Goal: Communication & Community: Participate in discussion

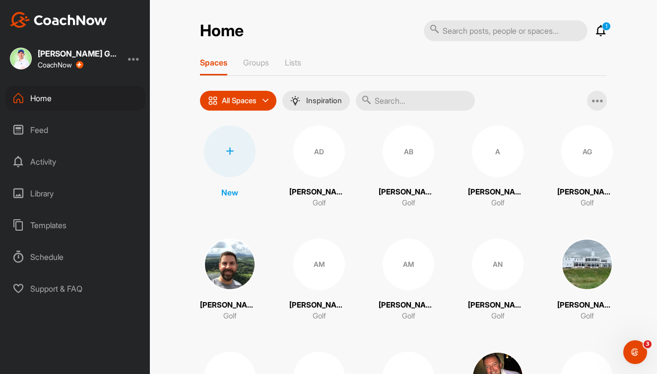
click at [599, 28] on icon at bounding box center [601, 31] width 12 height 12
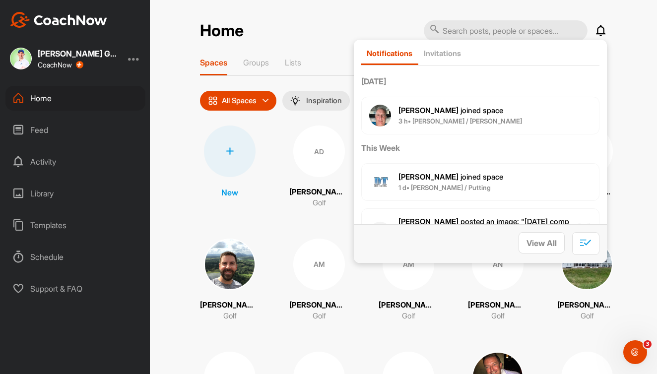
click at [599, 28] on icon at bounding box center [601, 31] width 12 height 12
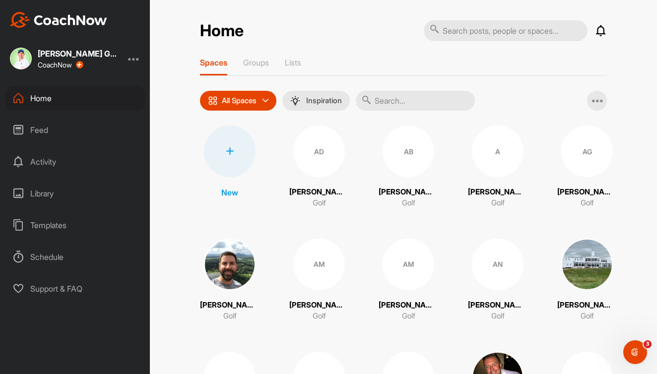
click at [410, 97] on input "text" at bounding box center [415, 101] width 119 height 20
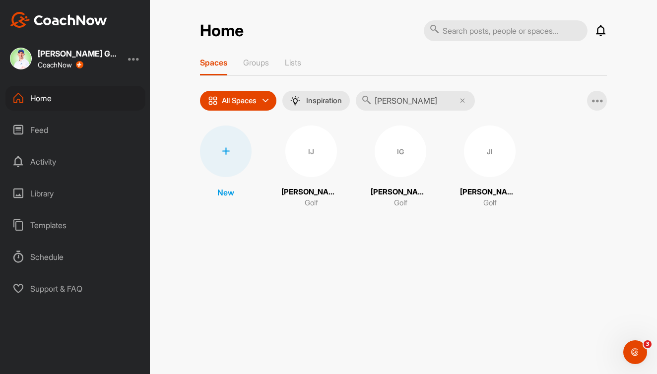
type input "[PERSON_NAME]"
click at [315, 156] on div "IJ" at bounding box center [311, 152] width 52 height 52
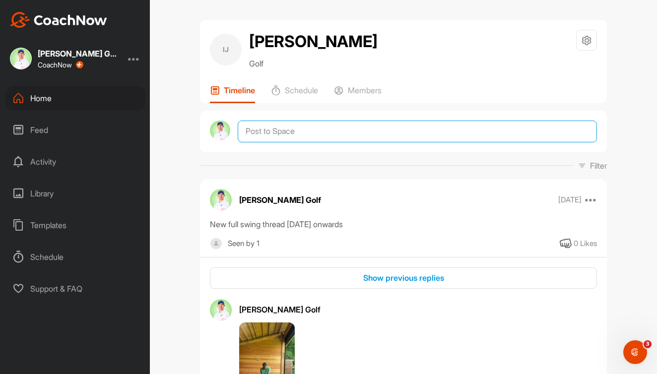
click at [298, 142] on textarea at bounding box center [417, 132] width 359 height 22
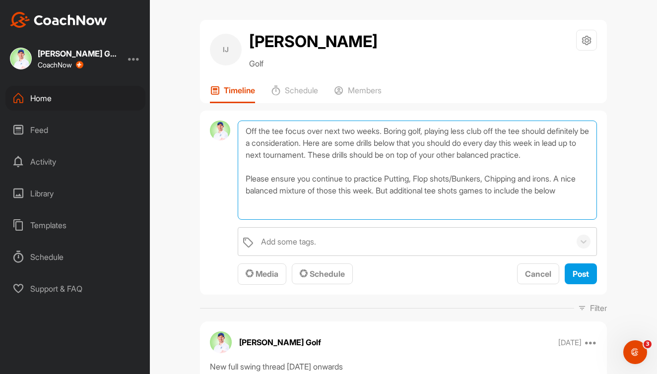
scroll to position [0, 0]
type textarea "Off the tee focus over next two weeks. Boring golf, playing less club off the t…"
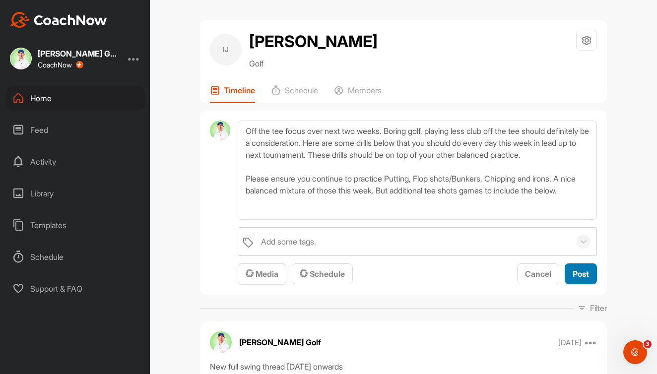
click at [574, 279] on span "Post" at bounding box center [580, 274] width 16 height 10
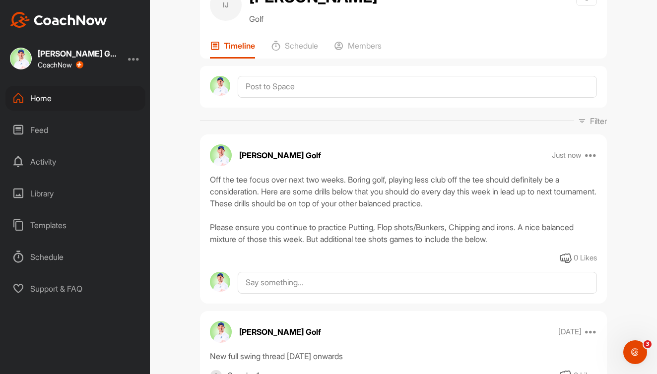
scroll to position [51, 0]
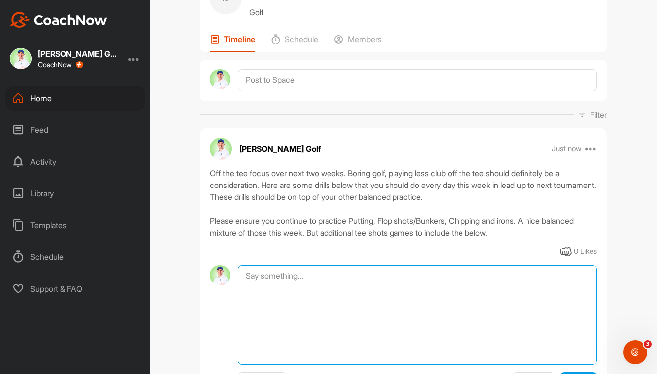
click at [273, 301] on textarea at bounding box center [417, 314] width 359 height 99
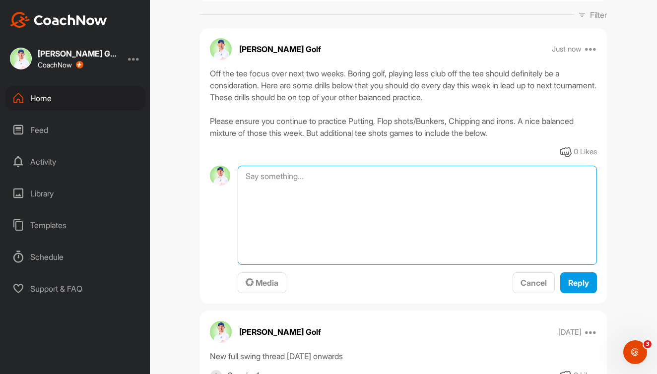
scroll to position [151, 0]
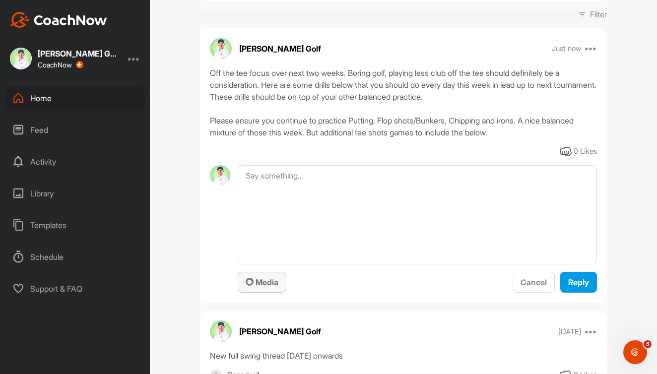
click at [265, 287] on span "Media" at bounding box center [262, 282] width 33 height 10
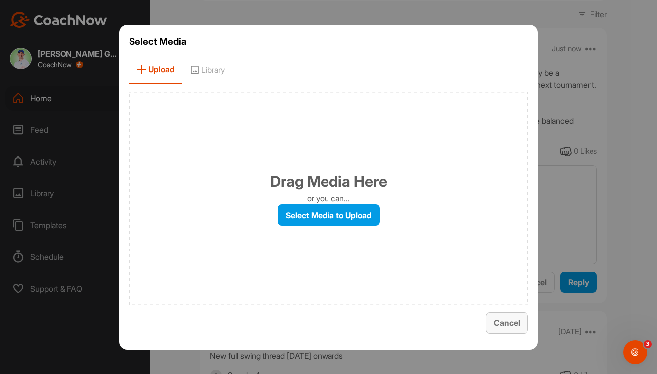
click at [512, 319] on span "Cancel" at bounding box center [507, 323] width 26 height 10
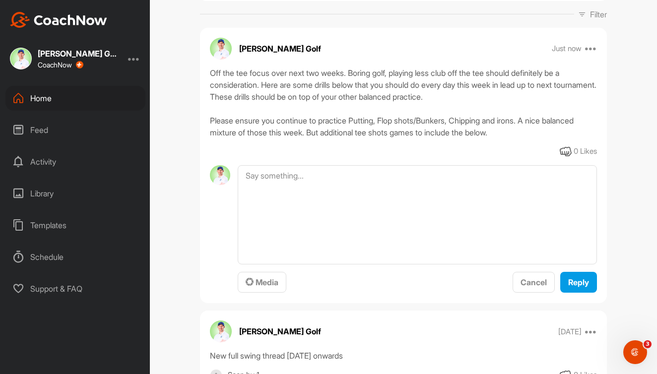
click at [52, 198] on div "Library" at bounding box center [75, 193] width 140 height 25
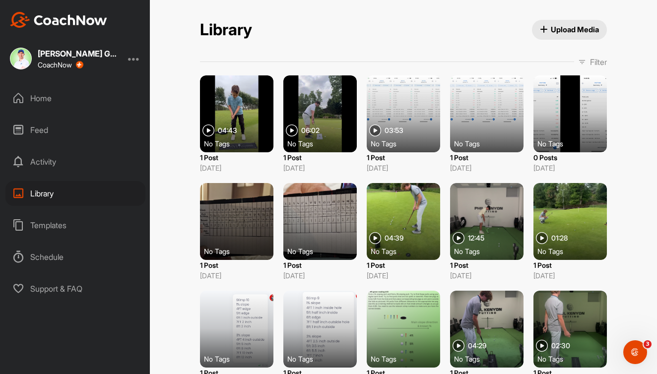
click at [601, 63] on p "Filter" at bounding box center [598, 62] width 17 height 12
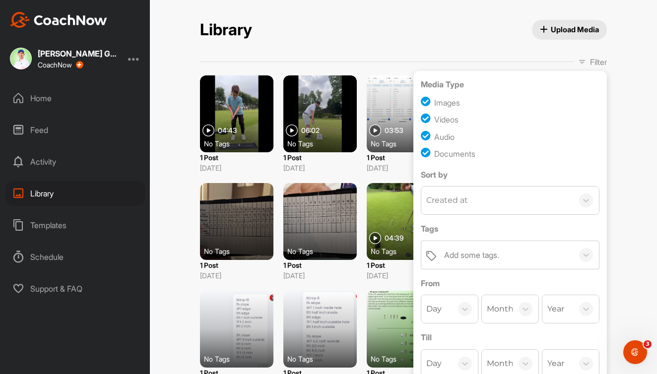
click at [451, 106] on div "Images" at bounding box center [447, 103] width 26 height 12
checkbox input "false"
click at [447, 133] on div "Audio" at bounding box center [444, 137] width 20 height 12
checkbox input "false"
click at [445, 155] on div "Documents" at bounding box center [454, 154] width 41 height 12
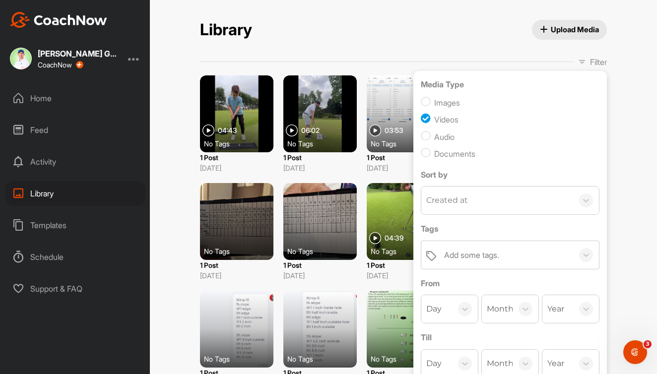
checkbox input "false"
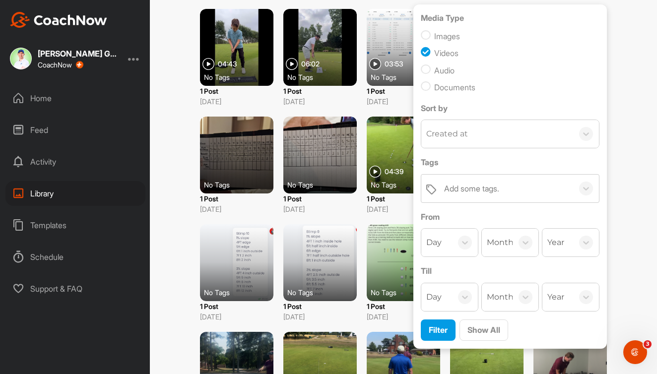
scroll to position [71, 0]
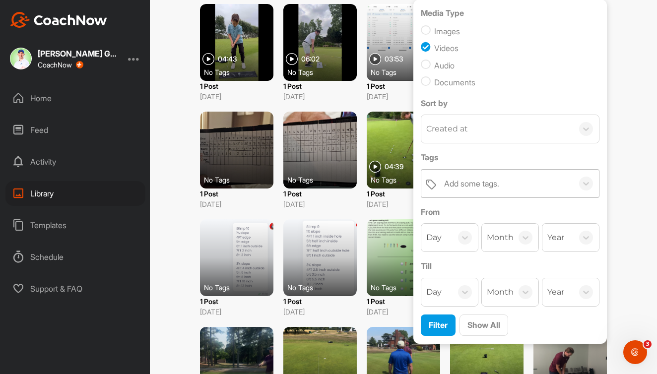
click at [474, 182] on div "Add some tags." at bounding box center [471, 184] width 55 height 12
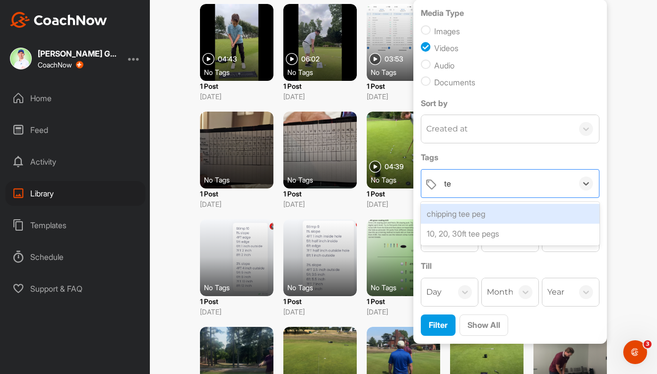
type input "t"
type input "pressure"
click at [474, 213] on div "pressure games" at bounding box center [510, 214] width 179 height 20
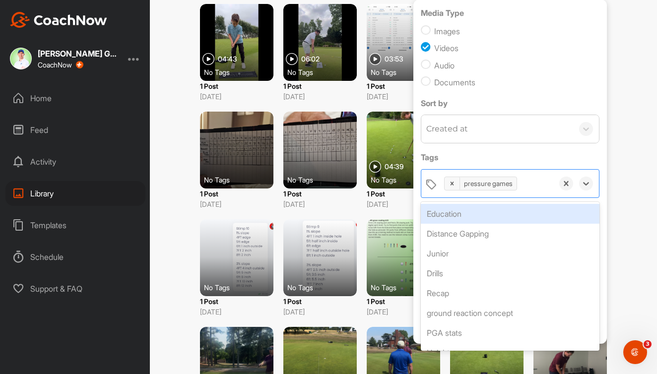
click at [619, 140] on div "Library Upload Media Filter Media Type Images Videos Audio Documents Sort by Cr…" at bounding box center [403, 187] width 507 height 374
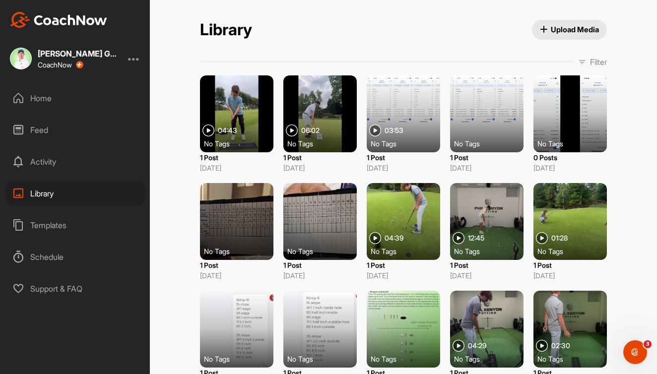
scroll to position [0, 0]
click at [591, 61] on p "Filter" at bounding box center [598, 62] width 17 height 12
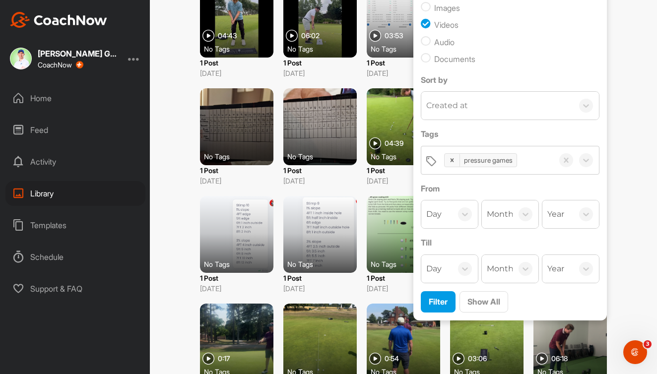
scroll to position [99, 0]
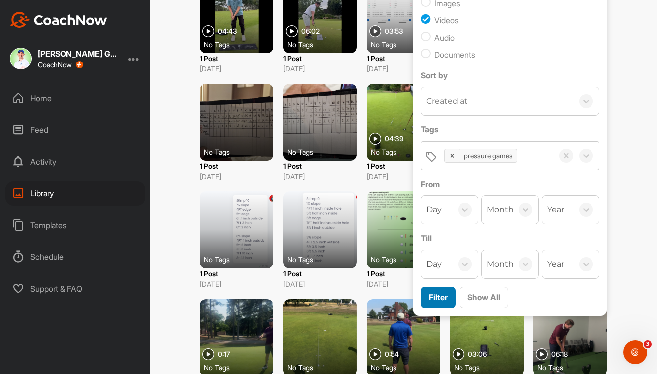
click at [443, 298] on span "Filter" at bounding box center [438, 297] width 19 height 10
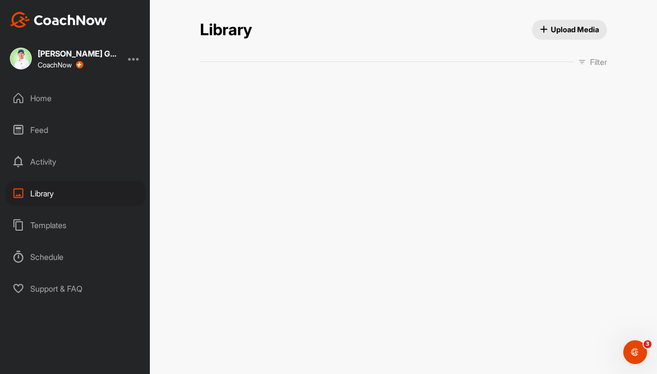
scroll to position [0, 0]
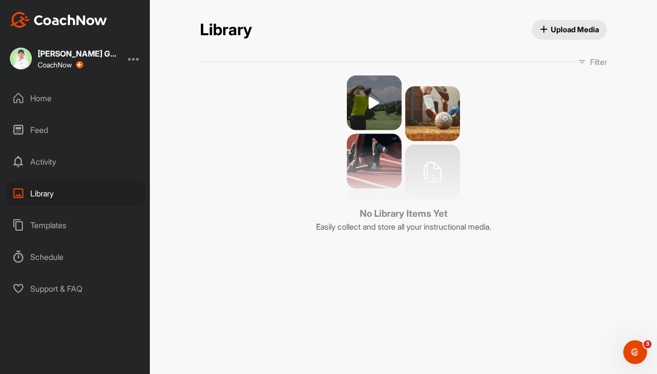
click at [593, 61] on p "Filter" at bounding box center [598, 62] width 17 height 12
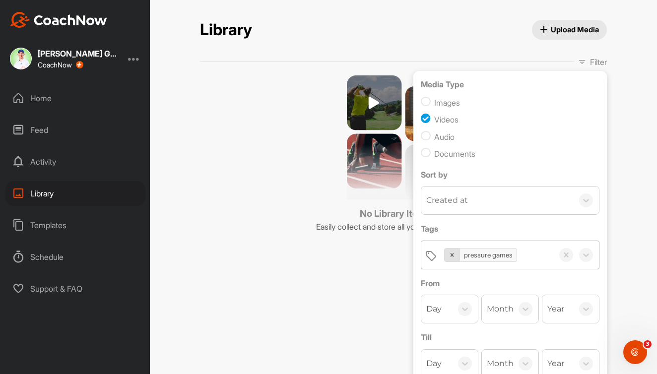
click at [451, 251] on div at bounding box center [451, 255] width 15 height 13
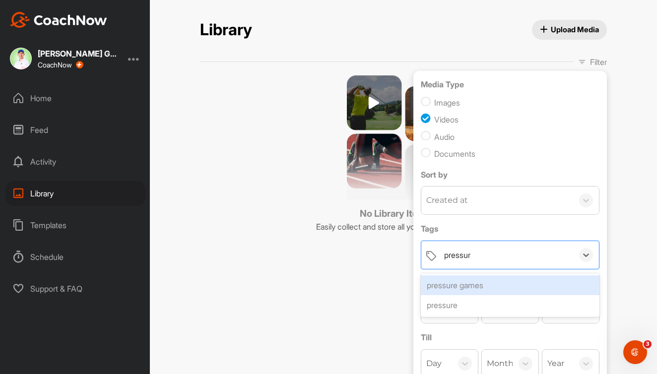
type input "pressure"
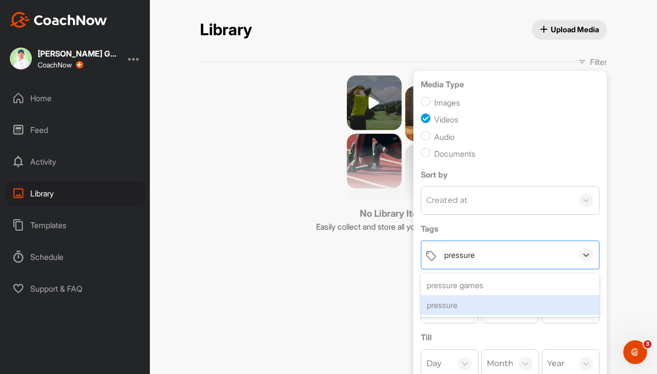
click at [440, 300] on div "pressure" at bounding box center [510, 305] width 179 height 20
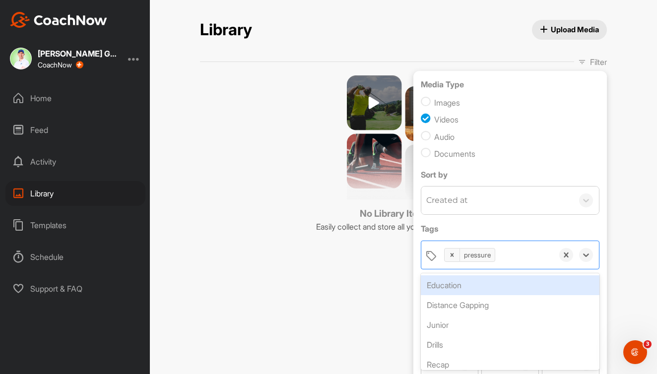
click at [642, 167] on div "Library Upload Media Filter Media Type Images Videos Audio Documents Sort by Cr…" at bounding box center [403, 187] width 507 height 374
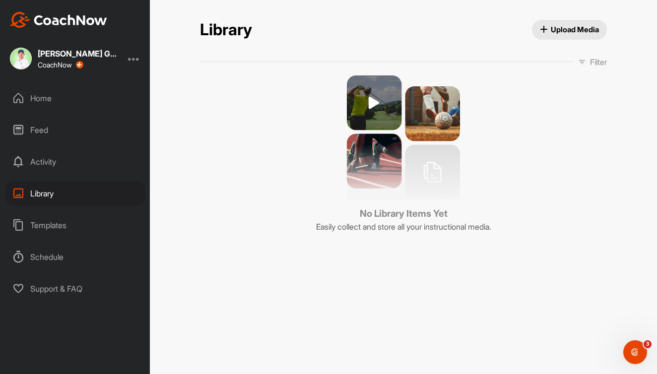
click at [594, 63] on p "Filter" at bounding box center [598, 62] width 17 height 12
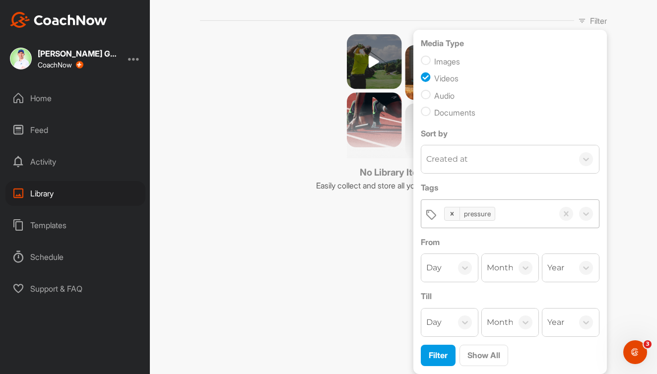
scroll to position [41, 0]
click at [471, 353] on span "Show All" at bounding box center [483, 355] width 33 height 10
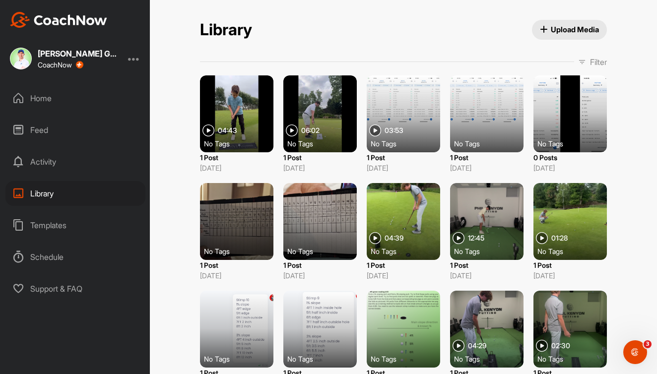
scroll to position [0, 0]
click at [594, 59] on p "Filter" at bounding box center [598, 62] width 17 height 12
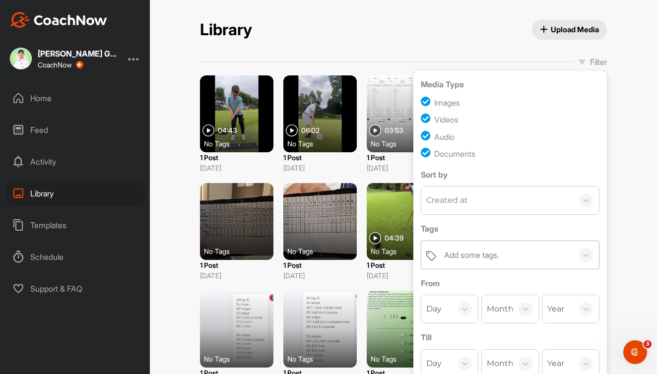
click at [425, 136] on input "checkbox" at bounding box center [427, 136] width 13 height 13
checkbox input "false"
click at [426, 150] on input "checkbox" at bounding box center [427, 153] width 13 height 13
checkbox input "false"
click at [424, 136] on input "checkbox" at bounding box center [427, 136] width 13 height 13
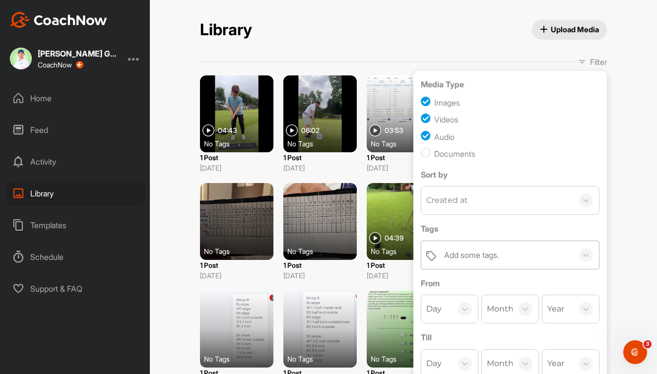
checkbox input "true"
click at [425, 154] on input "checkbox" at bounding box center [427, 153] width 13 height 13
checkbox input "true"
click at [572, 202] on div "Created at" at bounding box center [497, 201] width 152 height 28
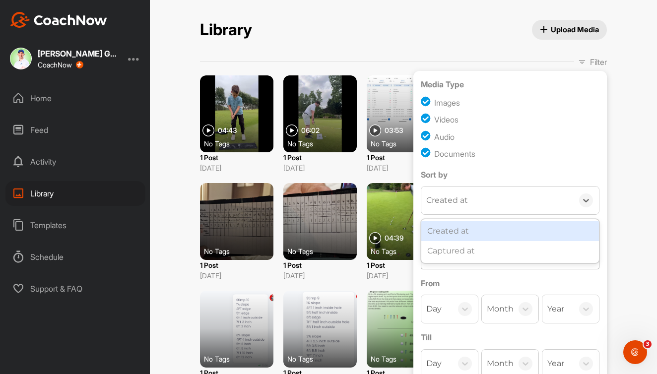
click at [622, 170] on div "Library Upload Media Filter Media Type Images Videos Audio Documents Sort by op…" at bounding box center [403, 187] width 507 height 374
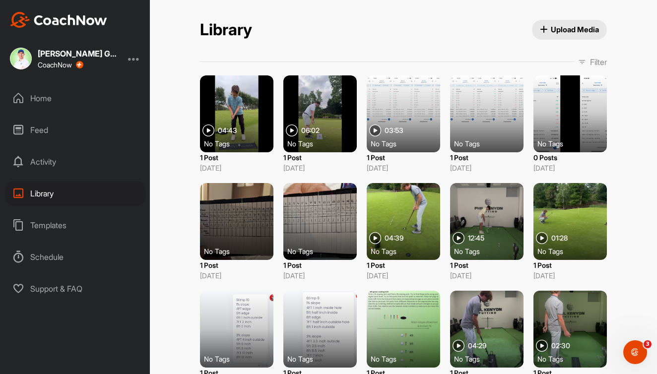
click at [593, 63] on p "Filter" at bounding box center [598, 62] width 17 height 12
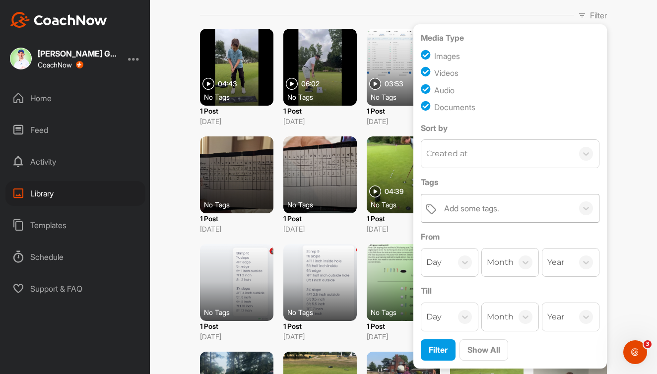
scroll to position [85, 0]
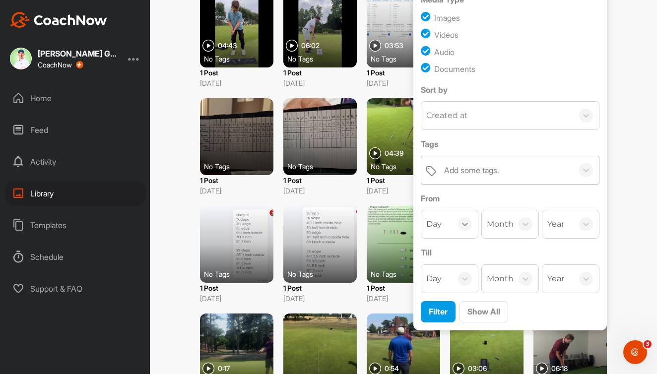
click at [467, 225] on icon at bounding box center [465, 224] width 10 height 10
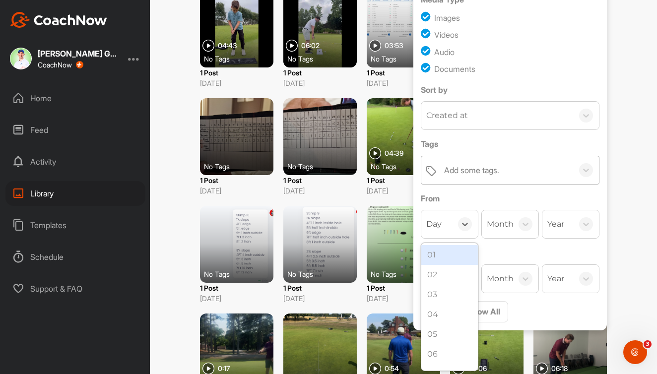
click at [453, 256] on div "01" at bounding box center [449, 255] width 57 height 20
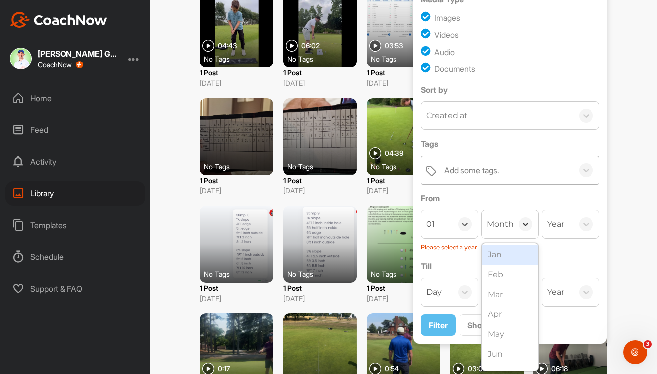
click at [523, 222] on icon at bounding box center [525, 224] width 10 height 10
click at [516, 258] on div "Jan" at bounding box center [510, 255] width 57 height 20
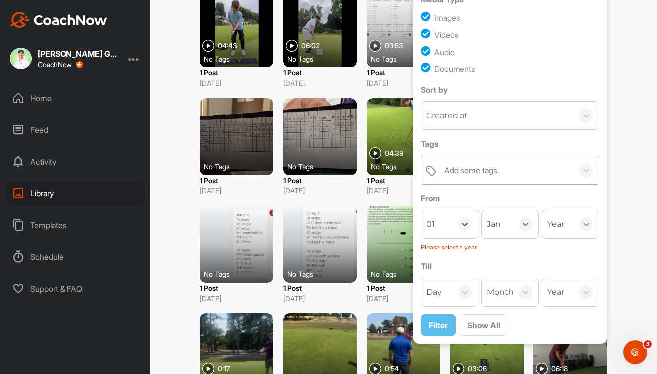
click at [579, 224] on div at bounding box center [586, 224] width 14 height 14
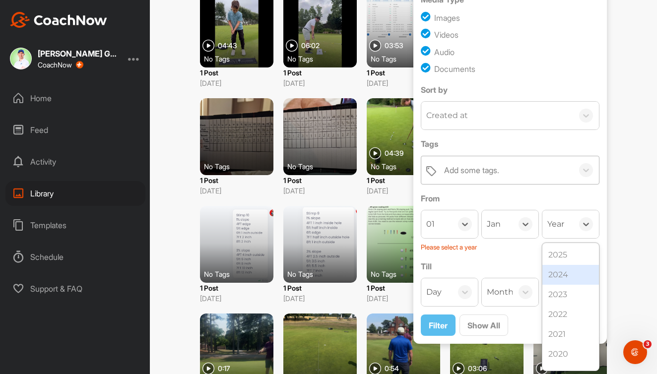
click at [563, 272] on div "2024" at bounding box center [570, 275] width 57 height 20
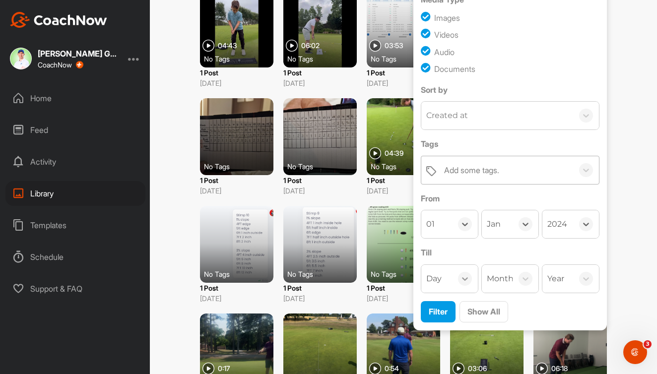
click at [468, 281] on icon at bounding box center [465, 279] width 10 height 10
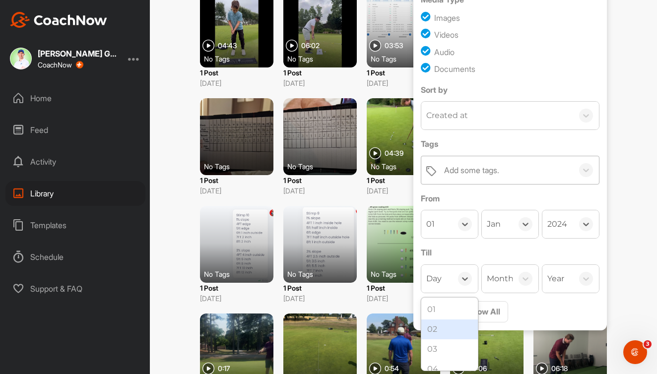
click at [448, 327] on div "02" at bounding box center [449, 329] width 57 height 20
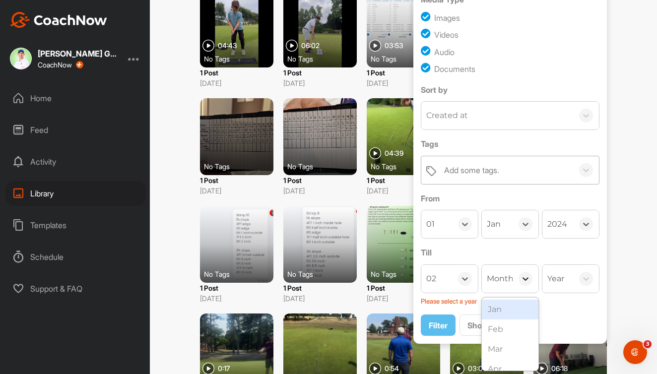
click at [528, 278] on icon at bounding box center [525, 279] width 10 height 10
click at [505, 348] on div "Mar" at bounding box center [510, 349] width 57 height 20
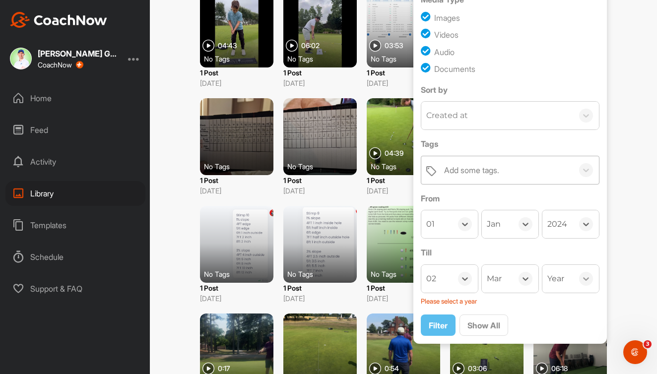
click at [588, 279] on icon at bounding box center [586, 279] width 10 height 10
click at [570, 328] on div "2024" at bounding box center [570, 329] width 57 height 20
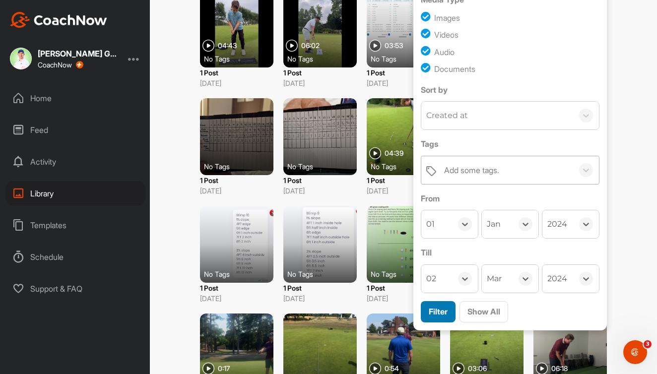
click at [436, 311] on span "Filter" at bounding box center [438, 312] width 19 height 10
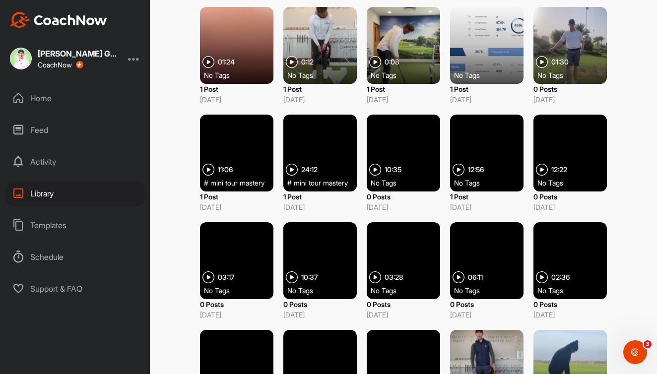
scroll to position [825, 0]
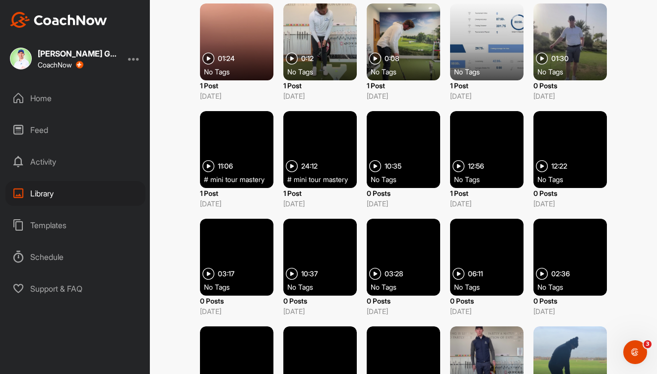
click at [326, 144] on div at bounding box center [319, 149] width 73 height 77
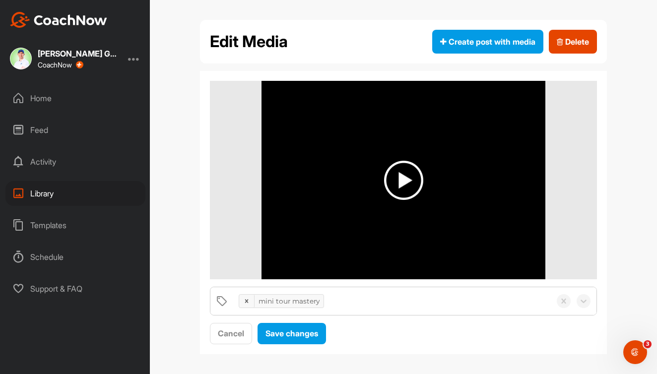
click at [403, 181] on img at bounding box center [403, 180] width 39 height 39
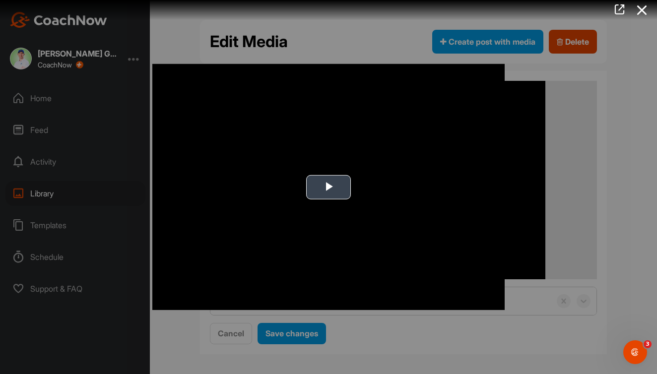
click at [328, 187] on span "Video Player" at bounding box center [328, 187] width 0 height 0
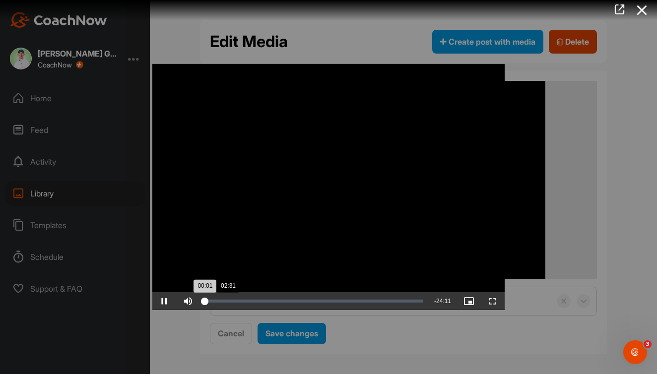
click at [228, 303] on div "Loaded : 0.47% 02:31 00:01" at bounding box center [314, 301] width 228 height 18
click at [643, 8] on icon at bounding box center [642, 10] width 23 height 18
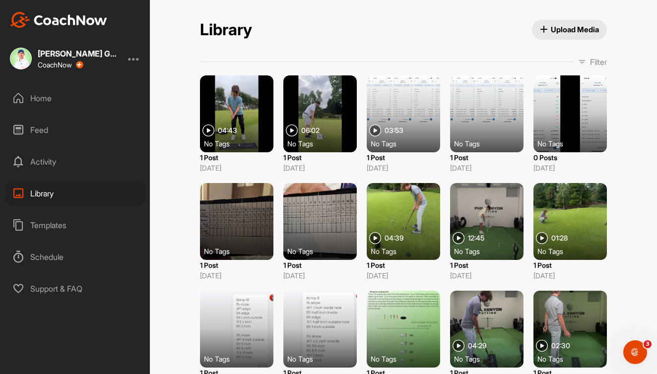
click at [591, 60] on p "Filter" at bounding box center [598, 62] width 17 height 12
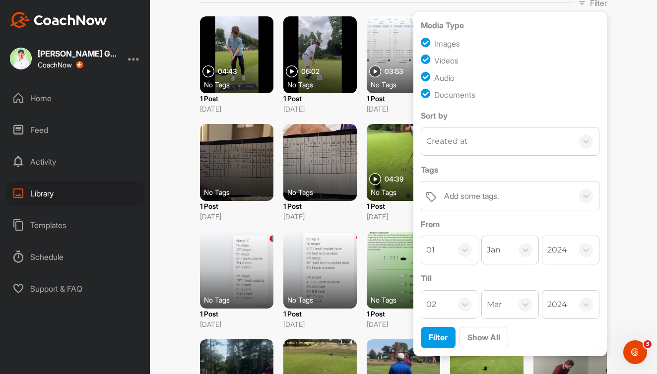
scroll to position [79, 0]
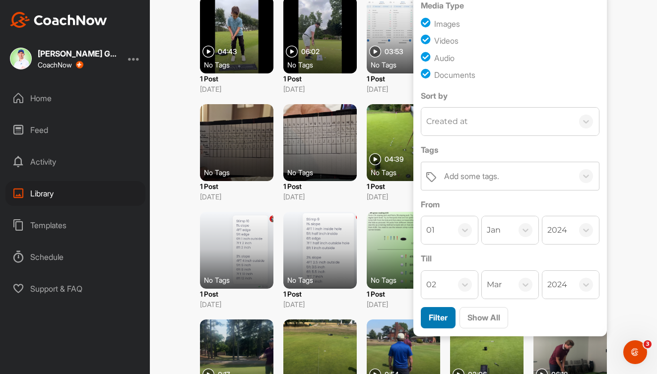
click at [444, 320] on span "Filter" at bounding box center [438, 318] width 19 height 10
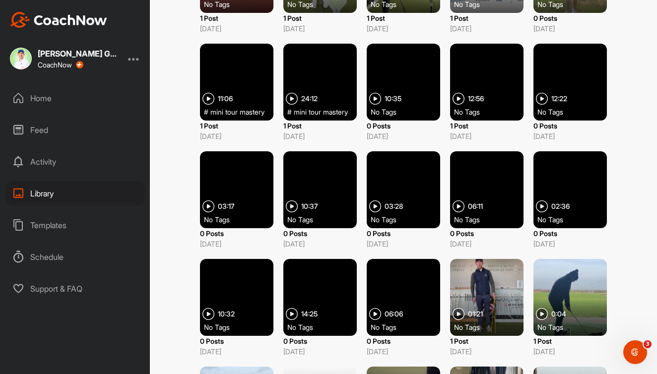
scroll to position [893, 0]
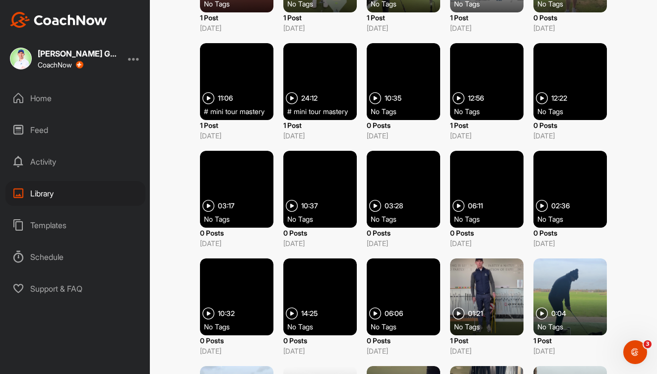
click at [403, 91] on div at bounding box center [403, 81] width 73 height 77
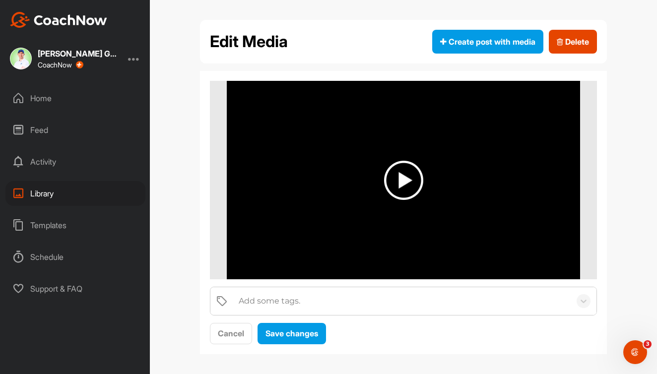
click at [408, 176] on img at bounding box center [403, 180] width 39 height 39
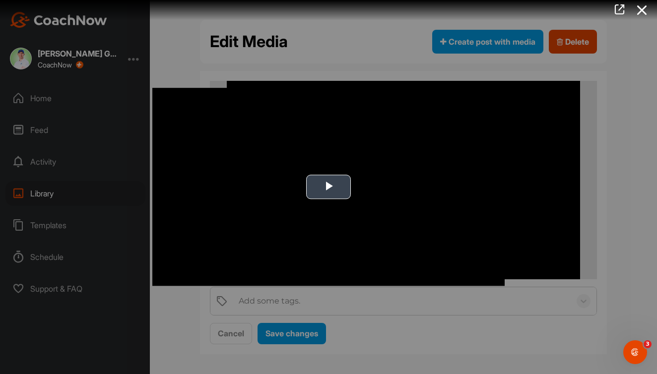
click at [328, 187] on span "Video Player" at bounding box center [328, 187] width 0 height 0
click at [640, 12] on icon at bounding box center [642, 10] width 23 height 18
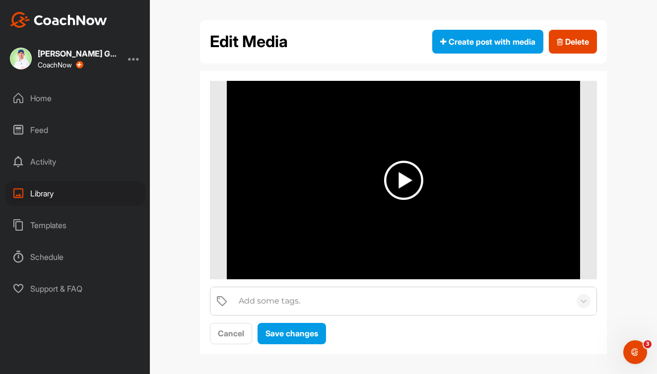
click at [316, 306] on div "Add some tags." at bounding box center [402, 301] width 337 height 28
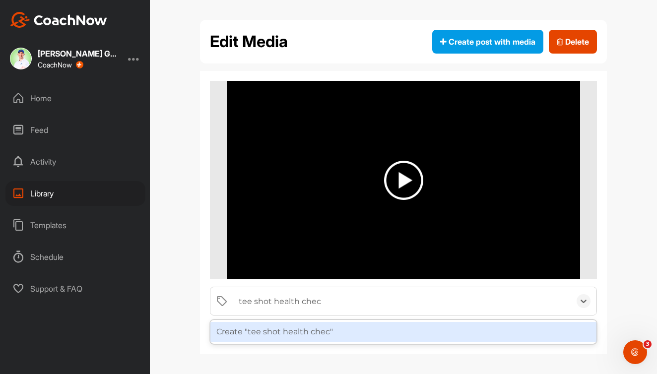
type input "tee shot health check"
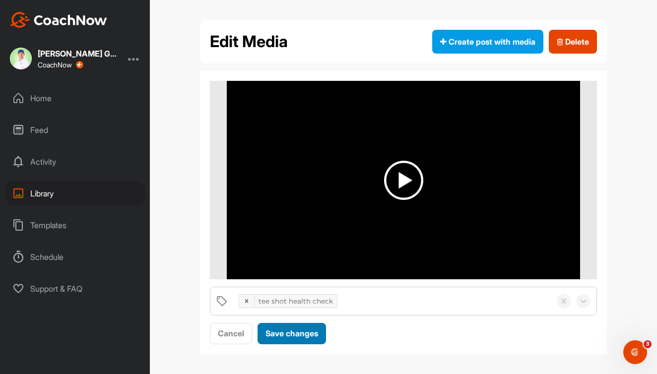
click at [303, 334] on span "Save changes" at bounding box center [291, 333] width 53 height 10
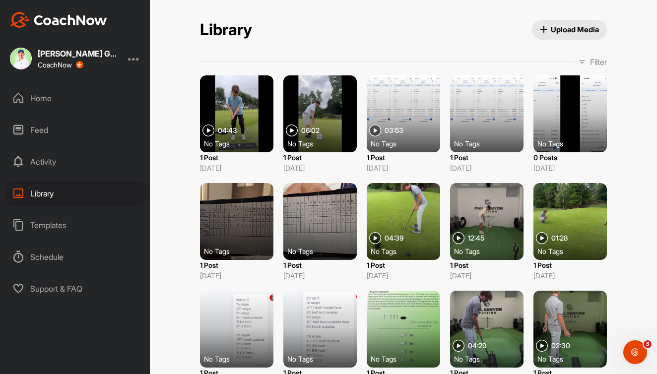
click at [586, 59] on span "Filter" at bounding box center [592, 62] width 29 height 12
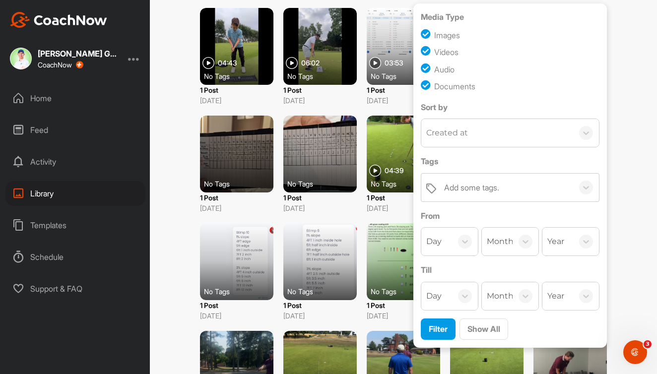
scroll to position [69, 0]
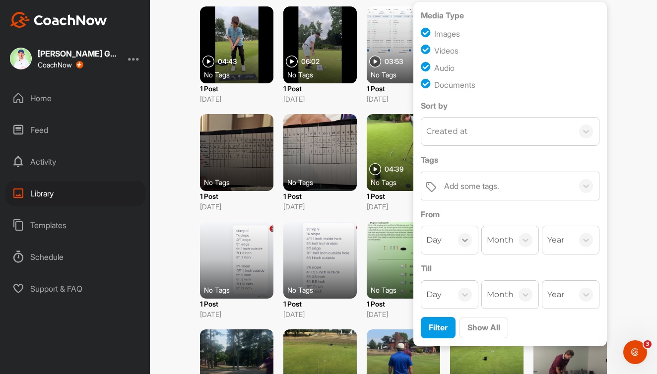
click at [469, 241] on icon at bounding box center [465, 240] width 10 height 10
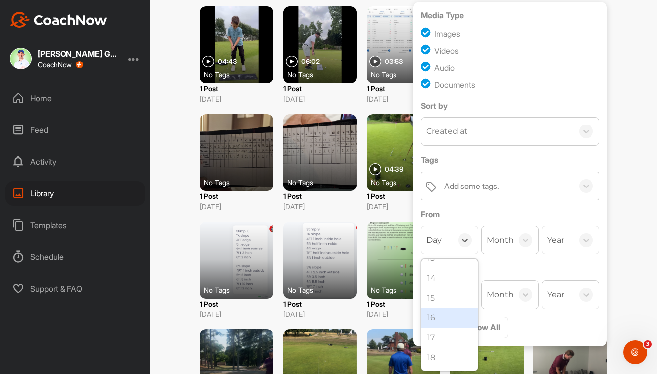
scroll to position [246, 0]
click at [435, 358] on div "18" at bounding box center [449, 362] width 57 height 20
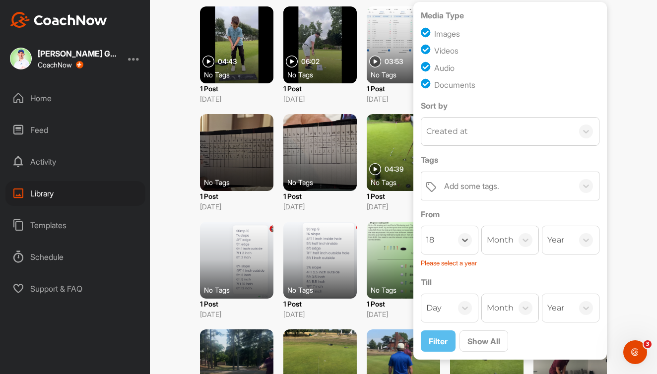
click at [515, 245] on div at bounding box center [525, 240] width 26 height 14
click at [508, 286] on div "Feb" at bounding box center [510, 291] width 57 height 20
click at [585, 238] on icon at bounding box center [586, 240] width 10 height 10
click at [566, 289] on div "2024" at bounding box center [570, 291] width 57 height 20
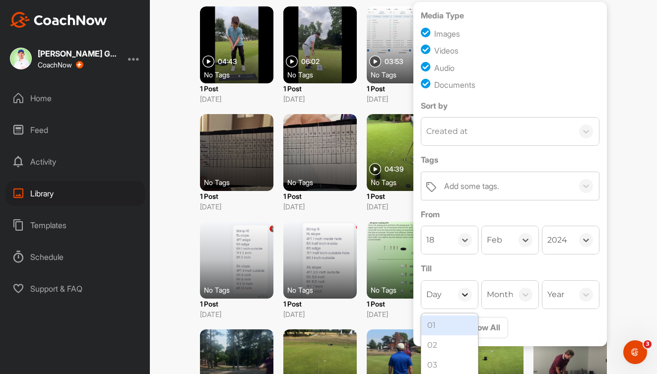
click at [463, 300] on div at bounding box center [465, 295] width 14 height 14
click at [447, 351] on div "19" at bounding box center [449, 353] width 57 height 20
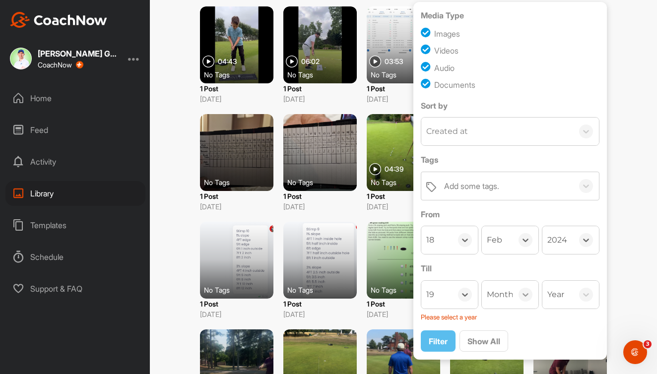
click at [518, 292] on div at bounding box center [525, 295] width 14 height 14
click at [501, 341] on div "Feb" at bounding box center [510, 345] width 57 height 20
click at [573, 293] on div at bounding box center [586, 295] width 26 height 14
click at [565, 343] on div "2024" at bounding box center [570, 345] width 57 height 20
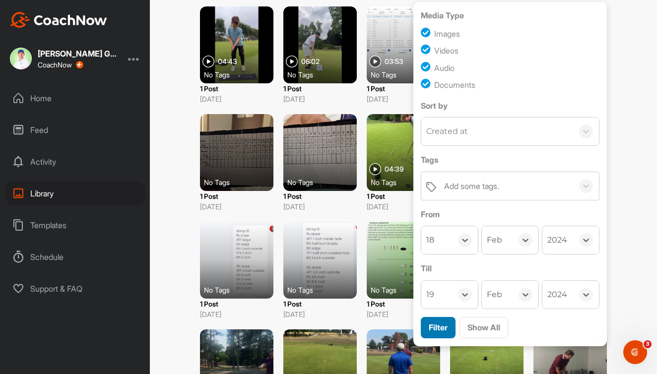
click at [443, 325] on span "Filter" at bounding box center [438, 327] width 19 height 10
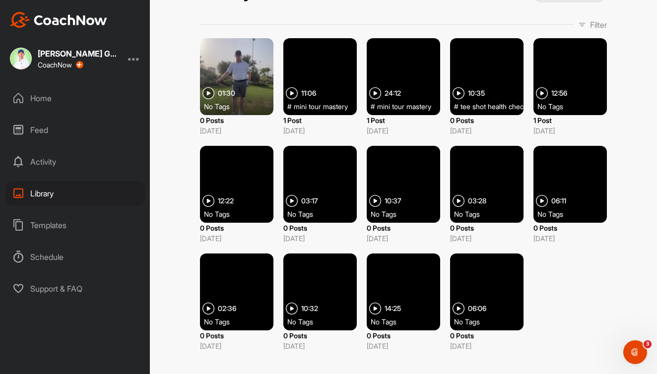
scroll to position [37, 0]
click at [248, 184] on div at bounding box center [236, 184] width 73 height 77
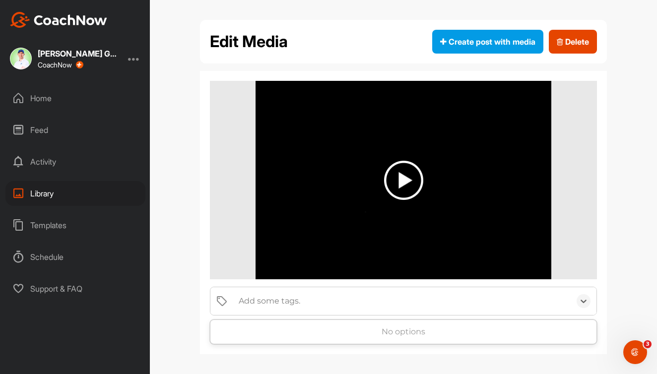
click at [286, 297] on div "Add some tags." at bounding box center [270, 301] width 62 height 12
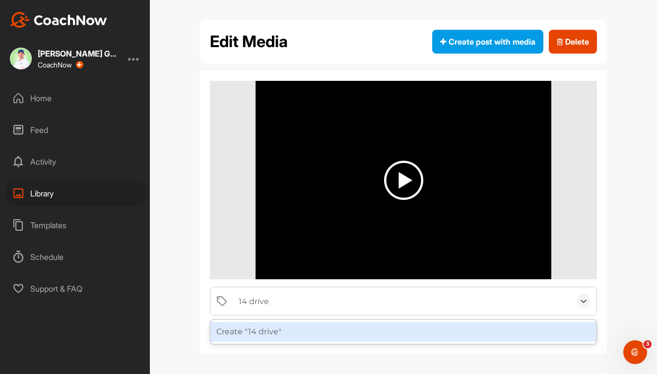
type input "14 drives"
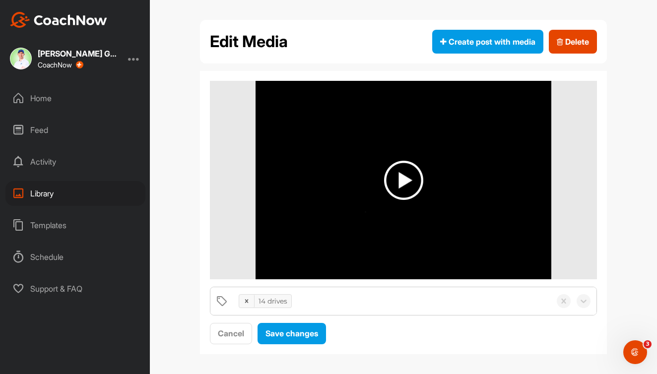
click at [328, 306] on div "14 drives" at bounding box center [392, 301] width 317 height 28
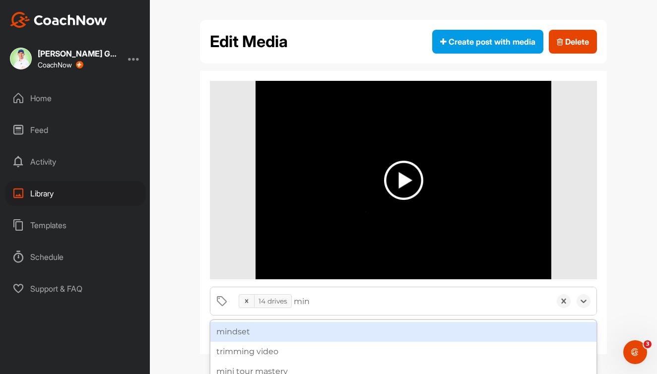
type input "mini"
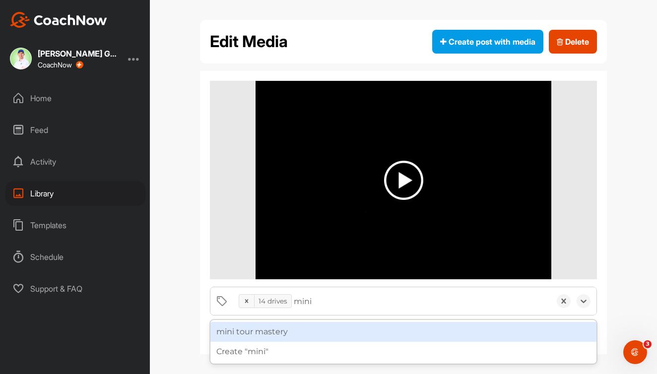
click at [314, 328] on div "mini tour mastery" at bounding box center [403, 332] width 386 height 20
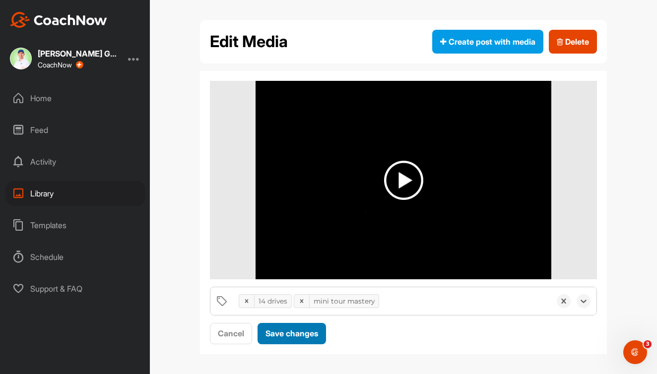
click at [307, 329] on span "Save changes" at bounding box center [291, 333] width 53 height 10
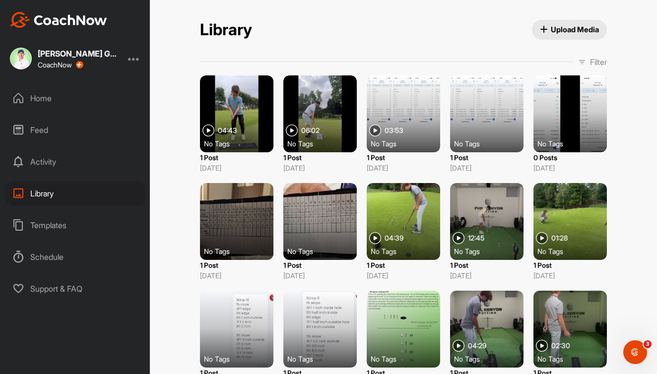
click at [55, 97] on div "Home" at bounding box center [75, 98] width 140 height 25
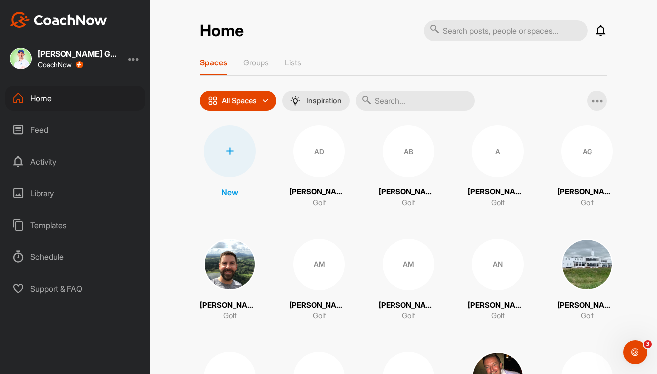
click at [438, 99] on input "text" at bounding box center [415, 101] width 119 height 20
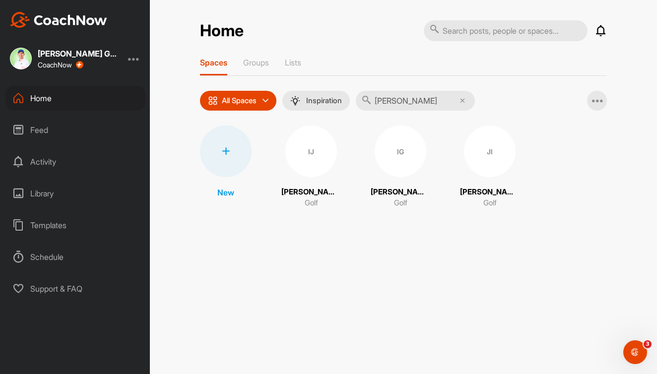
type input "ioan"
click at [311, 142] on div "IJ" at bounding box center [311, 152] width 52 height 52
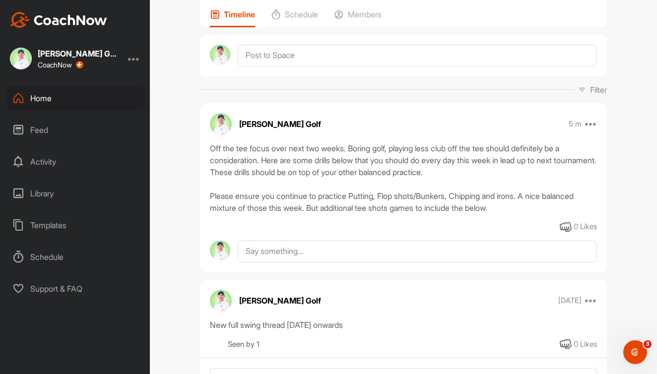
scroll to position [79, 0]
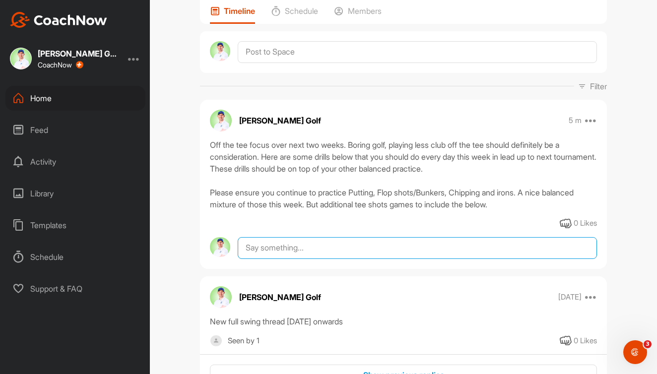
click at [264, 259] on textarea at bounding box center [417, 248] width 359 height 22
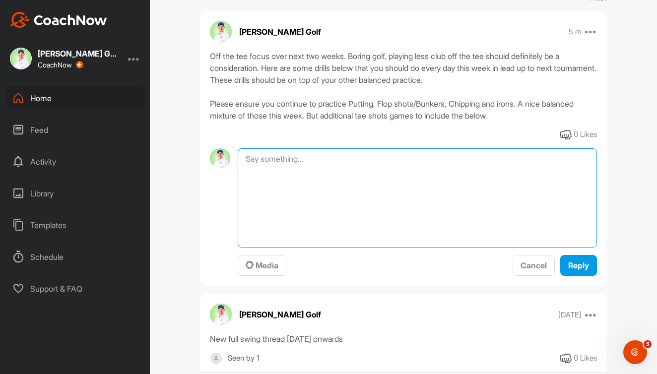
scroll to position [176, 0]
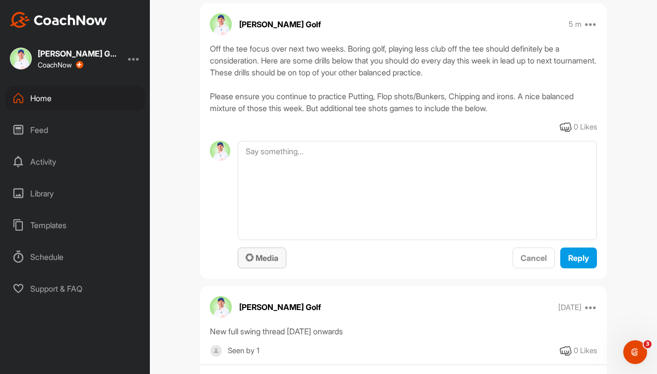
click at [271, 263] on span "Media" at bounding box center [262, 258] width 33 height 10
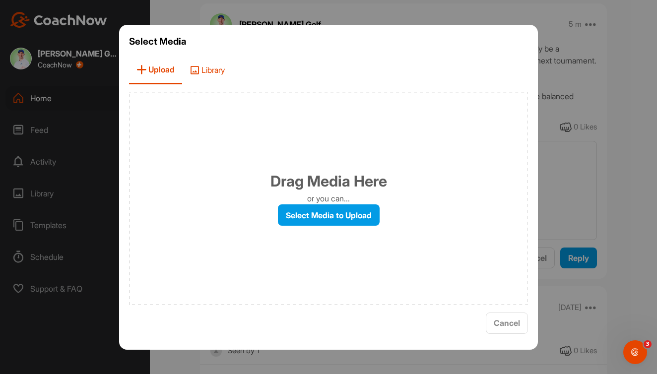
click at [215, 72] on span "Library" at bounding box center [207, 70] width 50 height 28
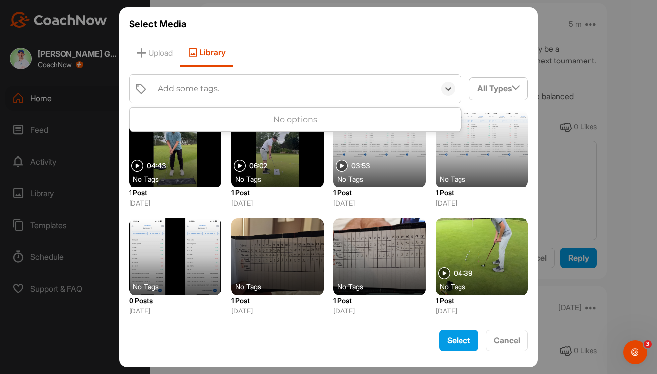
click at [236, 87] on div "Add some tags." at bounding box center [294, 89] width 282 height 28
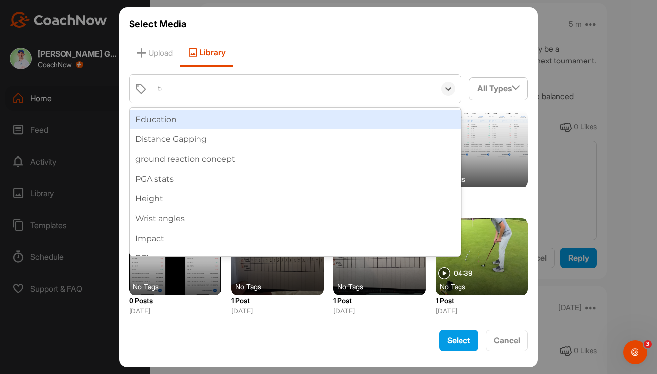
type input "tee"
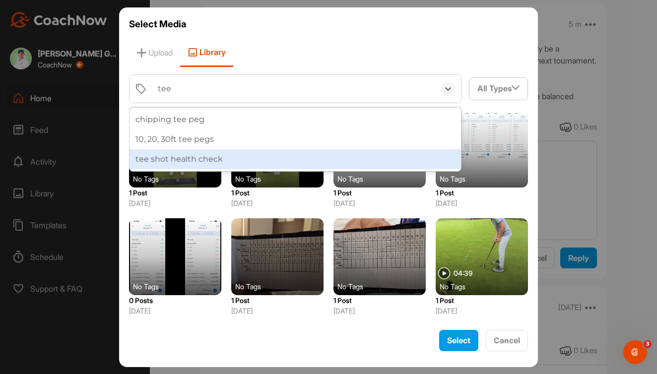
click at [199, 157] on div "tee shot health check" at bounding box center [294, 159] width 331 height 20
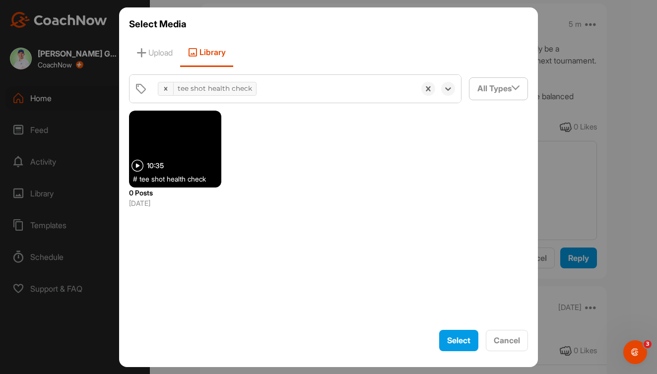
click at [189, 153] on div at bounding box center [175, 149] width 92 height 77
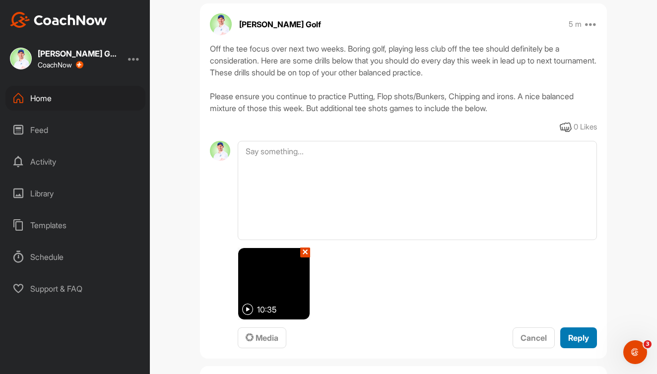
click at [571, 343] on span "Reply" at bounding box center [578, 338] width 21 height 10
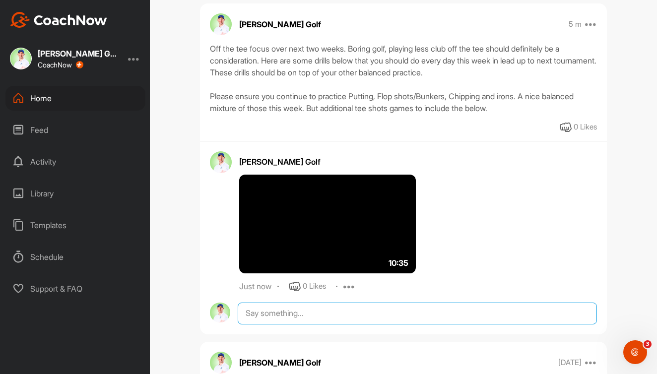
click at [293, 324] on textarea at bounding box center [417, 314] width 359 height 22
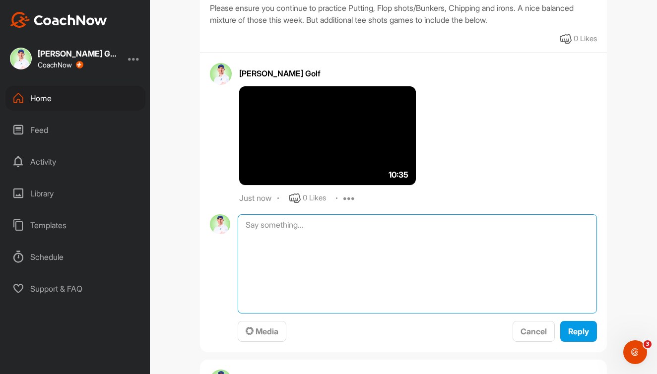
scroll to position [266, 0]
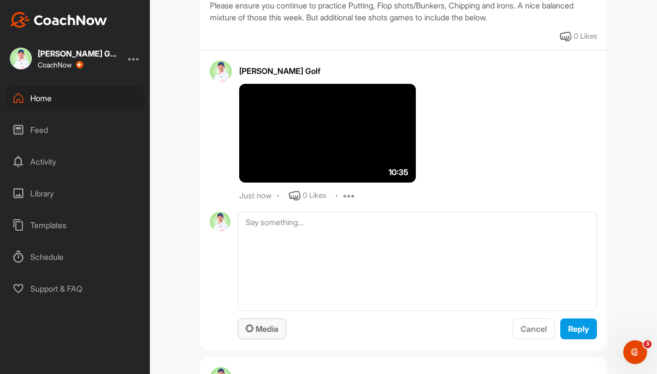
click at [263, 340] on button "Media" at bounding box center [262, 328] width 49 height 21
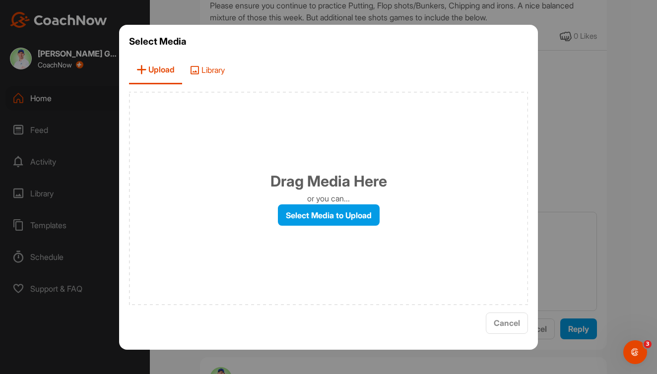
click at [217, 69] on span "Library" at bounding box center [207, 70] width 50 height 28
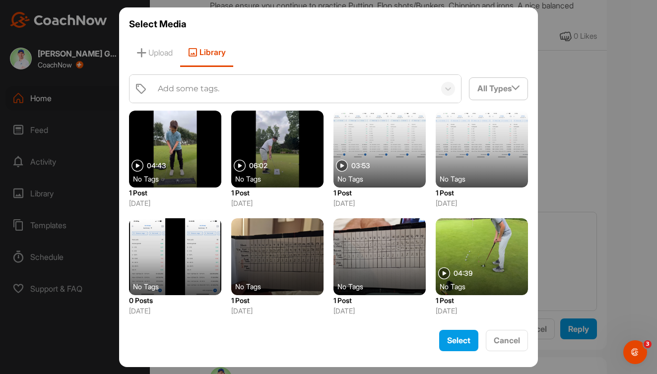
click at [224, 85] on div "Add some tags." at bounding box center [294, 89] width 282 height 28
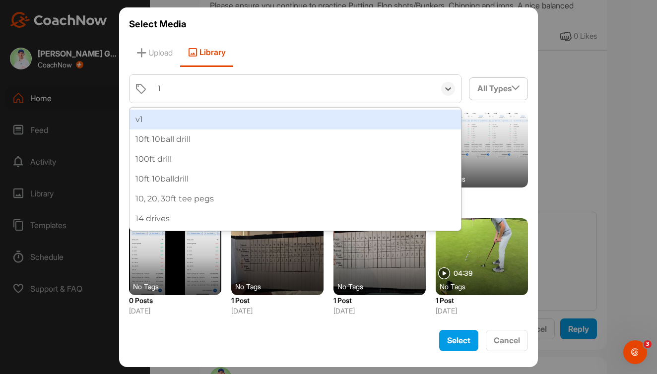
type input "14"
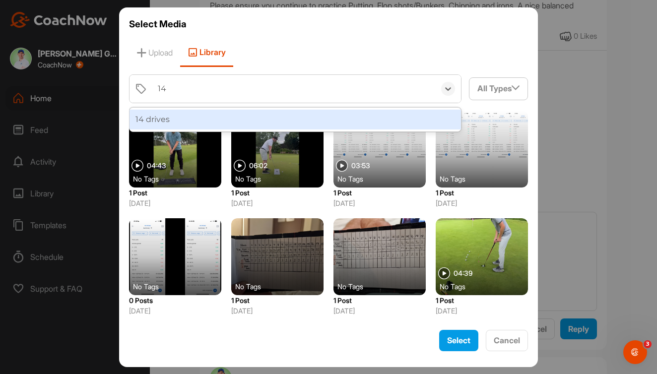
click at [212, 120] on div "14 drives" at bounding box center [294, 120] width 331 height 20
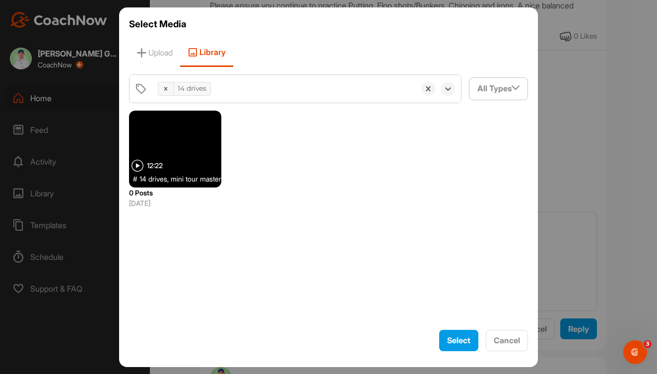
click at [169, 148] on div at bounding box center [175, 149] width 92 height 77
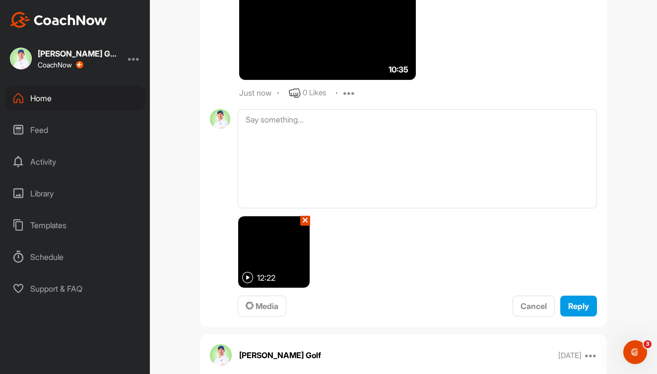
scroll to position [370, 0]
click at [587, 311] on span "Reply" at bounding box center [578, 306] width 21 height 10
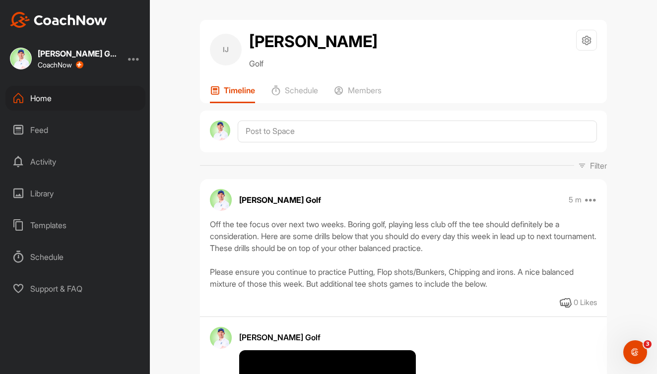
scroll to position [0, 0]
click at [44, 100] on div "Home" at bounding box center [75, 98] width 140 height 25
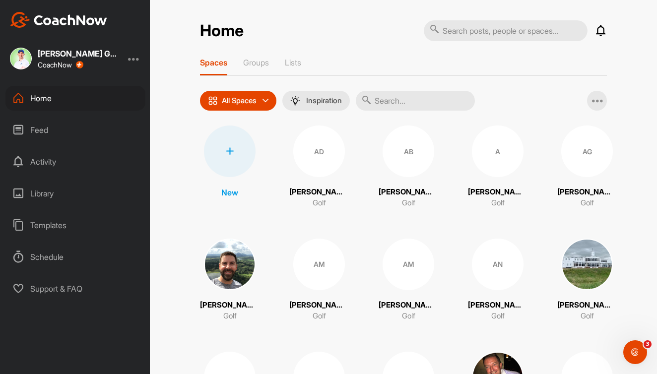
click at [54, 100] on div "Home" at bounding box center [75, 98] width 140 height 25
click at [49, 98] on div "Home" at bounding box center [75, 98] width 140 height 25
click at [44, 190] on div "Library" at bounding box center [75, 193] width 140 height 25
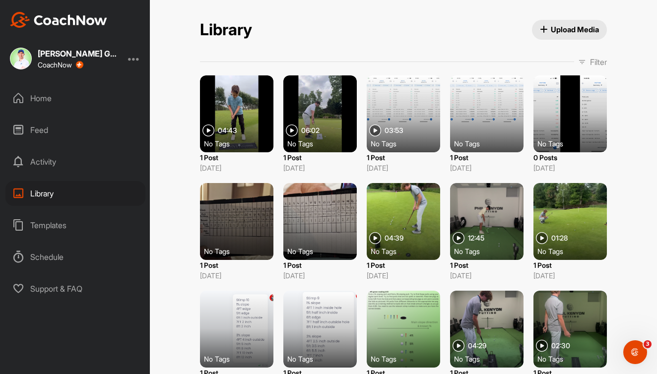
click at [595, 63] on p "Filter" at bounding box center [598, 62] width 17 height 12
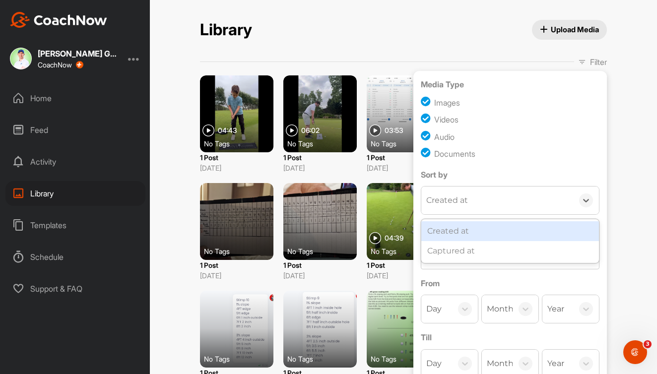
click at [445, 204] on div "Created at" at bounding box center [447, 200] width 42 height 12
click at [520, 157] on div "Documents" at bounding box center [510, 153] width 179 height 13
checkbox input "false"
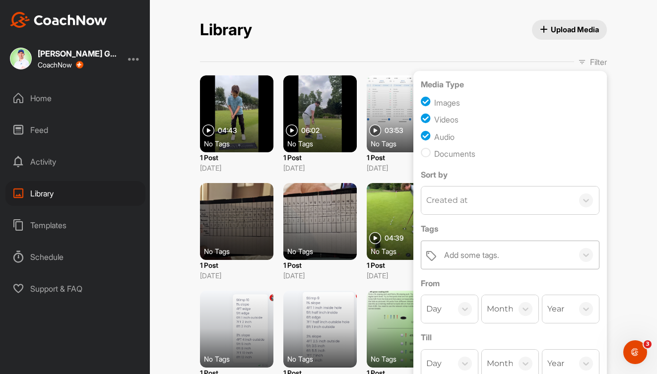
click at [468, 251] on div "Add some tags." at bounding box center [471, 255] width 55 height 12
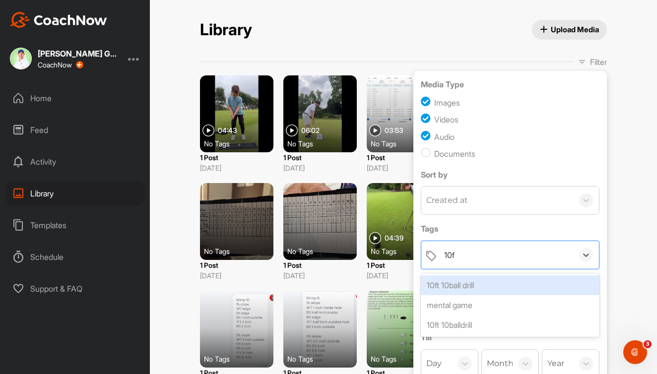
type input "10ft"
click at [467, 283] on div "10ft 10ball drill" at bounding box center [510, 285] width 179 height 20
type input "10ft"
click at [507, 281] on div "10ft 10balldrill" at bounding box center [510, 285] width 179 height 20
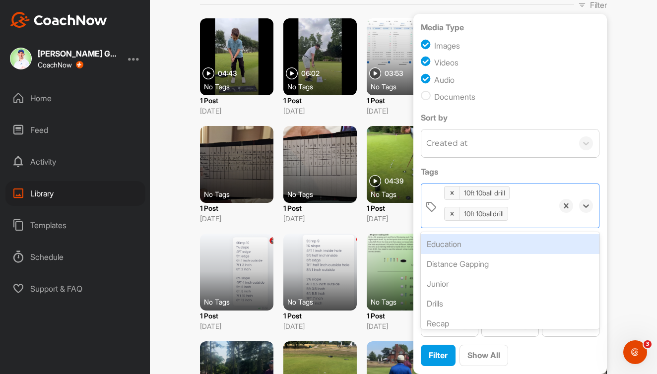
scroll to position [89, 0]
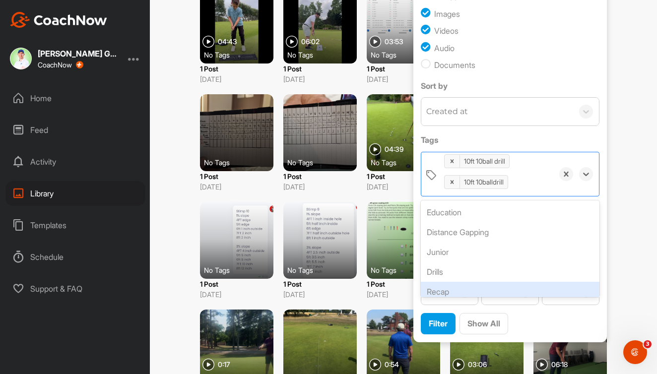
click at [535, 318] on div "Filter Show All" at bounding box center [510, 324] width 179 height 22
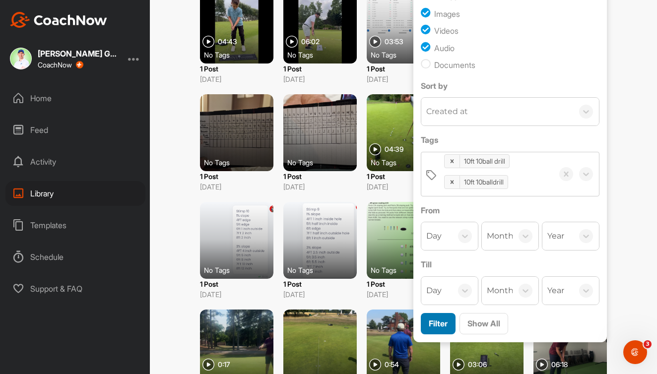
click at [441, 320] on span "Filter" at bounding box center [438, 323] width 19 height 10
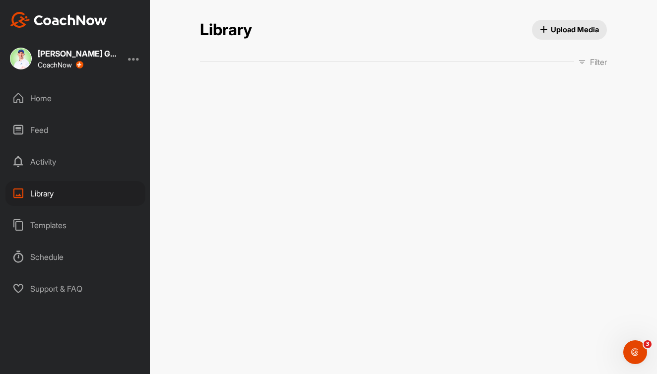
scroll to position [0, 0]
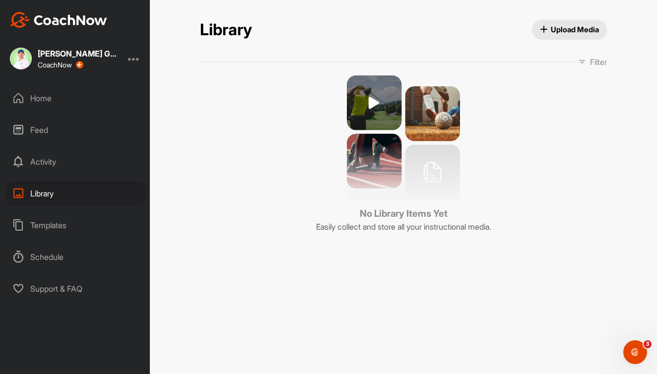
click at [595, 63] on p "Filter" at bounding box center [598, 62] width 17 height 12
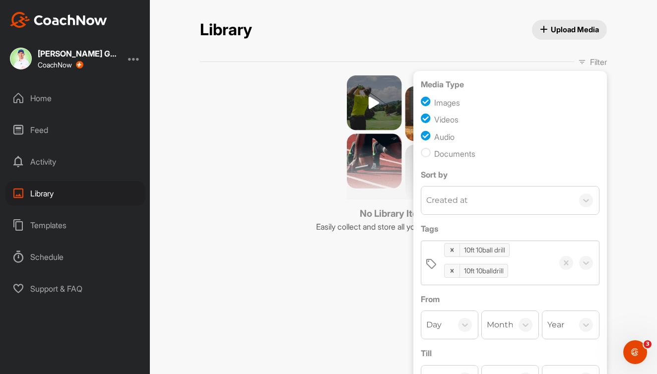
click at [479, 200] on div "Created at" at bounding box center [497, 201] width 152 height 28
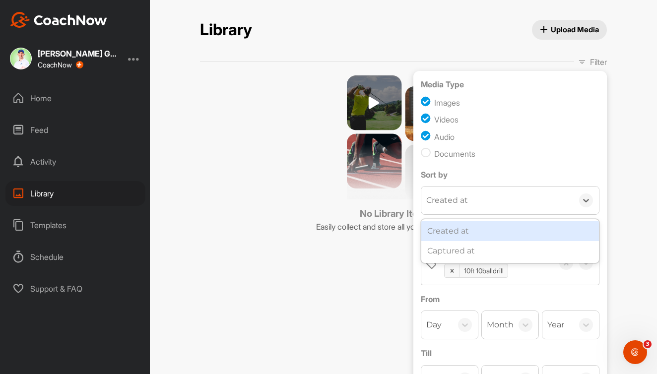
click at [621, 176] on div "Library Upload Media Filter Media Type Images Videos Audio Documents Sort by op…" at bounding box center [403, 187] width 507 height 374
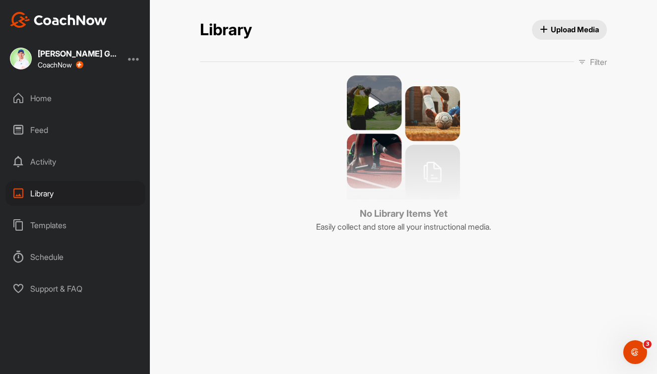
click at [595, 62] on p "Filter" at bounding box center [598, 62] width 17 height 12
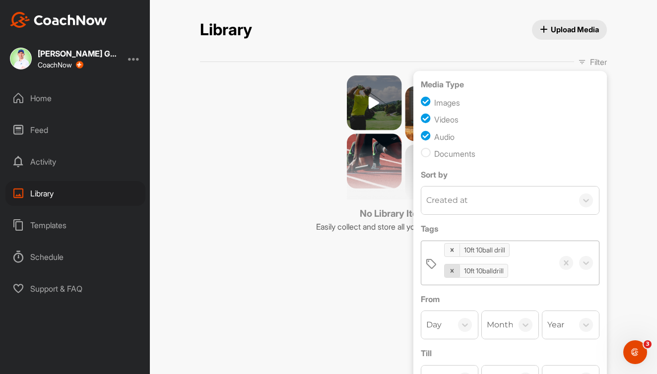
click at [452, 271] on icon at bounding box center [451, 270] width 3 height 3
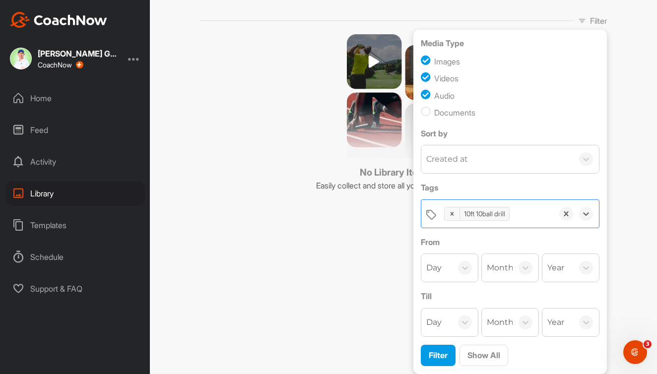
scroll to position [41, 0]
click at [439, 356] on span "Filter" at bounding box center [438, 355] width 19 height 10
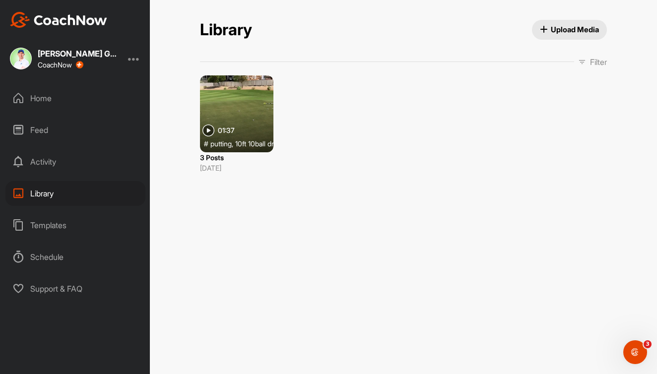
click at [246, 114] on div at bounding box center [236, 113] width 73 height 77
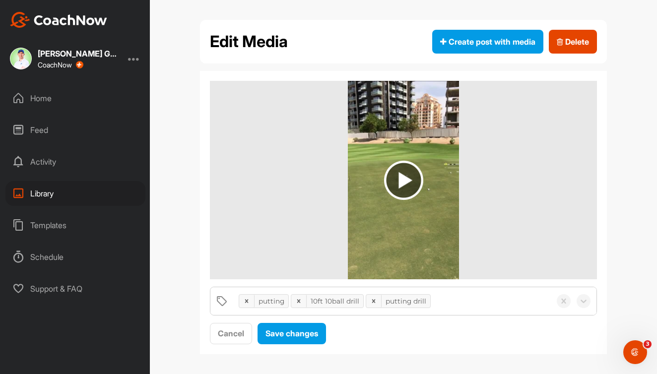
click at [410, 178] on img at bounding box center [403, 180] width 39 height 39
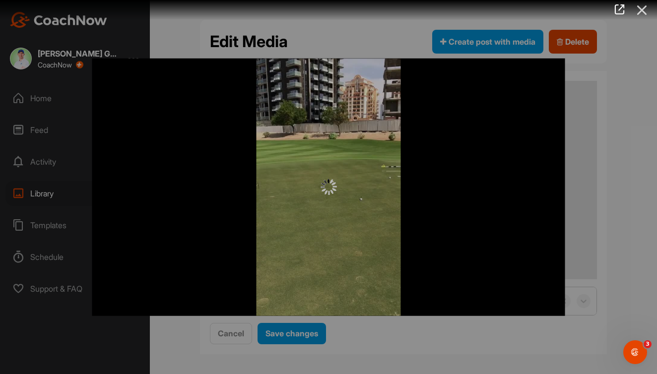
click at [643, 13] on icon at bounding box center [642, 10] width 23 height 18
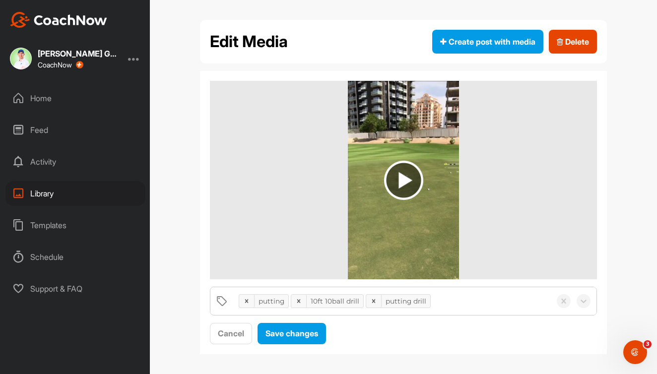
click at [38, 193] on div "Library" at bounding box center [75, 193] width 140 height 25
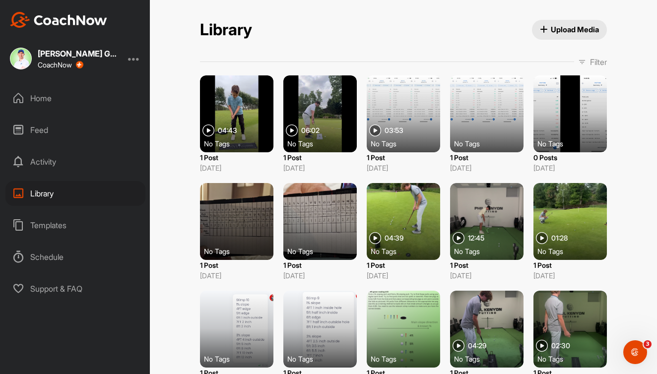
click at [595, 60] on p "Filter" at bounding box center [598, 62] width 17 height 12
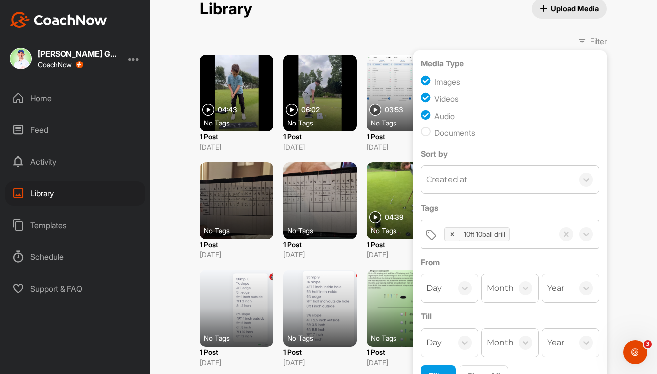
scroll to position [36, 0]
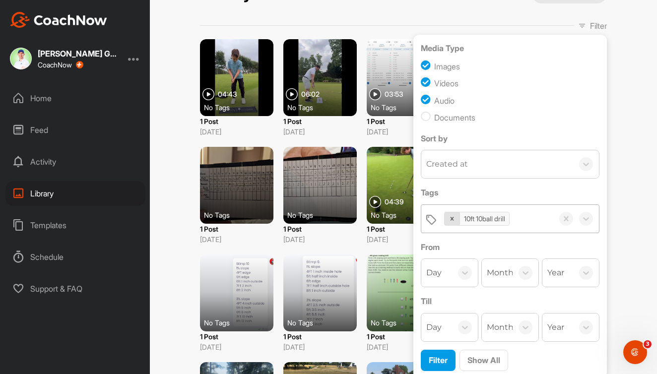
click at [451, 221] on icon at bounding box center [451, 218] width 7 height 7
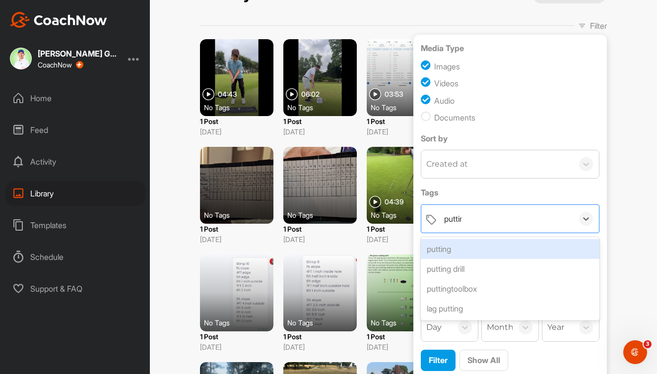
type input "putting"
type input "putt"
click at [453, 247] on div "putting" at bounding box center [510, 249] width 179 height 20
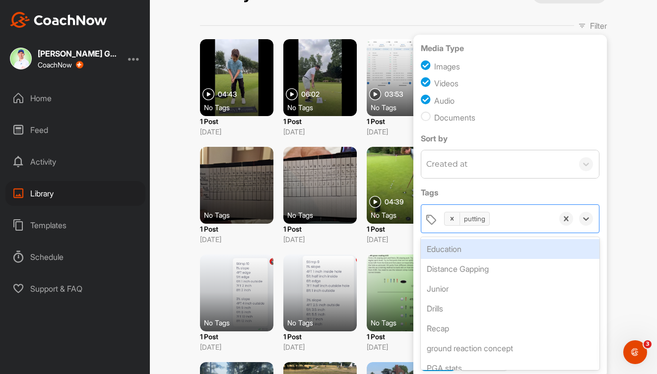
click at [624, 225] on div "Library Upload Media Filter Media Type Images Videos Audio Documents Sort by Cr…" at bounding box center [403, 187] width 507 height 374
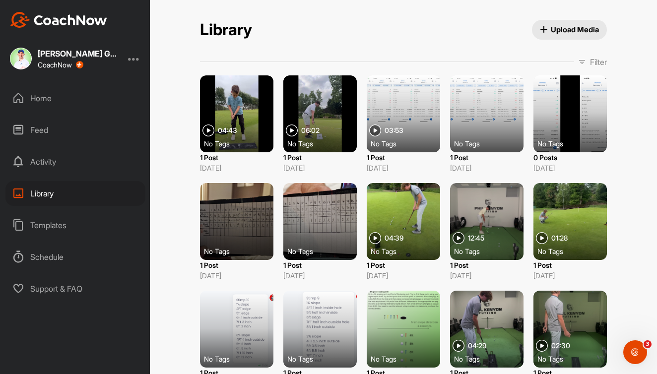
scroll to position [0, 0]
click at [592, 59] on p "Filter" at bounding box center [598, 62] width 17 height 12
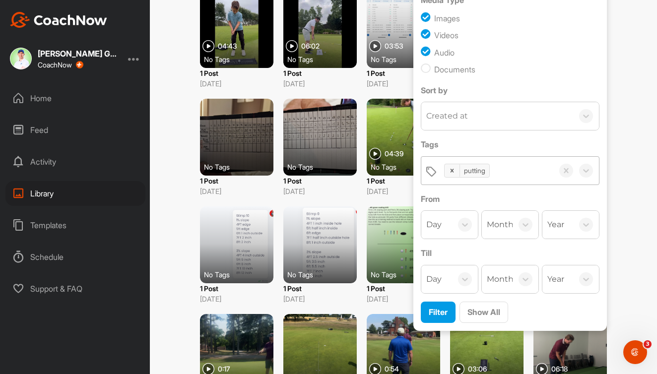
scroll to position [89, 0]
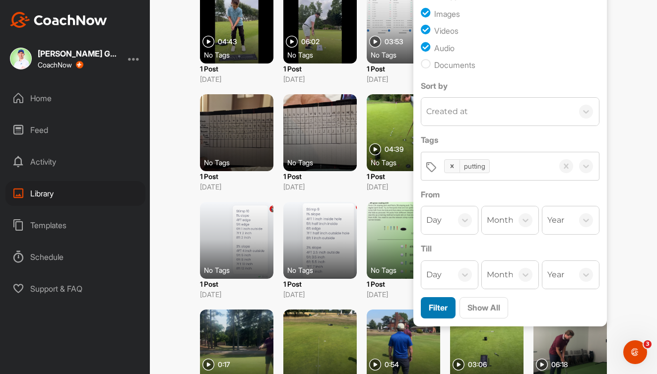
click at [444, 307] on span "Filter" at bounding box center [438, 308] width 19 height 10
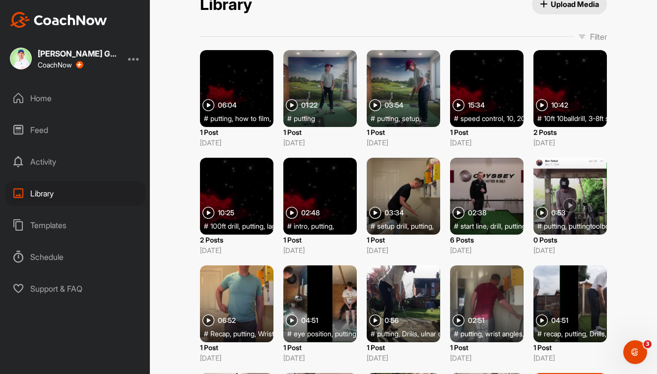
scroll to position [35, 0]
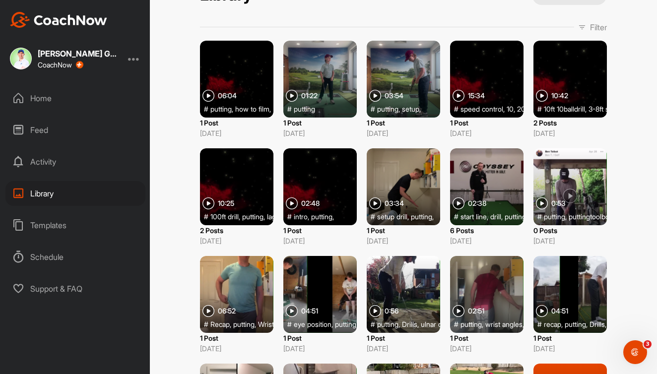
click at [501, 175] on div at bounding box center [486, 186] width 73 height 77
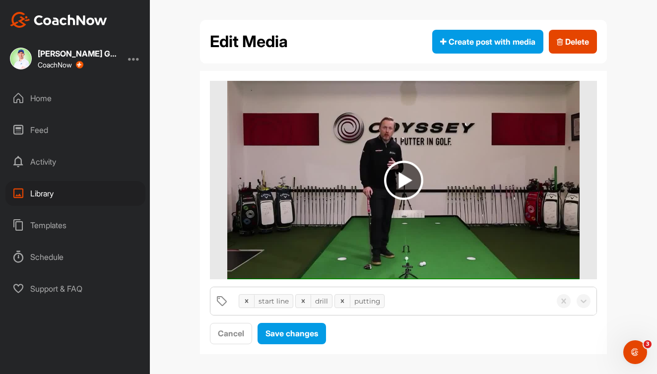
click at [391, 178] on img at bounding box center [403, 180] width 39 height 39
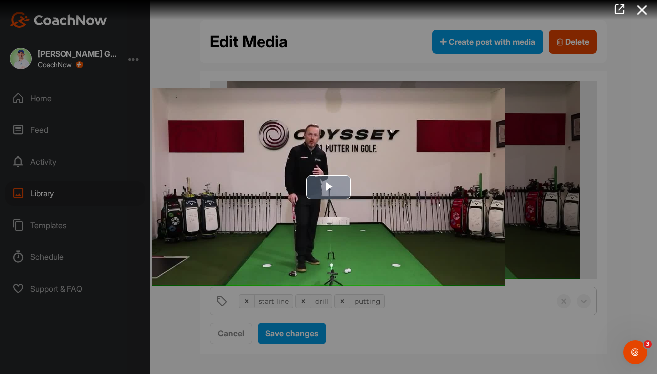
click at [328, 187] on span "Video Player" at bounding box center [328, 187] width 0 height 0
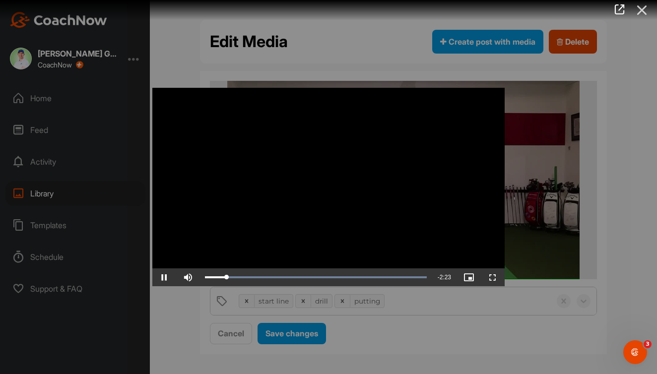
click at [643, 9] on icon at bounding box center [642, 10] width 23 height 18
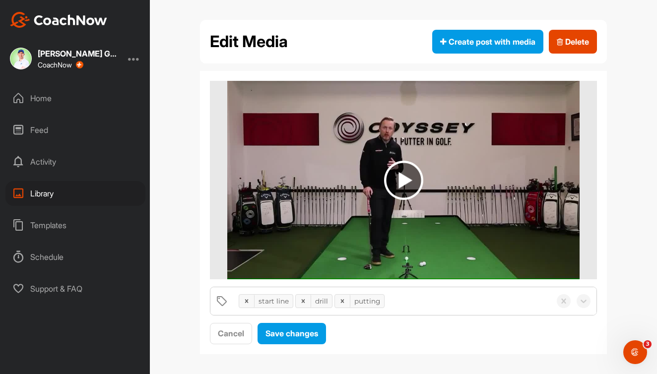
click at [60, 96] on div "Home" at bounding box center [75, 98] width 140 height 25
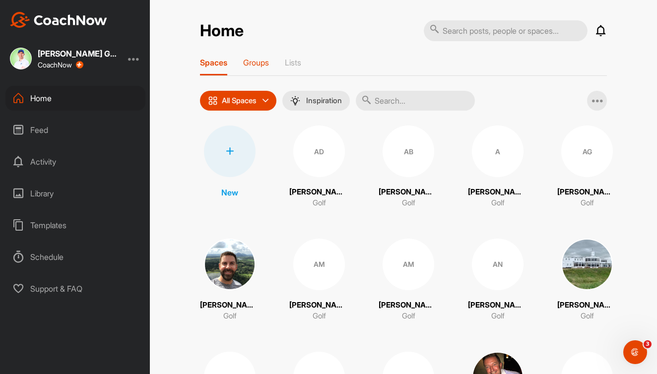
click at [260, 63] on p "Groups" at bounding box center [256, 63] width 26 height 10
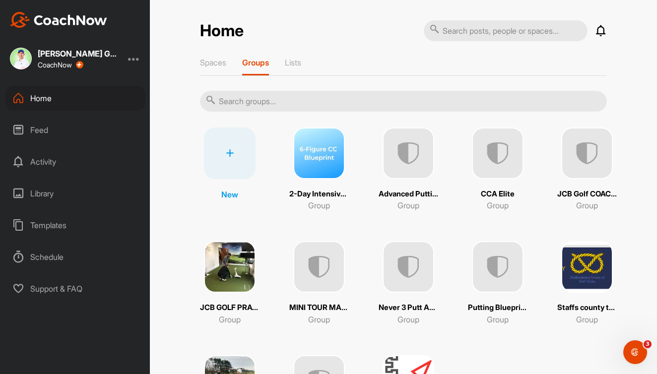
click at [225, 263] on img at bounding box center [230, 267] width 52 height 52
click at [420, 148] on img at bounding box center [408, 153] width 52 height 52
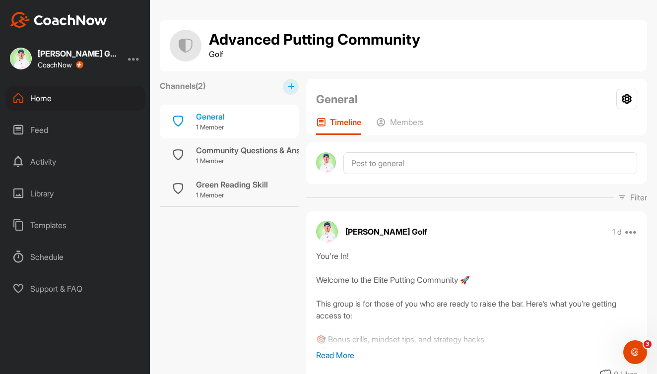
click at [290, 87] on icon at bounding box center [291, 86] width 6 height 6
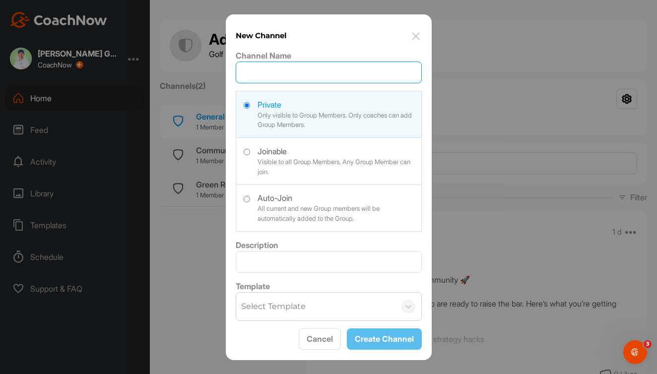
click at [292, 78] on input "Channel Name" at bounding box center [329, 73] width 186 height 22
click at [267, 70] on input "Start ball on Line Skill" at bounding box center [329, 73] width 186 height 22
click at [294, 73] on input "Start ball on Line Skill" at bounding box center [329, 73] width 186 height 22
drag, startPoint x: 325, startPoint y: 73, endPoint x: 307, endPoint y: 74, distance: 18.9
click at [307, 74] on input "Start ball on line Skill" at bounding box center [329, 73] width 186 height 22
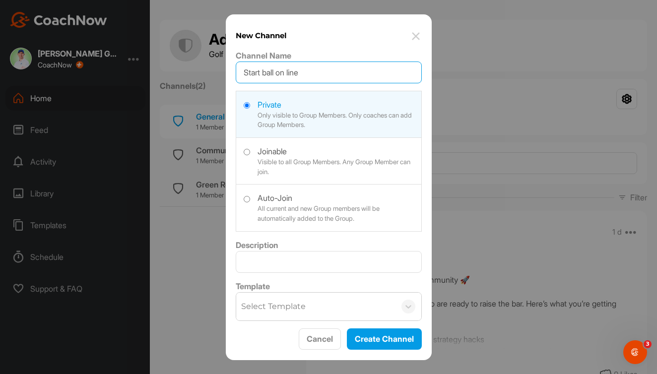
click at [246, 72] on input "Start ball on line" at bounding box center [329, 73] width 186 height 22
click at [338, 75] on input "SKILLS (Start ball on line" at bounding box center [329, 73] width 186 height 22
click at [269, 75] on input "SKILLS (Start ball on line)" at bounding box center [329, 73] width 186 height 22
type input "SKILL (Start ball on line)"
click at [275, 200] on label at bounding box center [328, 207] width 185 height 44
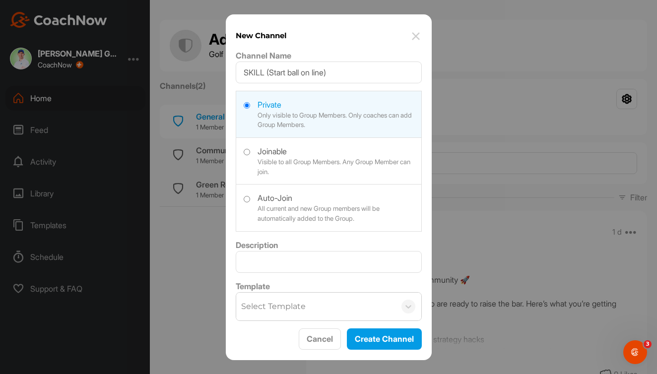
click at [250, 200] on input "radio" at bounding box center [247, 199] width 6 height 6
radio input "true"
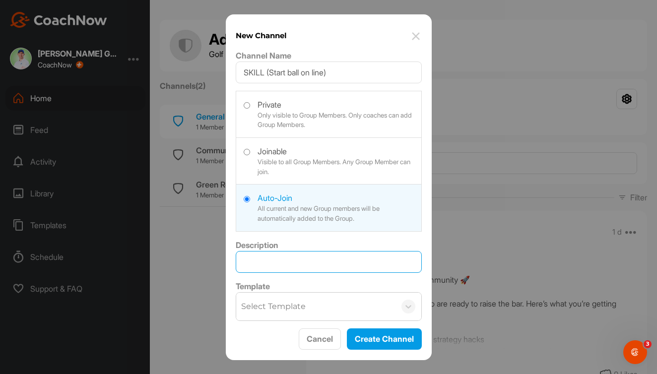
click at [277, 260] on input "Description" at bounding box center [329, 262] width 186 height 22
type input "Various videos and drills that relate to technique and learning to help you sta…"
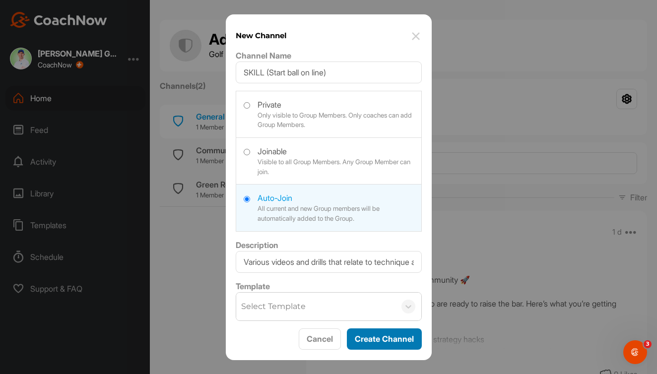
click at [375, 335] on button "Create Channel" at bounding box center [384, 338] width 75 height 21
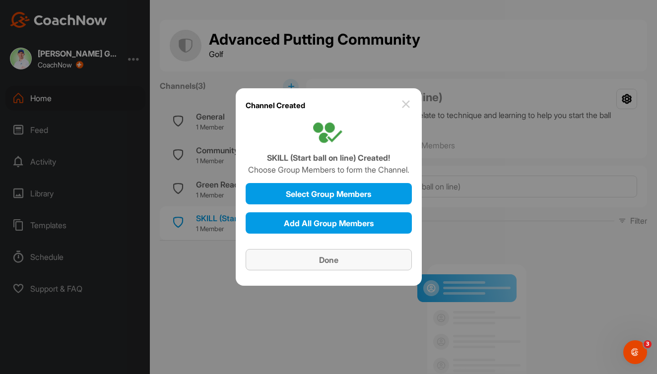
click at [330, 262] on span "Done" at bounding box center [328, 260] width 19 height 10
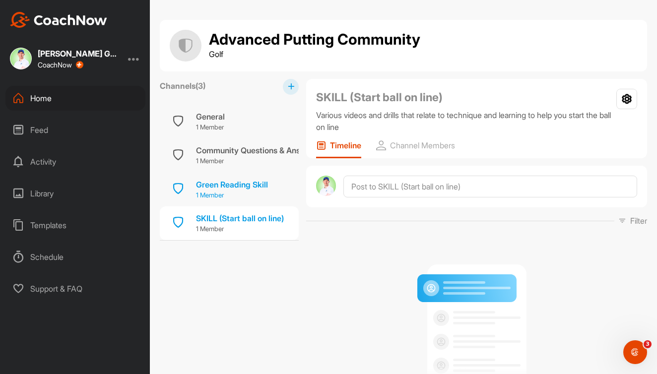
click at [246, 185] on div "Green Reading Skill" at bounding box center [232, 185] width 72 height 12
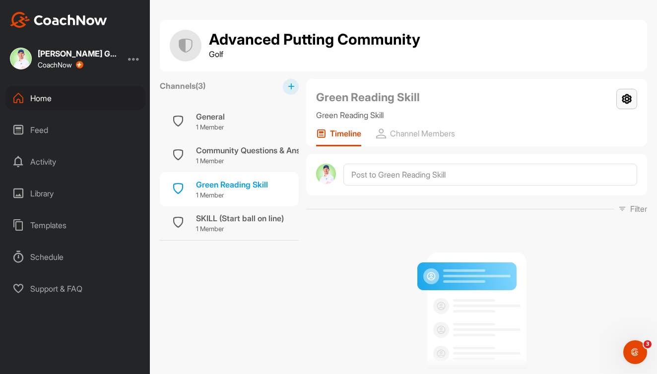
click at [623, 100] on icon at bounding box center [626, 99] width 21 height 20
click at [608, 124] on li "Settings" at bounding box center [613, 128] width 49 height 32
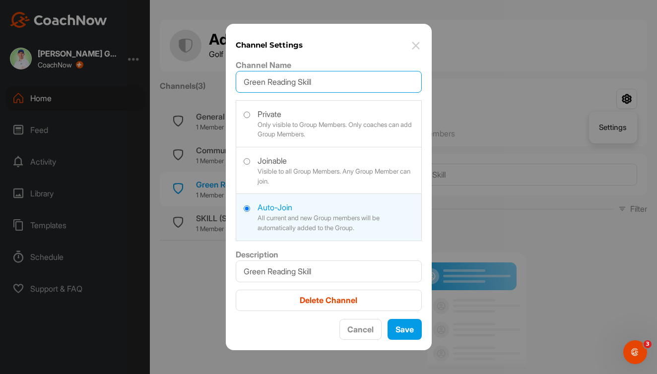
drag, startPoint x: 319, startPoint y: 82, endPoint x: 236, endPoint y: 83, distance: 83.3
click at [236, 83] on input "Green Reading Skill" at bounding box center [329, 82] width 186 height 22
type input "SKILL (Green reading)"
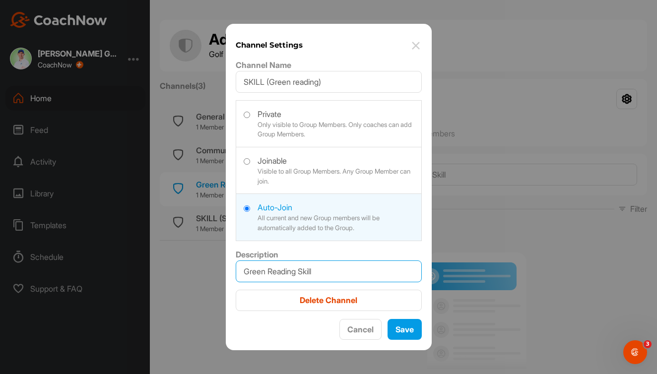
drag, startPoint x: 327, startPoint y: 269, endPoint x: 237, endPoint y: 268, distance: 90.8
click at [237, 268] on input "Green Reading Skill" at bounding box center [329, 271] width 186 height 22
type input "T"
type input "This contains drills and videos that help you with your skills around predictin…"
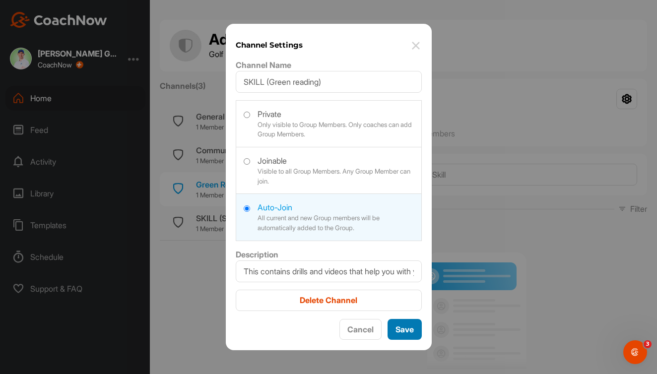
click at [411, 329] on button "Save" at bounding box center [404, 329] width 34 height 21
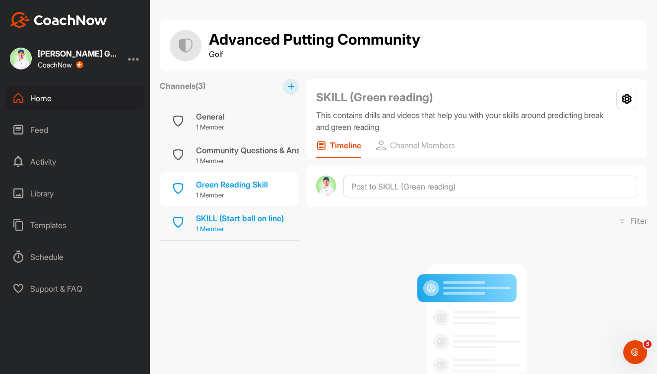
click at [255, 213] on div "SKILL (Start ball on line)" at bounding box center [240, 218] width 88 height 12
click at [250, 188] on div "Green Reading Skill" at bounding box center [232, 185] width 72 height 12
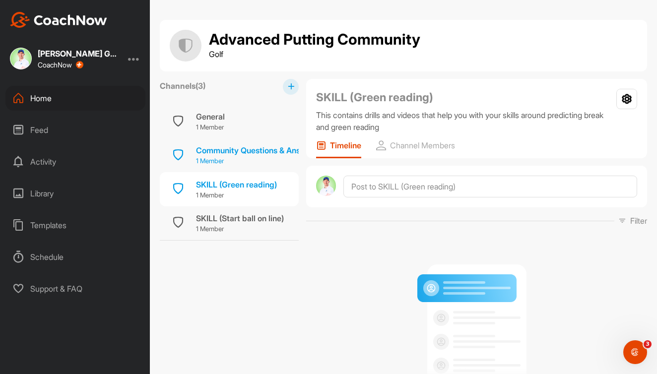
click at [253, 159] on p "1 Member" at bounding box center [257, 161] width 122 height 10
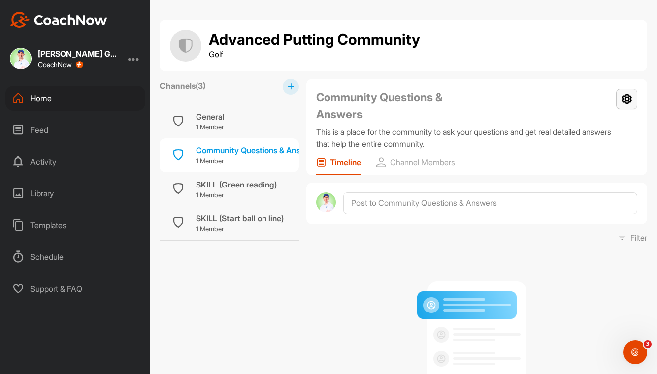
click at [628, 99] on icon at bounding box center [626, 99] width 21 height 20
click at [599, 126] on li "Settings" at bounding box center [613, 128] width 49 height 32
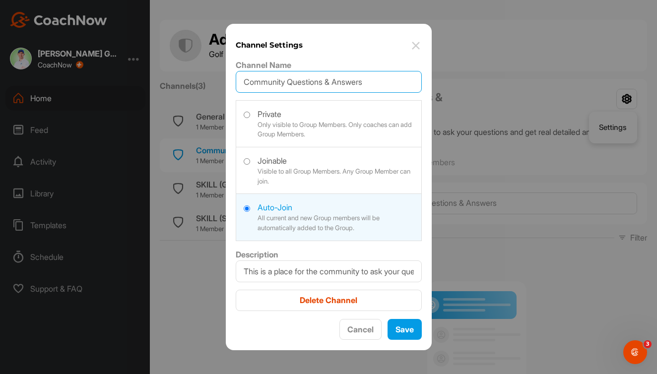
click at [288, 82] on input "Community Questions & Answers" at bounding box center [329, 82] width 186 height 22
drag, startPoint x: 371, startPoint y: 82, endPoint x: 295, endPoint y: 83, distance: 75.9
click at [295, 83] on input "Community Questions & Answers" at bounding box center [329, 82] width 186 height 22
type input "Community Q & A"
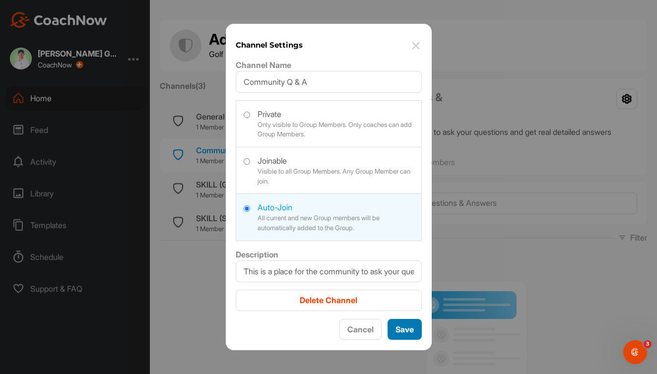
click at [403, 325] on button "Save" at bounding box center [404, 329] width 34 height 21
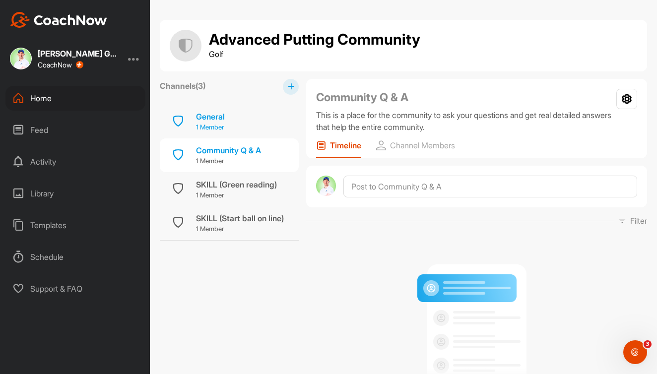
click at [233, 120] on div "General 1 Member" at bounding box center [229, 122] width 139 height 34
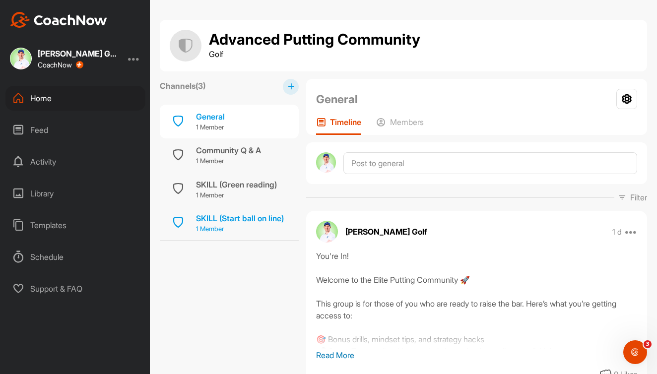
click at [230, 218] on div "SKILL (Start ball on line)" at bounding box center [240, 218] width 88 height 12
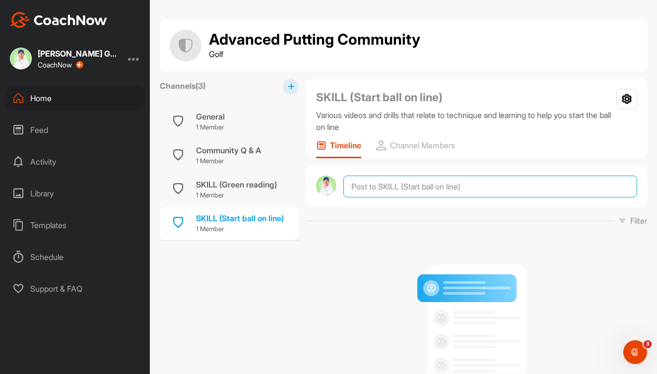
click at [422, 187] on textarea at bounding box center [490, 187] width 294 height 22
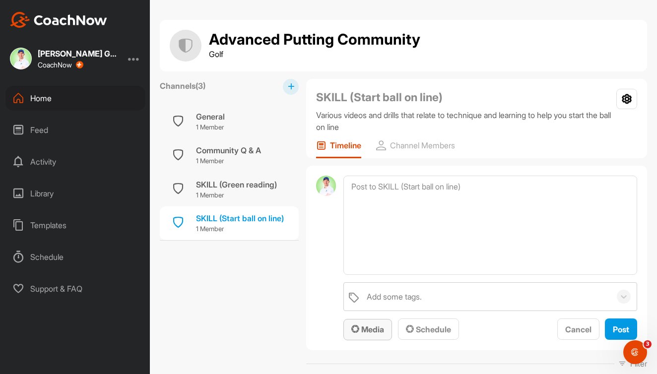
click at [362, 329] on span "Media" at bounding box center [367, 329] width 33 height 10
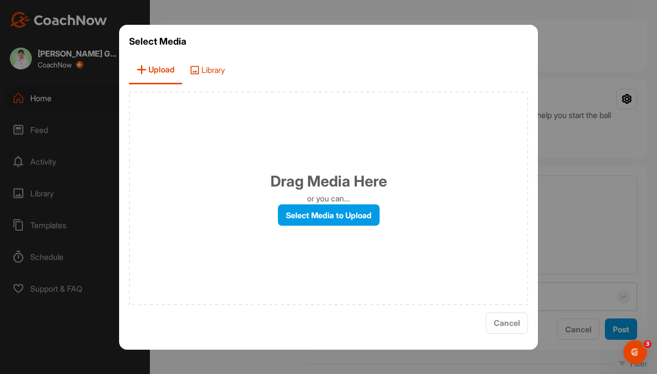
click at [208, 73] on span "Library" at bounding box center [207, 70] width 50 height 28
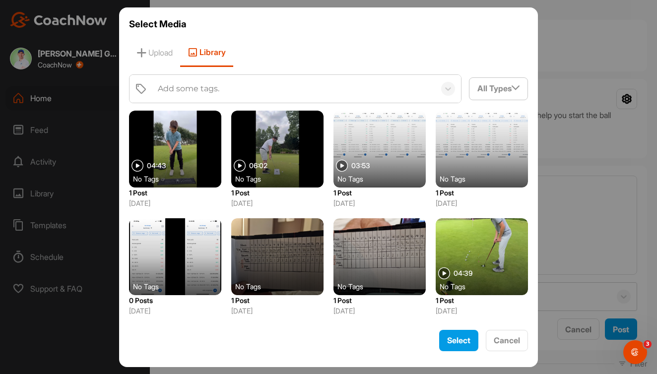
click at [268, 83] on div "Add some tags." at bounding box center [294, 89] width 282 height 28
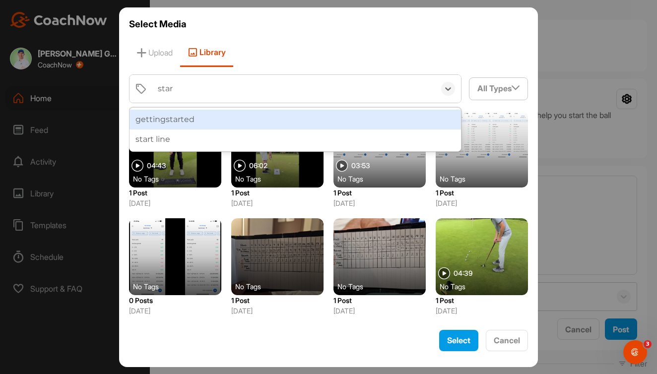
type input "start"
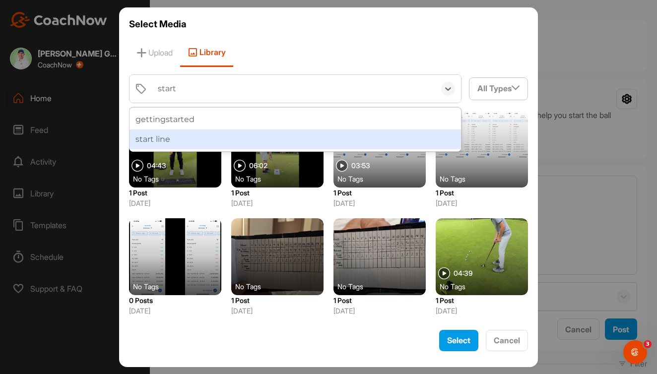
click at [245, 135] on div "start line" at bounding box center [294, 139] width 331 height 20
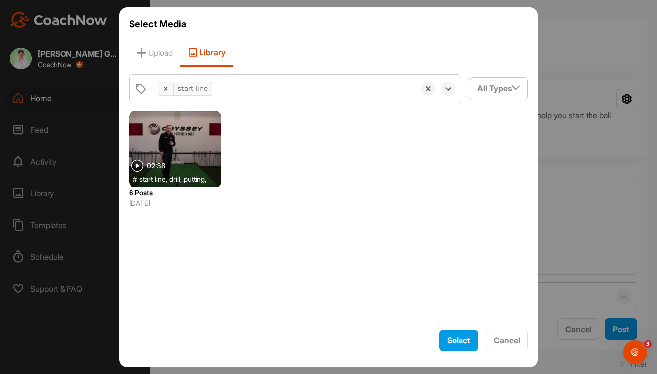
click at [185, 148] on div at bounding box center [175, 149] width 92 height 77
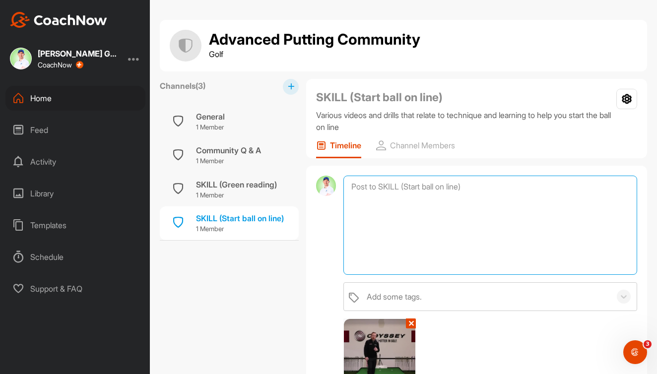
click at [429, 211] on textarea at bounding box center [490, 225] width 294 height 99
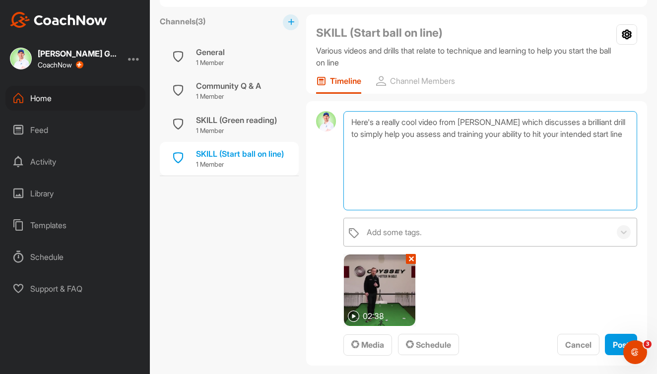
scroll to position [71, 0]
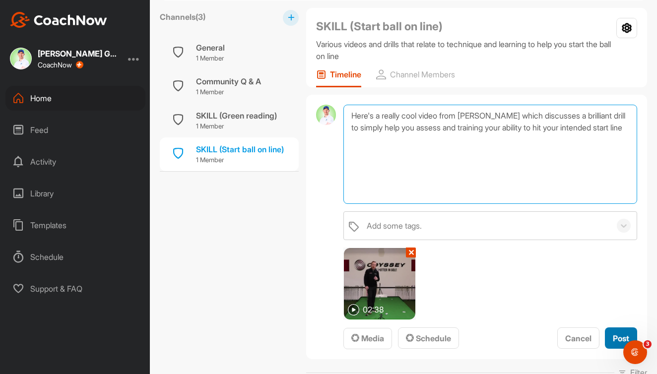
type textarea "Here's a really cool video from [PERSON_NAME] which discusses a brilliant drill…"
click at [619, 335] on span "Post" at bounding box center [621, 338] width 16 height 10
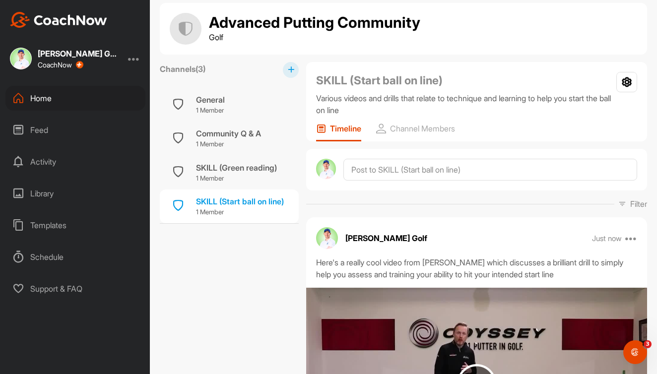
scroll to position [16, 0]
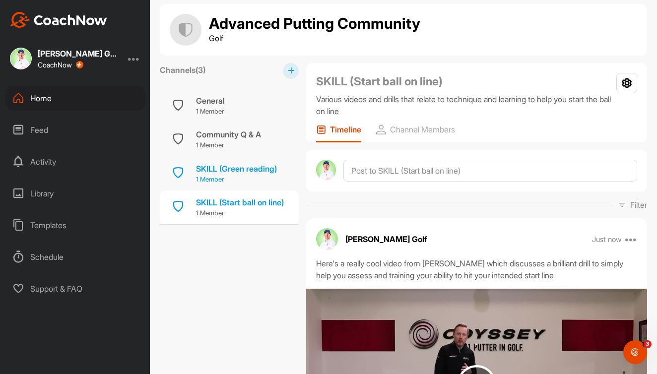
click at [241, 170] on div "SKILL (Green reading)" at bounding box center [236, 169] width 81 height 12
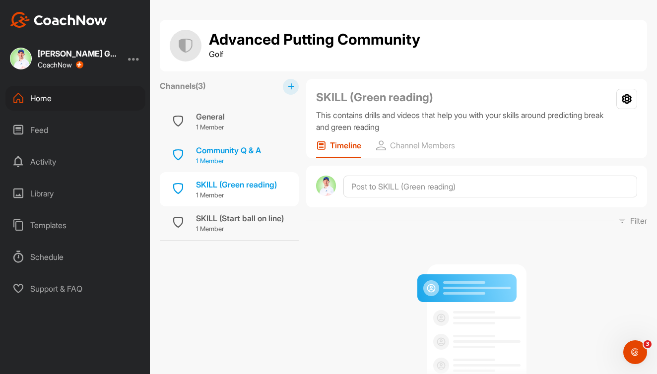
click at [222, 150] on div "Community Q & A" at bounding box center [228, 150] width 65 height 12
click at [252, 189] on div "SKILL (Green reading)" at bounding box center [236, 185] width 81 height 12
click at [227, 154] on div "Community Q & A" at bounding box center [228, 150] width 65 height 12
click at [237, 184] on div "SKILL (Green reading)" at bounding box center [236, 185] width 81 height 12
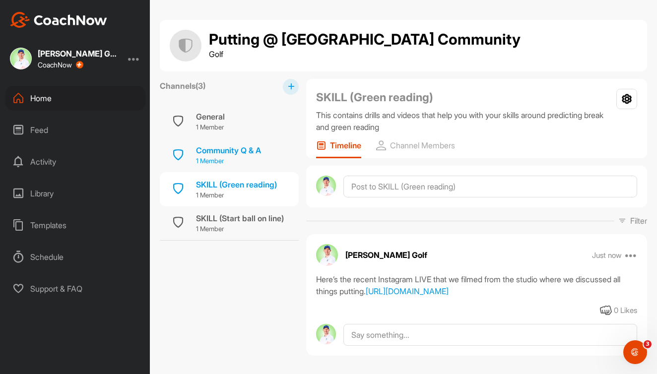
click at [244, 158] on p "1 Member" at bounding box center [228, 161] width 65 height 10
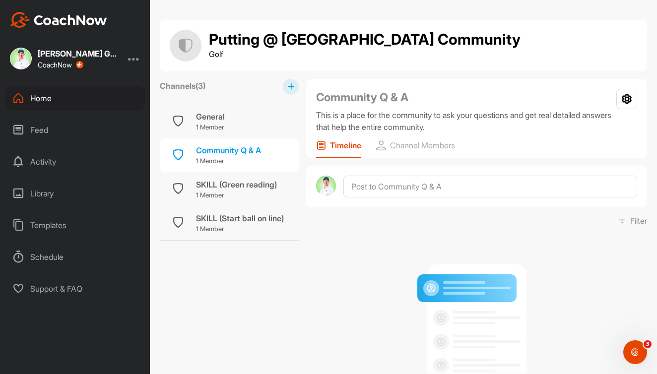
click at [47, 167] on div "Activity" at bounding box center [75, 161] width 140 height 25
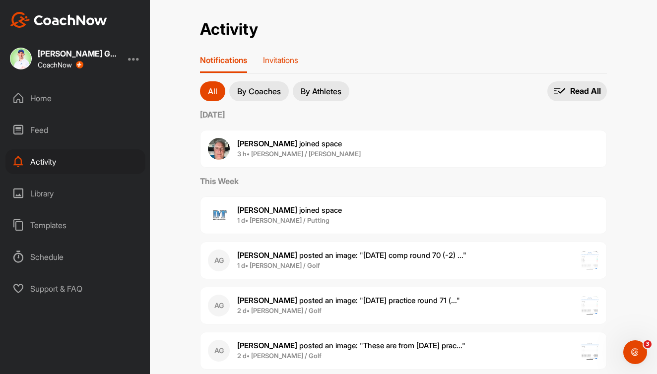
click at [284, 65] on div "Invitations" at bounding box center [280, 64] width 35 height 18
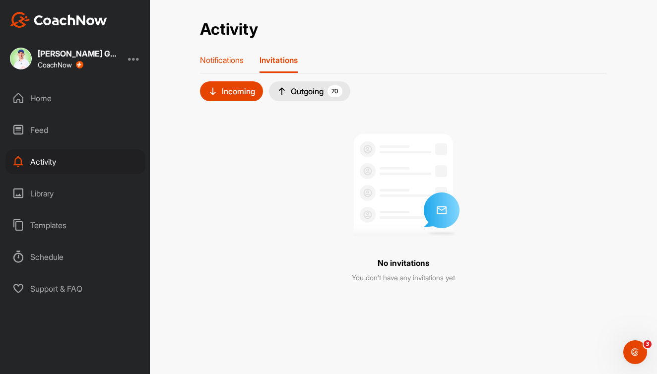
click at [232, 59] on p "Notifications" at bounding box center [222, 60] width 44 height 10
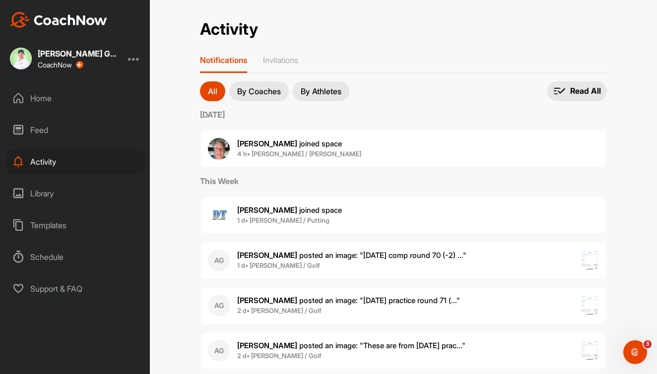
click at [60, 97] on div "Home" at bounding box center [75, 98] width 140 height 25
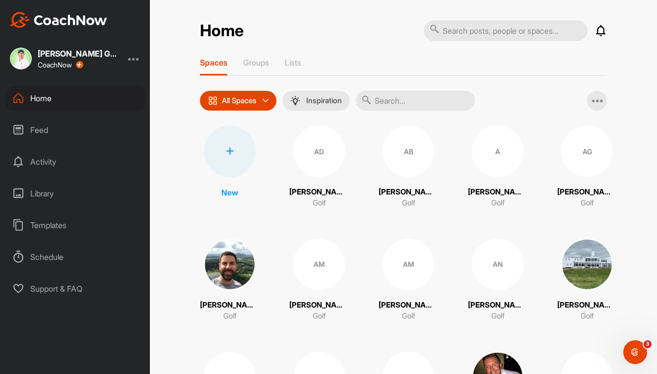
click at [392, 98] on input "text" at bounding box center [415, 101] width 119 height 20
type input "[PERSON_NAME]"
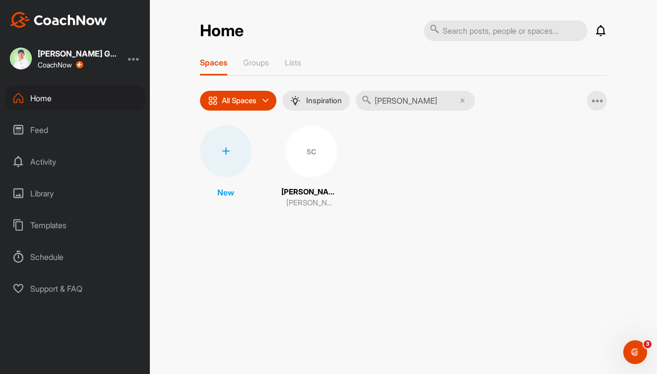
click at [315, 153] on div "SC" at bounding box center [311, 152] width 52 height 52
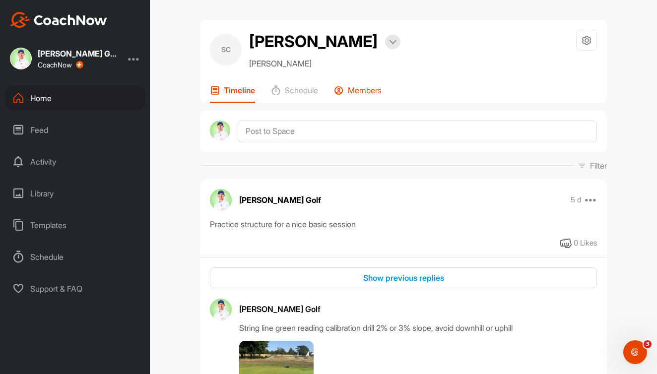
click at [368, 92] on p "Members" at bounding box center [365, 90] width 34 height 10
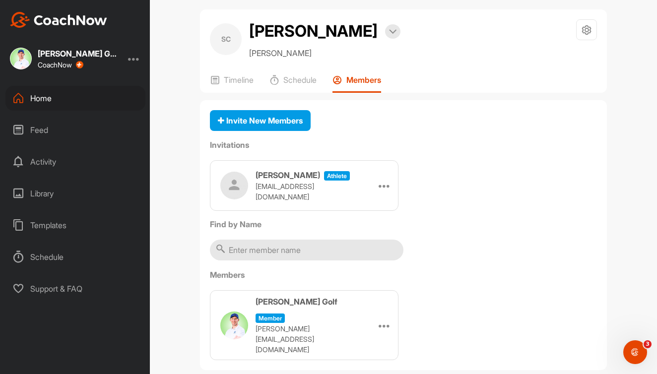
scroll to position [10, 0]
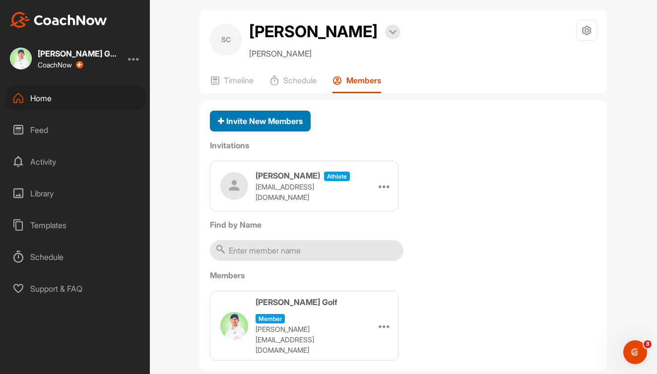
click at [300, 119] on span "Invite New Members" at bounding box center [260, 121] width 85 height 10
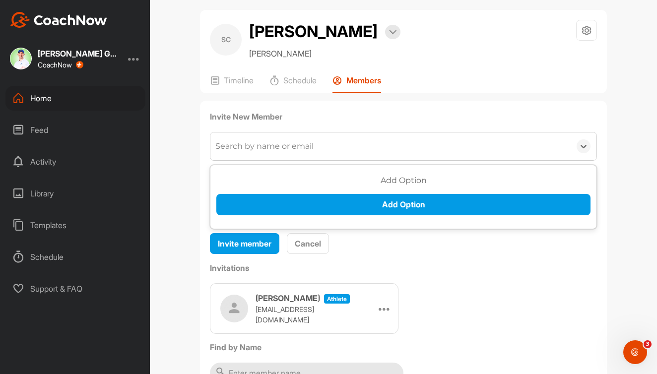
click at [409, 151] on div "Search by name or email" at bounding box center [390, 146] width 360 height 28
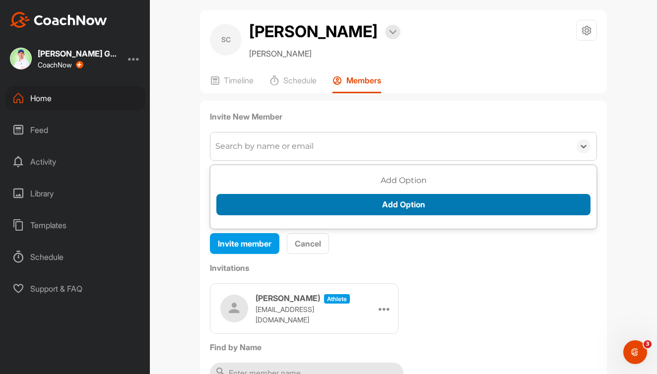
click at [410, 208] on button "Add Option" at bounding box center [403, 204] width 374 height 21
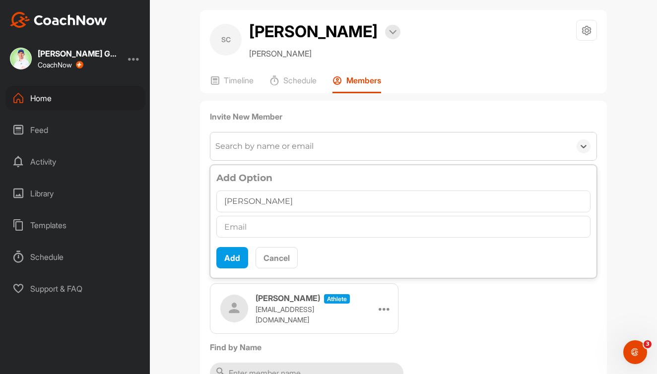
type input "[PERSON_NAME]"
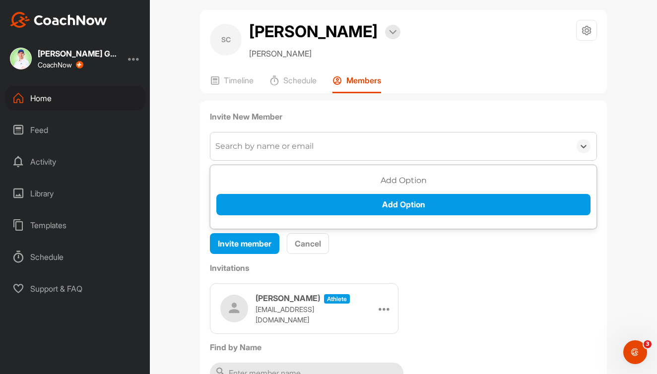
click at [296, 148] on div "Search by name or email" at bounding box center [264, 146] width 98 height 12
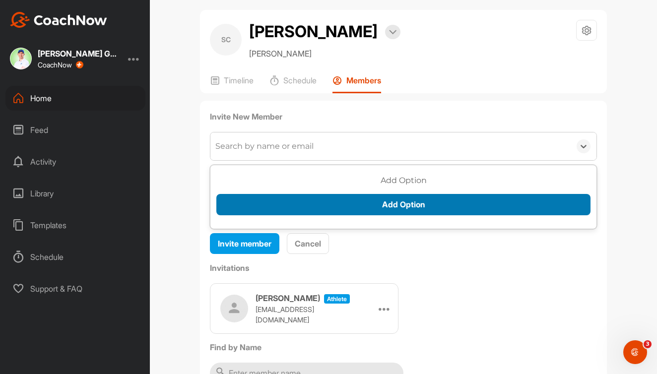
click at [335, 210] on button "Add Option" at bounding box center [403, 204] width 374 height 21
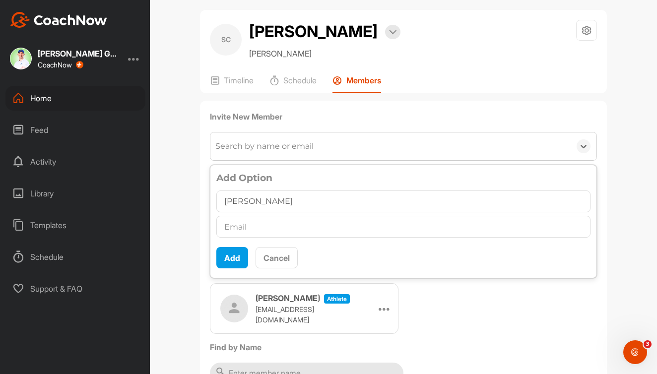
type input "[PERSON_NAME]"
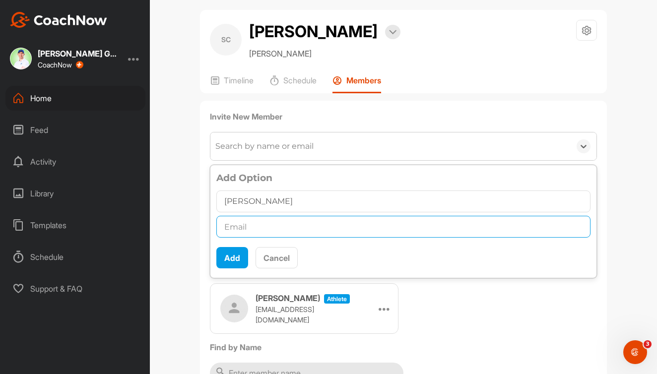
click at [286, 229] on input "text" at bounding box center [403, 227] width 374 height 22
type input "[EMAIL_ADDRESS][DOMAIN_NAME]"
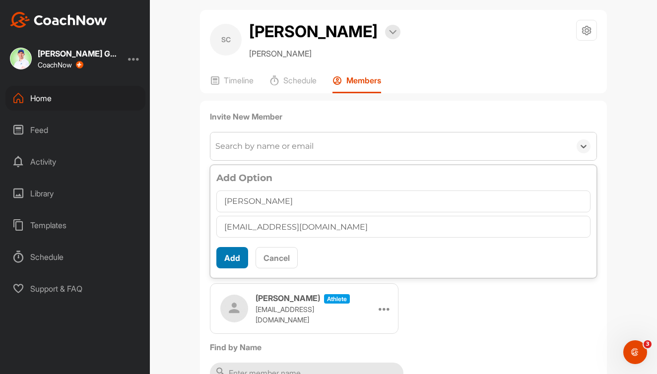
scroll to position [5, 0]
click at [230, 256] on button "Add" at bounding box center [232, 257] width 32 height 21
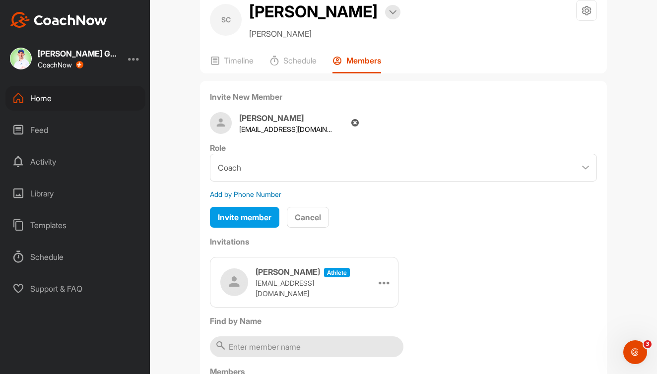
scroll to position [33, 0]
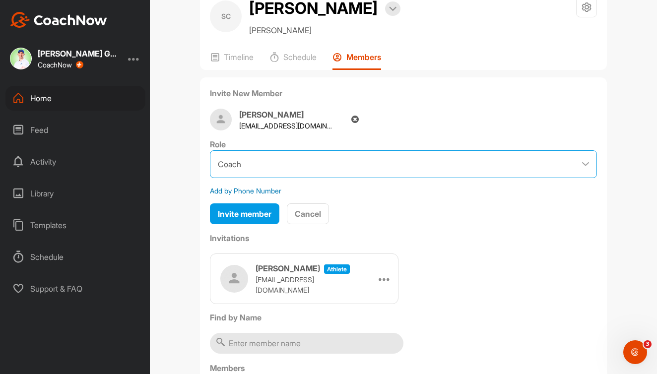
select select "contributor"
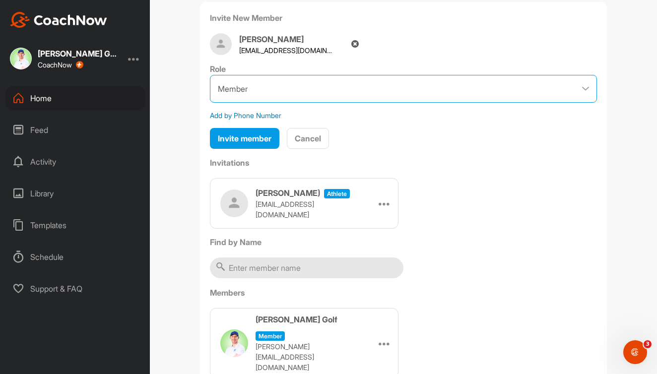
scroll to position [110, 0]
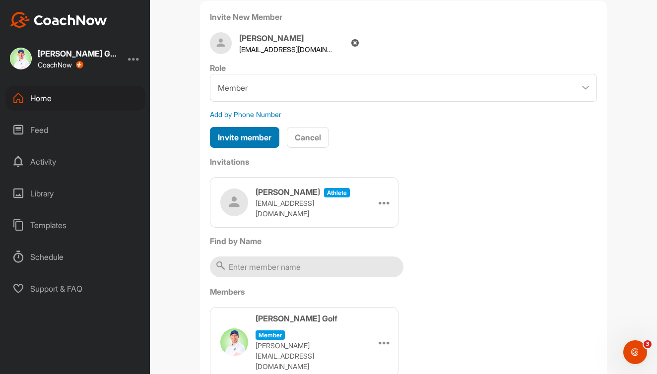
click at [254, 132] on span "Invite member" at bounding box center [245, 137] width 54 height 10
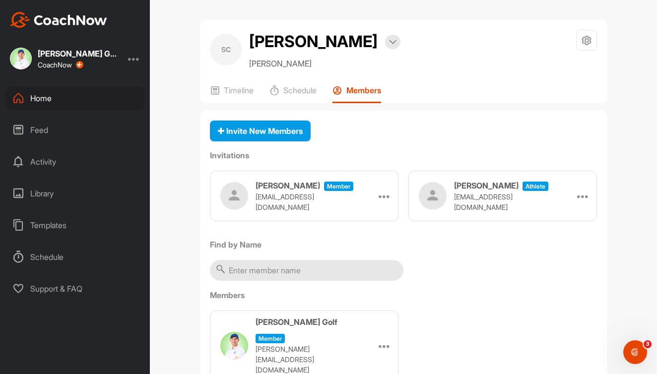
scroll to position [0, 0]
click at [35, 98] on div "Home" at bounding box center [75, 98] width 140 height 25
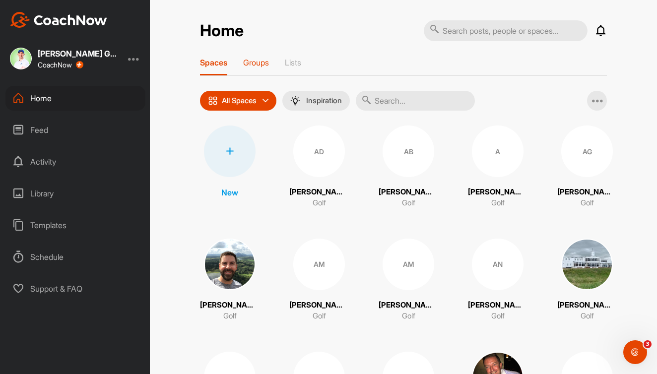
click at [267, 61] on p "Groups" at bounding box center [256, 63] width 26 height 10
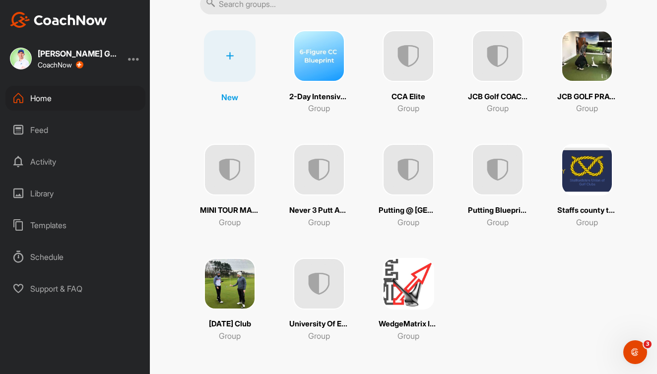
scroll to position [97, 0]
click at [419, 169] on img at bounding box center [408, 170] width 52 height 52
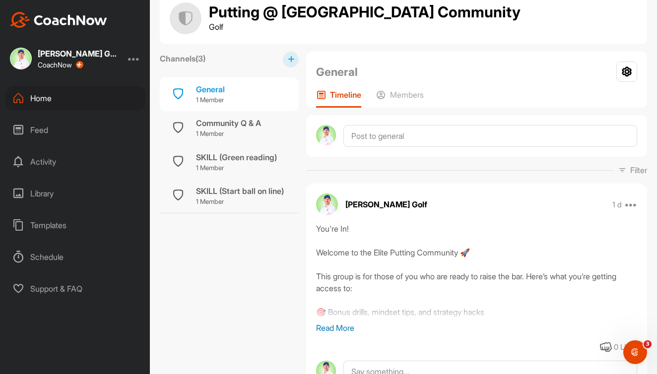
scroll to position [21, 0]
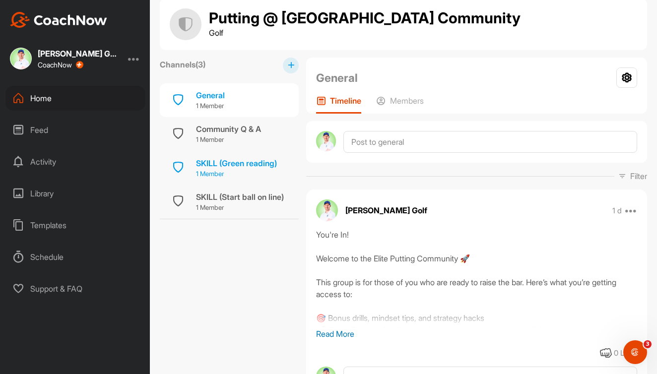
click at [228, 169] on p "1 Member" at bounding box center [236, 174] width 81 height 10
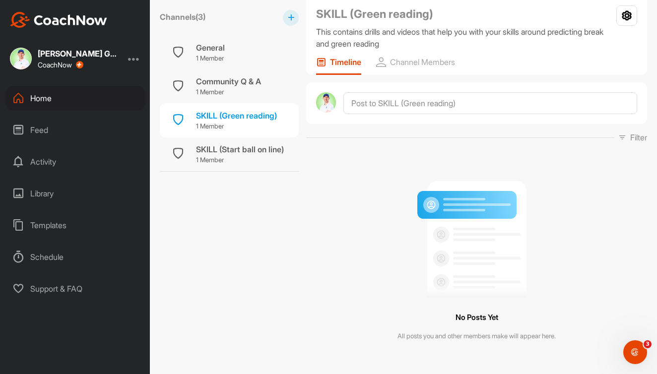
scroll to position [88, 0]
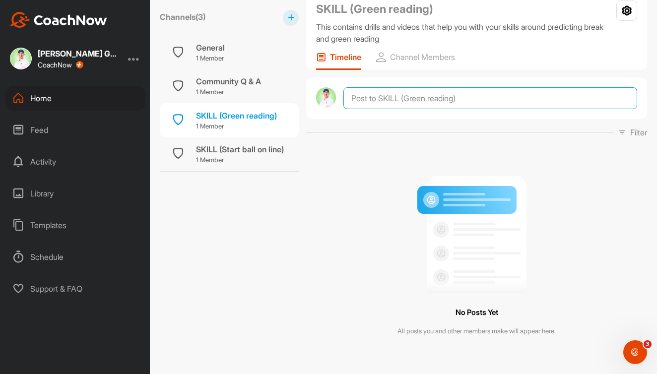
click at [422, 97] on textarea at bounding box center [490, 98] width 294 height 22
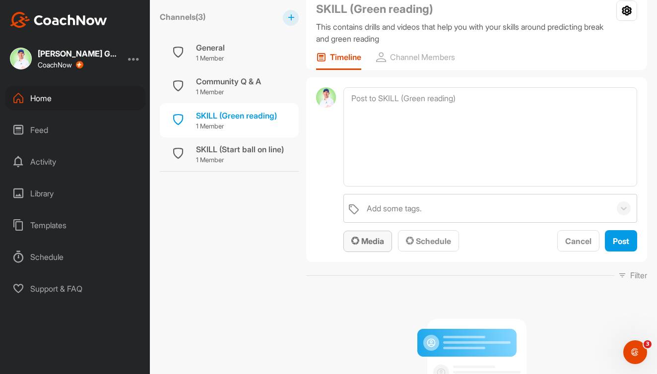
click at [378, 239] on span "Media" at bounding box center [367, 241] width 33 height 10
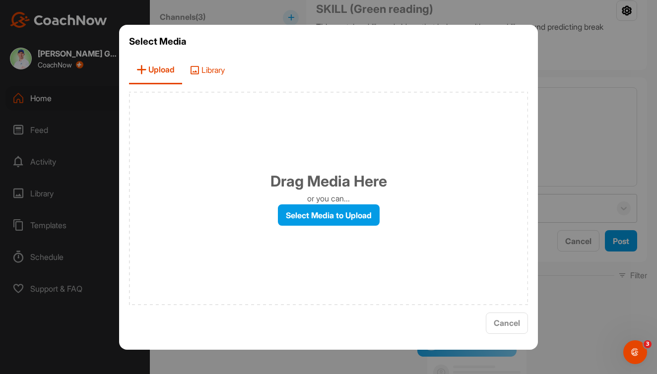
click at [214, 71] on span "Library" at bounding box center [207, 70] width 50 height 28
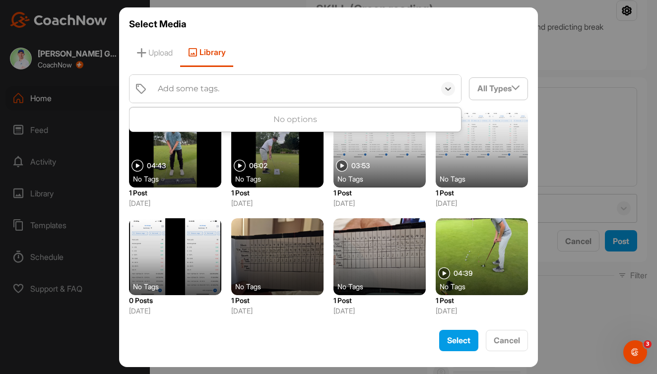
click at [218, 88] on div "Add some tags." at bounding box center [189, 89] width 62 height 12
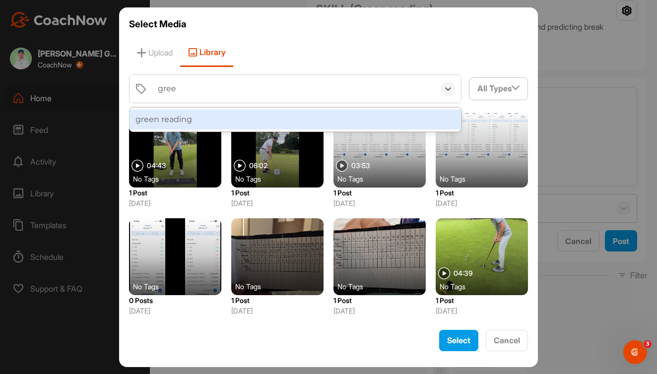
type input "green"
click at [203, 120] on div "green reading" at bounding box center [294, 120] width 331 height 20
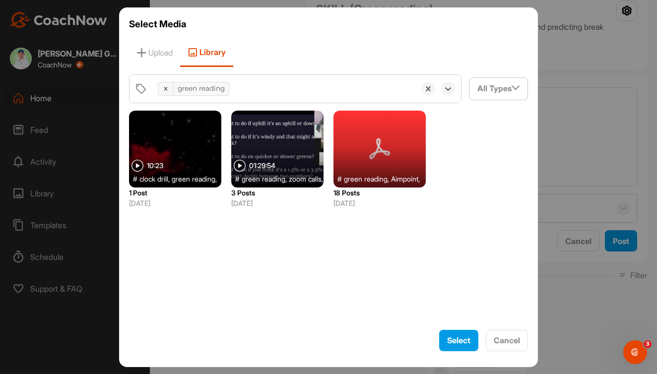
click at [161, 150] on div at bounding box center [175, 149] width 92 height 77
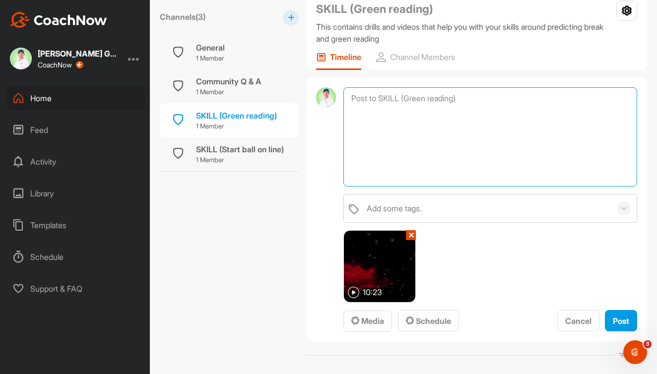
click at [394, 109] on textarea at bounding box center [490, 136] width 294 height 99
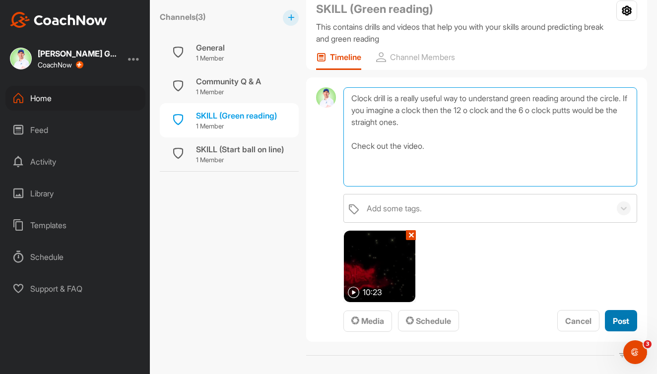
type textarea "Clock drill is a really useful way to understand green reading around the circl…"
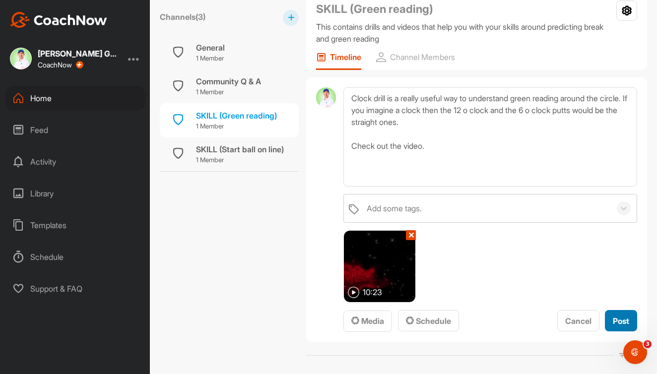
click at [613, 318] on span "Post" at bounding box center [621, 321] width 16 height 10
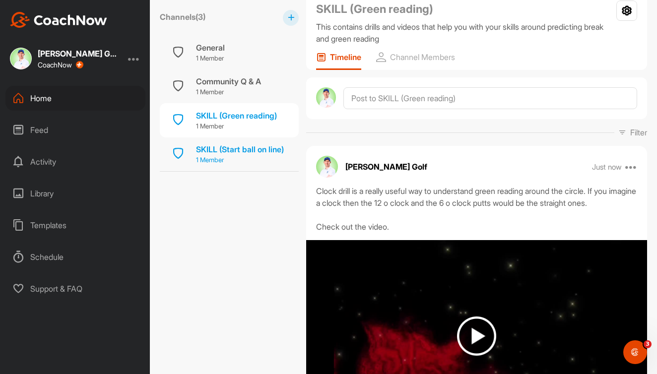
click at [255, 146] on div "SKILL (Start ball on line)" at bounding box center [240, 149] width 88 height 12
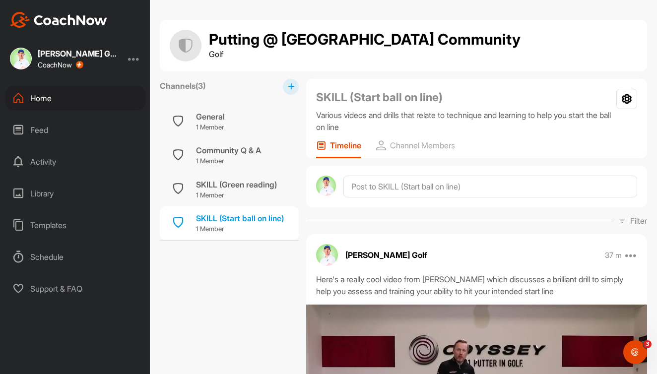
click at [290, 87] on icon at bounding box center [291, 86] width 6 height 6
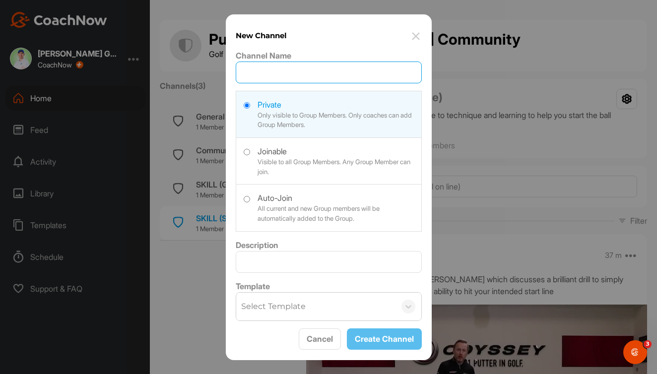
click at [273, 78] on input "Channel Name" at bounding box center [329, 73] width 186 height 22
type input "SKILL (Speed Control)"
click at [264, 203] on label at bounding box center [328, 207] width 185 height 44
click at [250, 202] on input "radio" at bounding box center [247, 199] width 6 height 6
radio input "true"
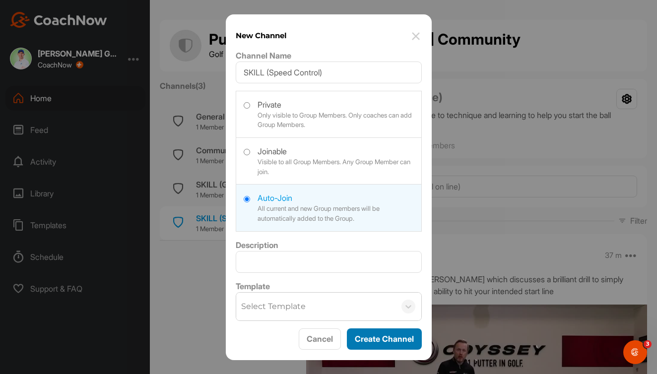
click at [361, 340] on button "Create Channel" at bounding box center [384, 338] width 75 height 21
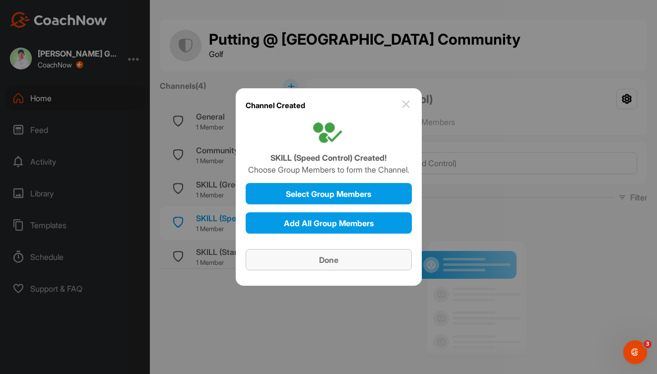
click at [348, 256] on div "Done" at bounding box center [328, 260] width 150 height 12
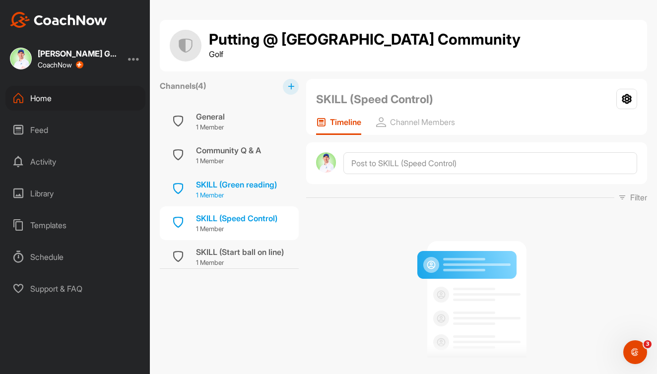
click at [235, 190] on p "1 Member" at bounding box center [236, 195] width 81 height 10
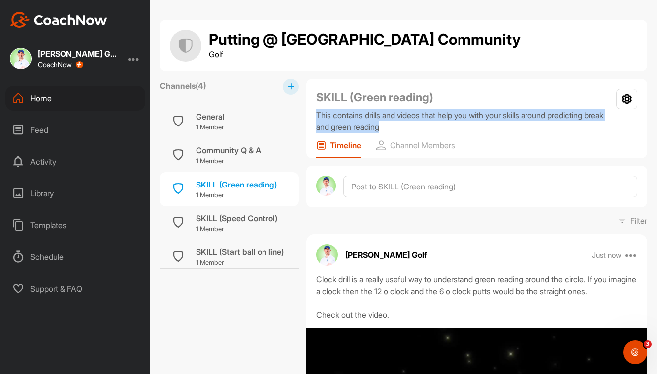
drag, startPoint x: 406, startPoint y: 126, endPoint x: 314, endPoint y: 118, distance: 93.1
click at [314, 118] on div "SKILL (Green reading) This contains drills and videos that help you with your s…" at bounding box center [476, 118] width 341 height 79
copy p "This contains drills and videos that help you with your skills around predictin…"
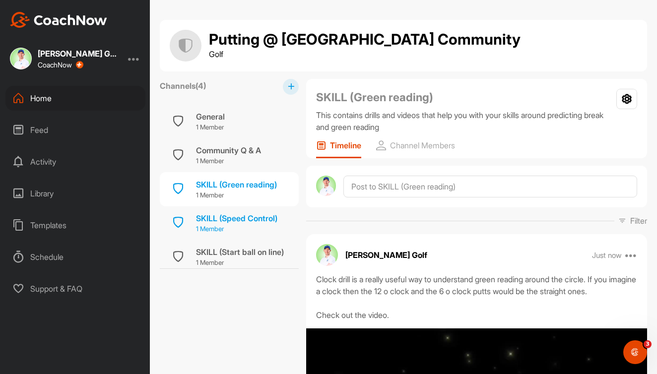
click at [237, 216] on div "SKILL (Speed Control)" at bounding box center [236, 218] width 81 height 12
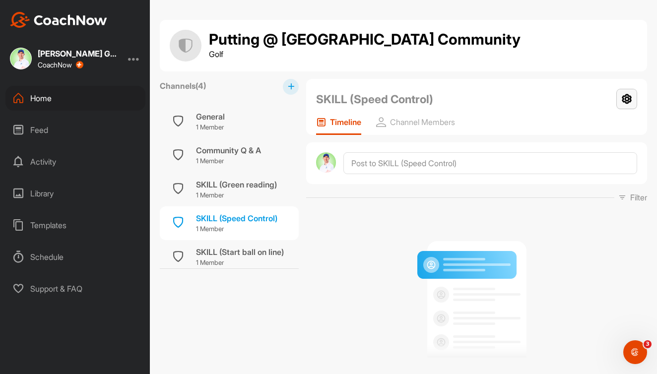
click at [631, 97] on icon at bounding box center [626, 99] width 21 height 20
click at [619, 128] on li "Settings" at bounding box center [613, 128] width 49 height 32
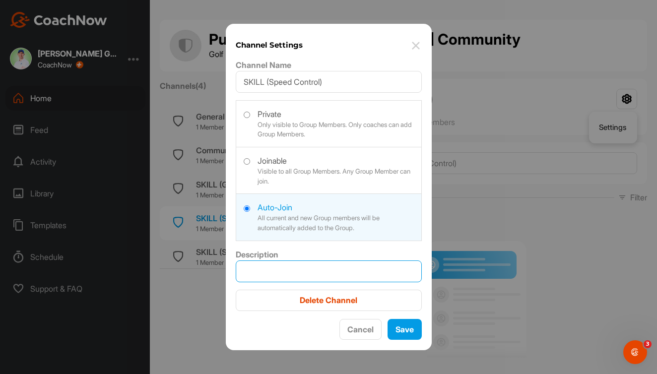
click at [293, 267] on input "Description" at bounding box center [329, 271] width 186 height 22
paste input "This contains drills and videos that help you with your skills around predictin…"
drag, startPoint x: 278, startPoint y: 269, endPoint x: 229, endPoint y: 264, distance: 49.4
click at [230, 264] on div "Channel Settings Channel Name SKILL (Speed Control) Private Only visible to Gro…" at bounding box center [329, 187] width 206 height 327
click at [310, 270] on input "This contains drills and videos that help you with your skills around predictin…" at bounding box center [329, 271] width 186 height 22
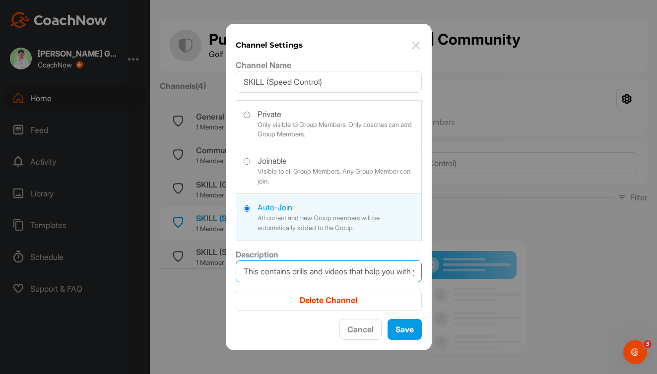
click at [262, 272] on input "This contains drills and videos that help you with your skills around predictin…" at bounding box center [329, 271] width 186 height 22
drag, startPoint x: 347, startPoint y: 266, endPoint x: 407, endPoint y: 271, distance: 59.8
click at [407, 271] on input "This section has drills and videos that help you with your skills around predic…" at bounding box center [329, 271] width 186 height 22
click at [270, 271] on input "This section has drills and videos that help you with your skills around predic…" at bounding box center [329, 271] width 186 height 22
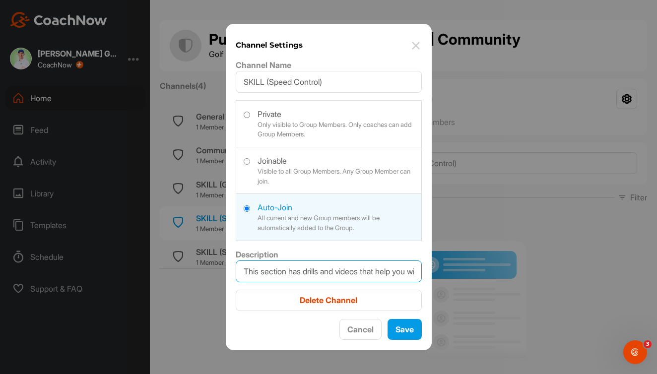
drag, startPoint x: 256, startPoint y: 271, endPoint x: 426, endPoint y: 277, distance: 170.3
click at [425, 277] on div "Channel Settings Channel Name SKILL (Speed Control) Private Only visible to Gro…" at bounding box center [329, 187] width 206 height 327
type input "This section has drills and videos that help you with your skills to control sp…"
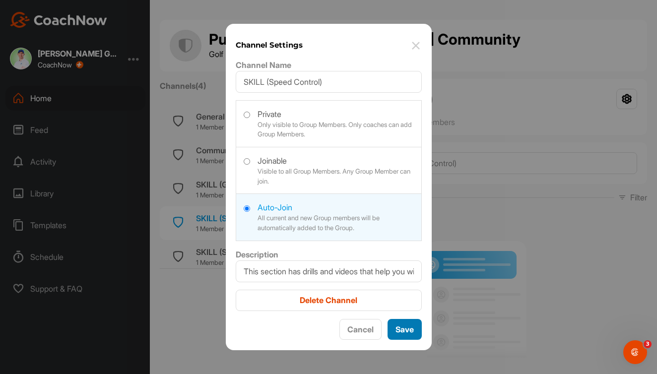
click at [415, 332] on button "Save" at bounding box center [404, 329] width 34 height 21
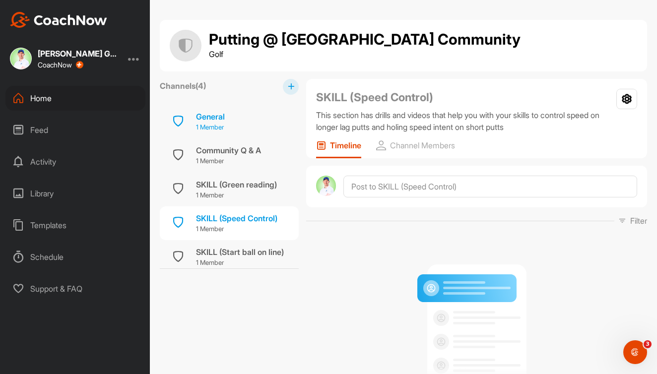
click at [228, 124] on div "General 1 Member" at bounding box center [229, 122] width 139 height 34
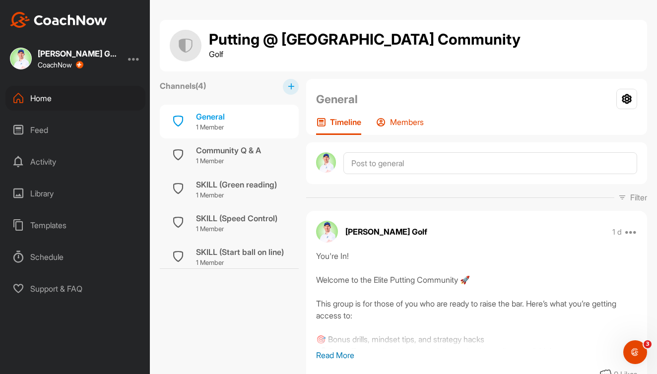
click at [410, 117] on p "Members" at bounding box center [407, 122] width 34 height 10
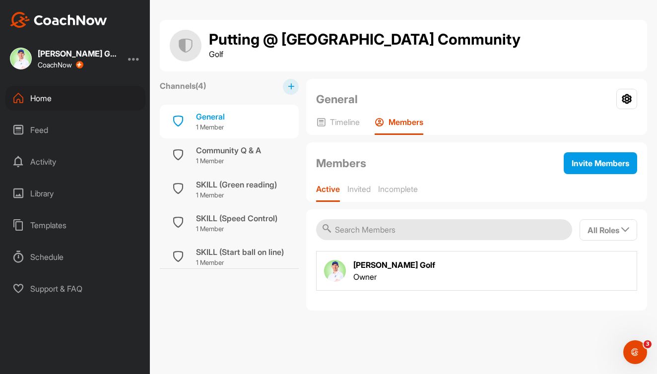
click at [369, 227] on input "text" at bounding box center [444, 229] width 256 height 21
type input "j"
type input "k"
click at [568, 161] on button "Invite Members" at bounding box center [600, 163] width 73 height 22
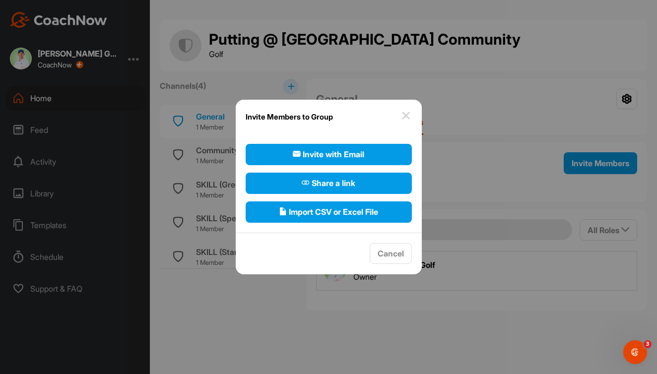
click at [407, 116] on img at bounding box center [406, 116] width 12 height 12
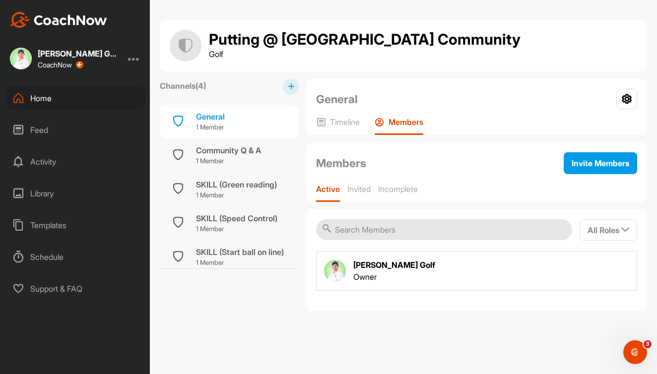
click at [46, 98] on div "Home" at bounding box center [75, 98] width 140 height 25
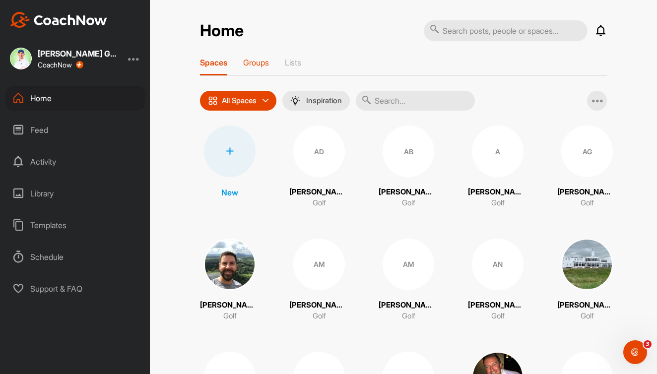
click at [262, 65] on p "Groups" at bounding box center [256, 63] width 26 height 10
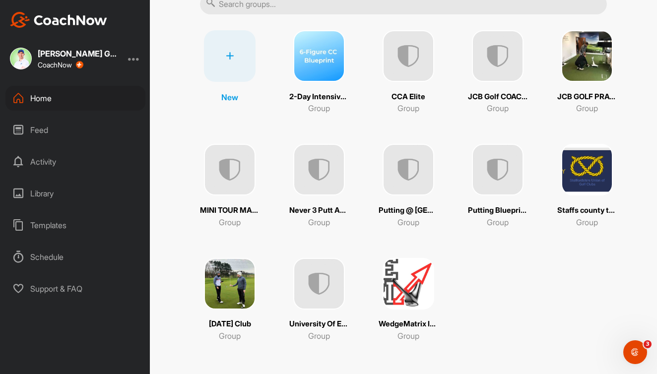
scroll to position [97, 0]
click at [309, 180] on img at bounding box center [319, 170] width 52 height 52
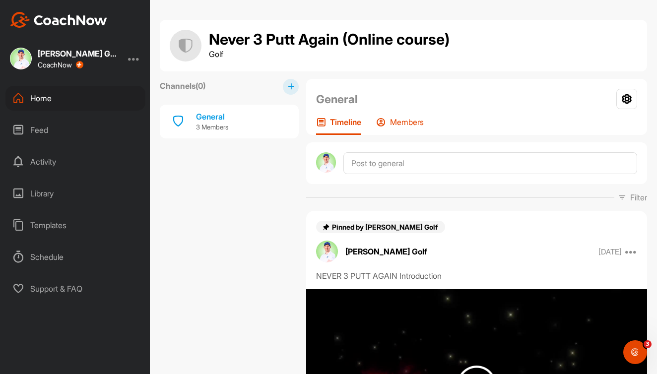
click at [388, 122] on div "Members" at bounding box center [400, 126] width 48 height 18
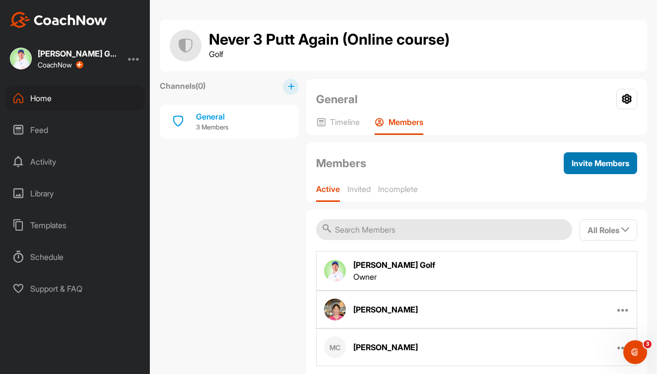
click at [575, 165] on span "Invite Members" at bounding box center [600, 163] width 58 height 10
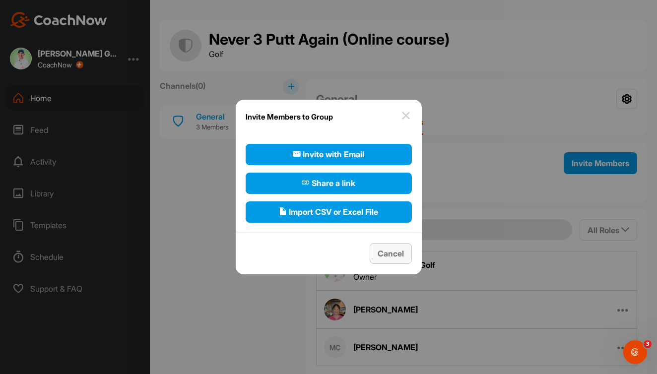
click at [396, 261] on button "Cancel" at bounding box center [391, 253] width 42 height 21
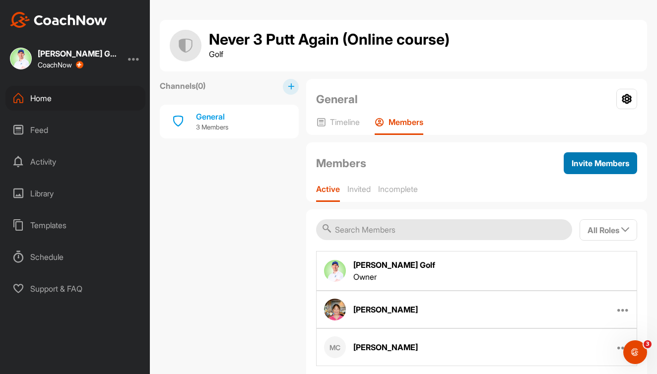
click at [581, 164] on span "Invite Members" at bounding box center [600, 163] width 58 height 10
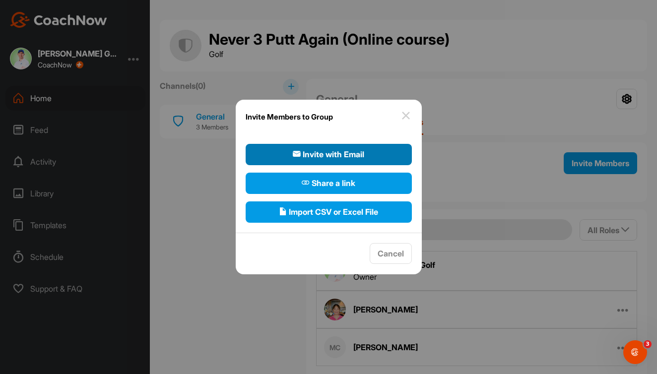
click at [331, 153] on span "Invite with Email" at bounding box center [328, 154] width 71 height 12
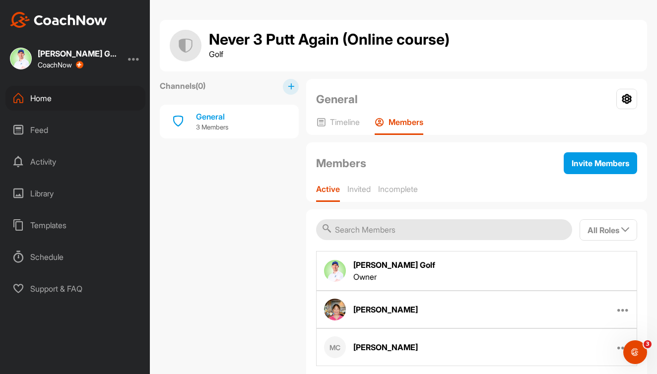
select select"] "player"
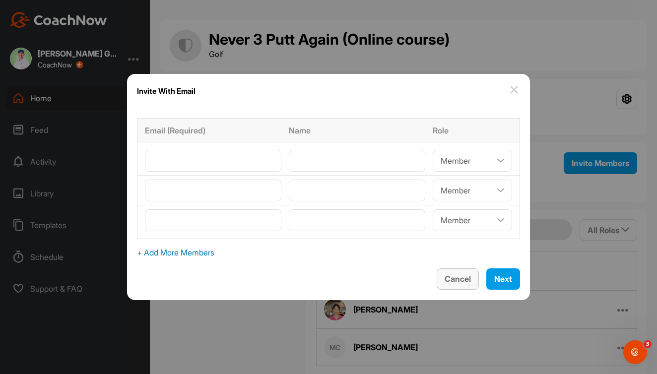
click at [452, 275] on span "Cancel" at bounding box center [457, 279] width 26 height 10
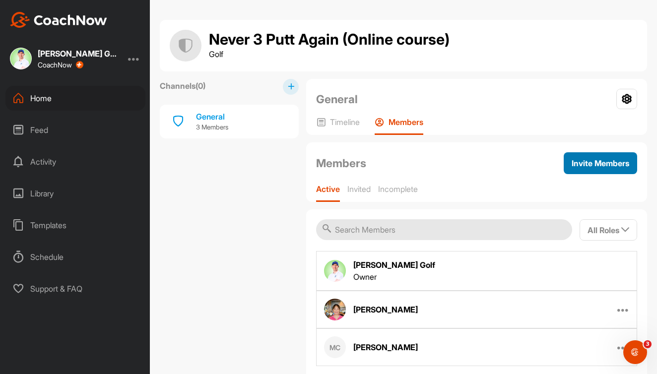
click at [580, 164] on span "Invite Members" at bounding box center [600, 163] width 58 height 10
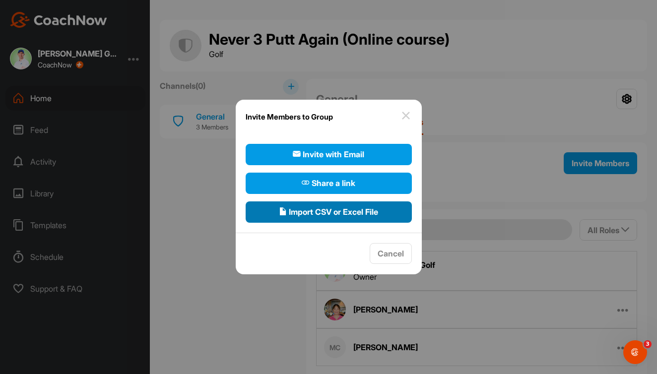
click at [334, 213] on span "Import CSV or Excel File" at bounding box center [328, 212] width 99 height 12
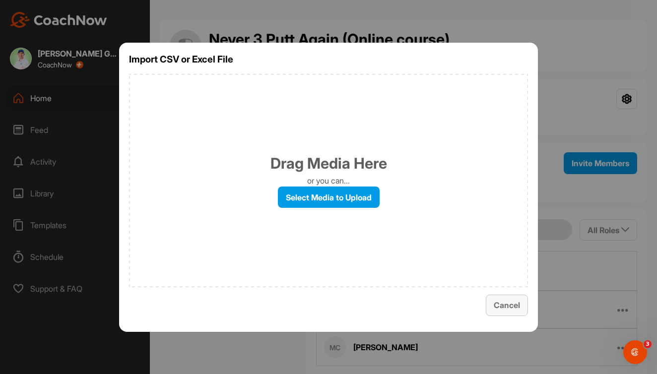
click at [508, 302] on span "Cancel" at bounding box center [507, 305] width 26 height 10
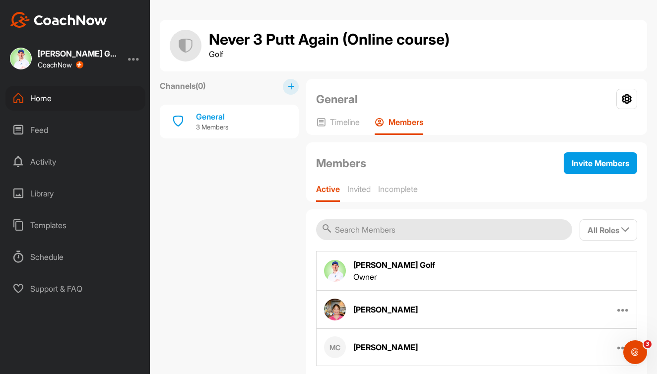
click at [58, 106] on div "Home" at bounding box center [75, 98] width 140 height 25
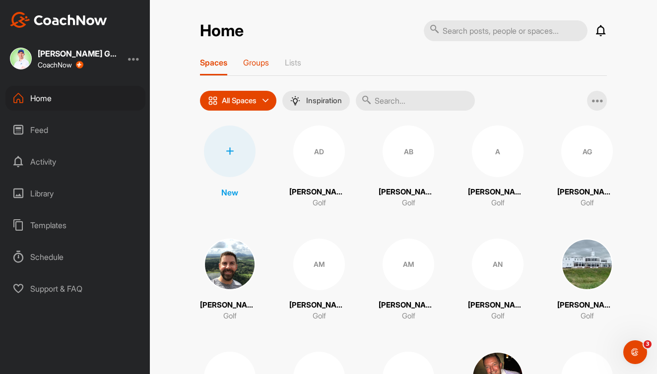
click at [255, 65] on p "Groups" at bounding box center [256, 63] width 26 height 10
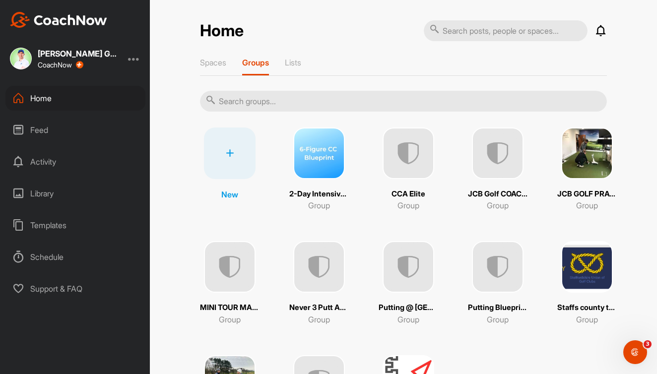
click at [378, 92] on input "text" at bounding box center [403, 101] width 407 height 21
click at [323, 259] on img at bounding box center [319, 267] width 52 height 52
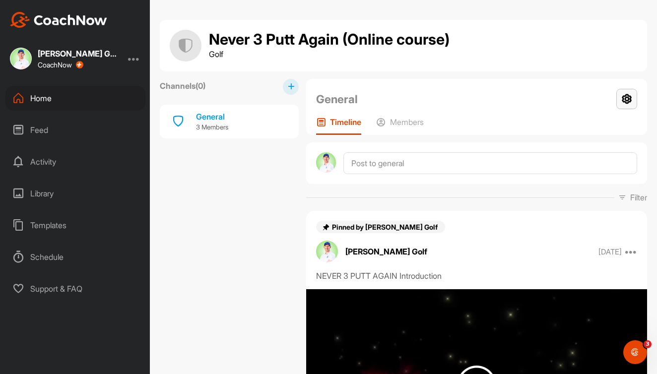
click at [622, 98] on icon at bounding box center [626, 99] width 21 height 20
click at [606, 125] on li "Group Settings" at bounding box center [597, 128] width 81 height 32
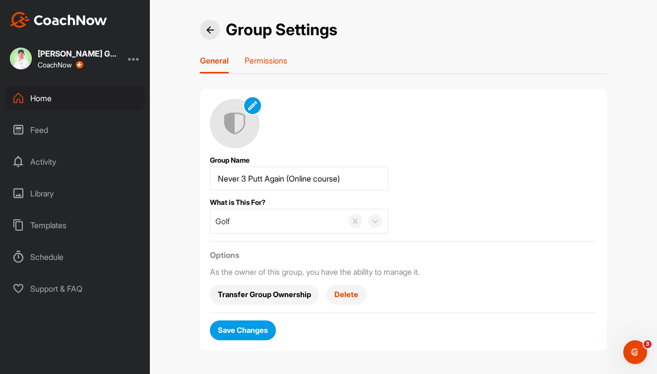
click at [260, 64] on p "Permissions" at bounding box center [266, 61] width 43 height 10
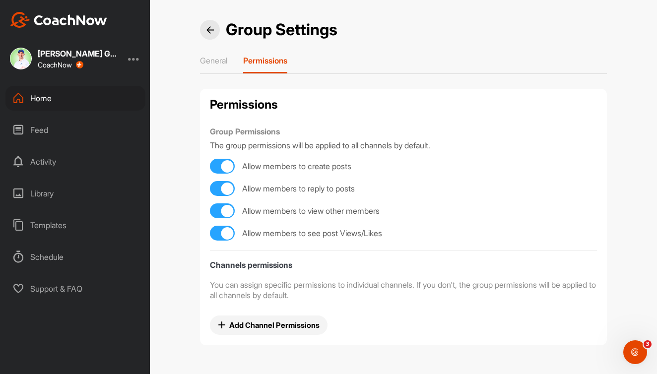
click at [229, 164] on div at bounding box center [227, 166] width 12 height 12
click at [220, 165] on div at bounding box center [217, 166] width 12 height 12
checkbox input "true"
click at [219, 61] on p "General" at bounding box center [213, 61] width 27 height 10
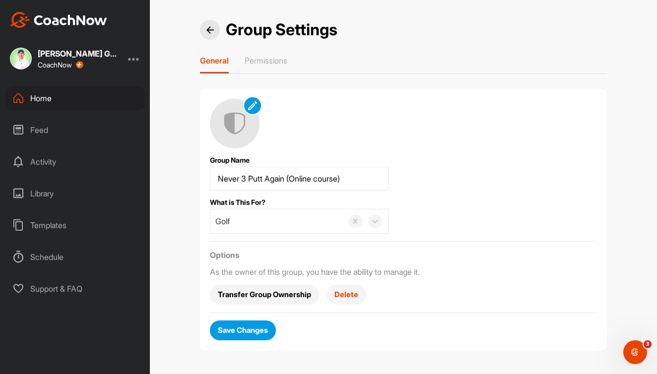
click at [250, 329] on span "Save Changes" at bounding box center [243, 330] width 50 height 10
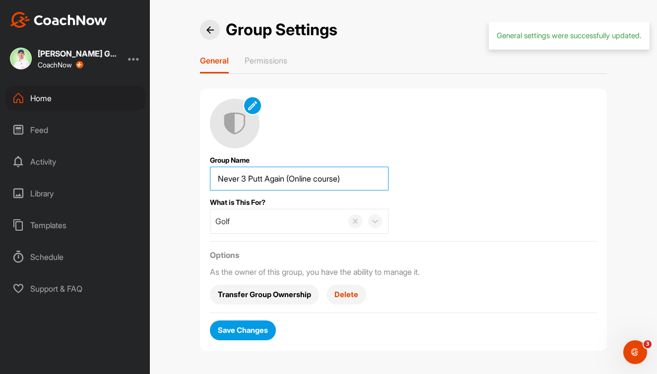
drag, startPoint x: 350, startPoint y: 176, endPoint x: 290, endPoint y: 177, distance: 59.5
click at [291, 177] on input "Group Name" at bounding box center [299, 179] width 179 height 24
type input "Never 3 Putt Again"
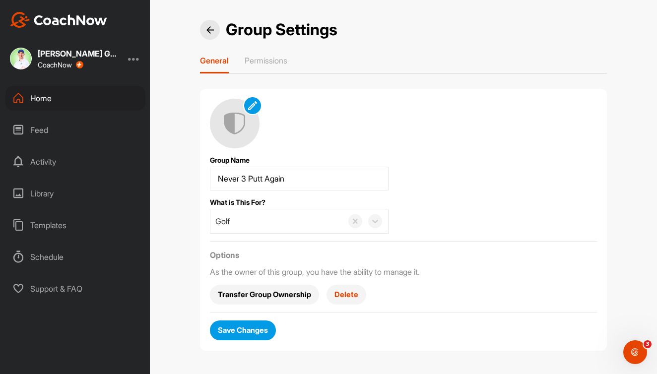
click at [255, 332] on span "Save Changes" at bounding box center [243, 330] width 50 height 10
click at [207, 31] on img at bounding box center [209, 29] width 7 height 7
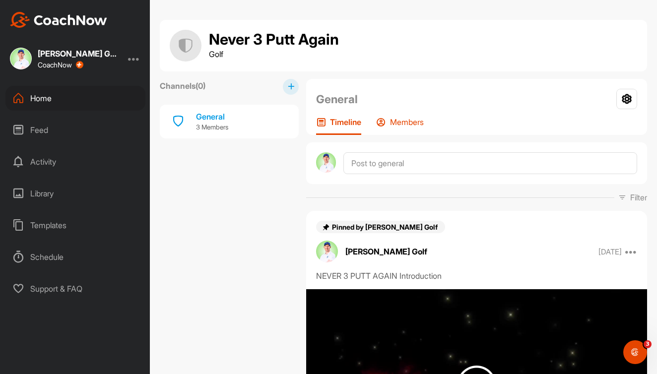
click at [391, 120] on p "Members" at bounding box center [407, 122] width 34 height 10
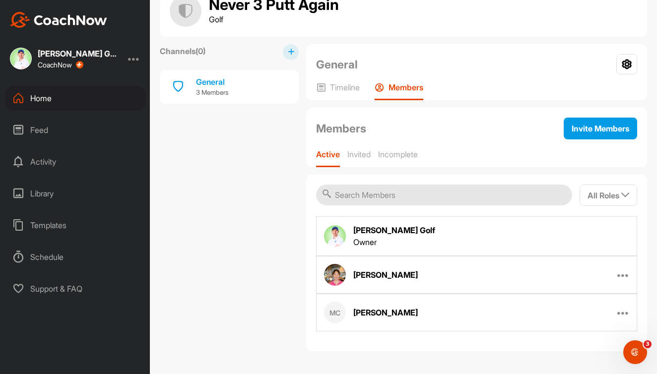
scroll to position [35, 0]
click at [461, 196] on input "text" at bounding box center [444, 195] width 256 height 21
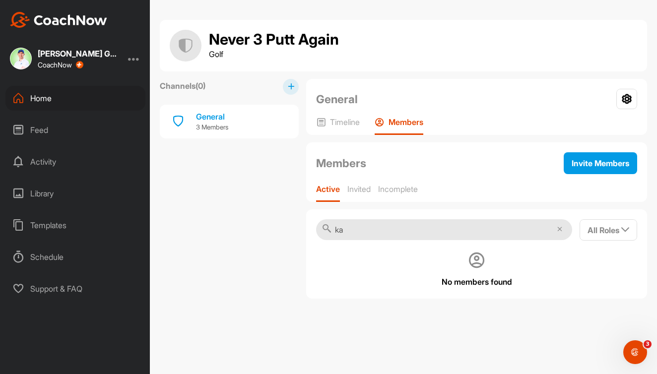
type input "k"
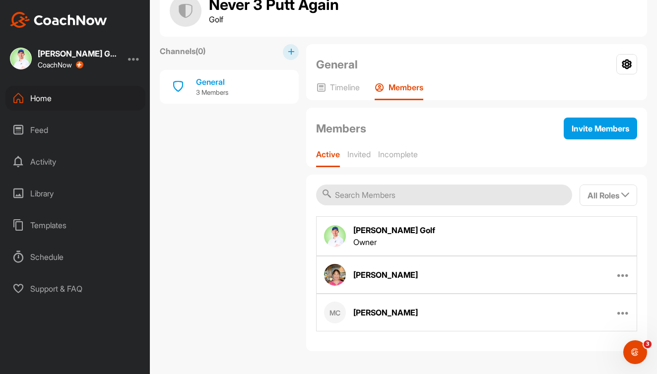
scroll to position [35, 0]
click at [473, 191] on input "text" at bounding box center [444, 195] width 256 height 21
click at [591, 189] on div "All Roles" at bounding box center [608, 195] width 42 height 12
click at [364, 152] on p "Invited" at bounding box center [358, 154] width 23 height 10
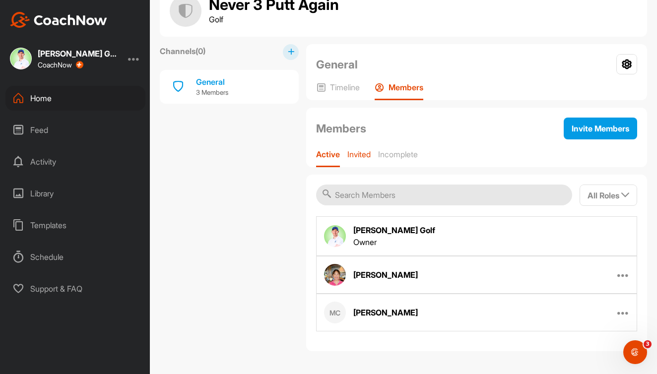
scroll to position [0, 0]
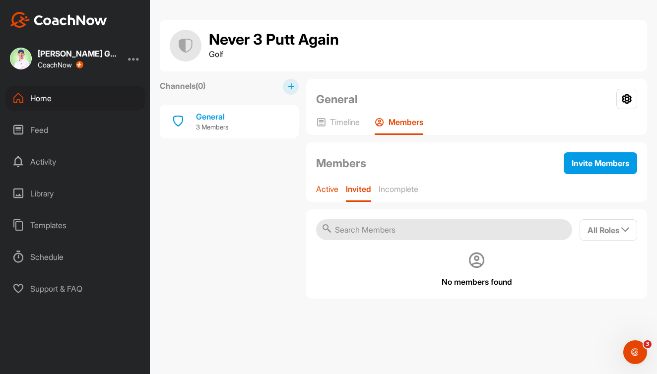
click at [327, 192] on p "Active" at bounding box center [327, 189] width 22 height 10
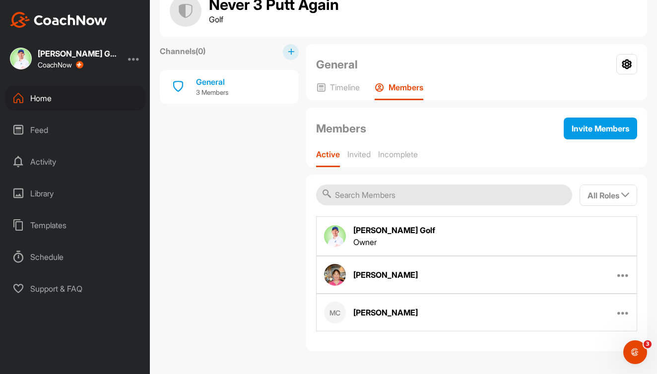
scroll to position [35, 0]
click at [456, 201] on input "text" at bounding box center [444, 195] width 256 height 21
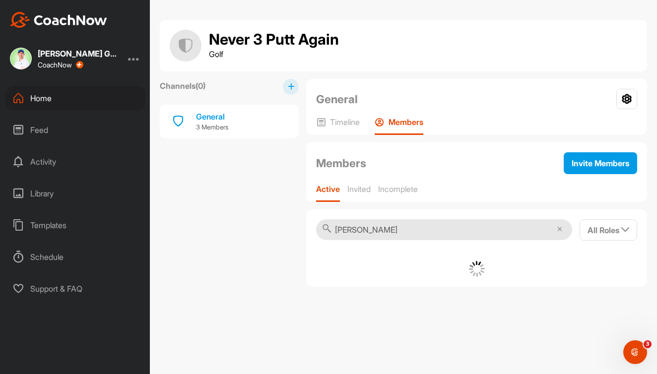
scroll to position [0, 0]
type input "a"
type input "c"
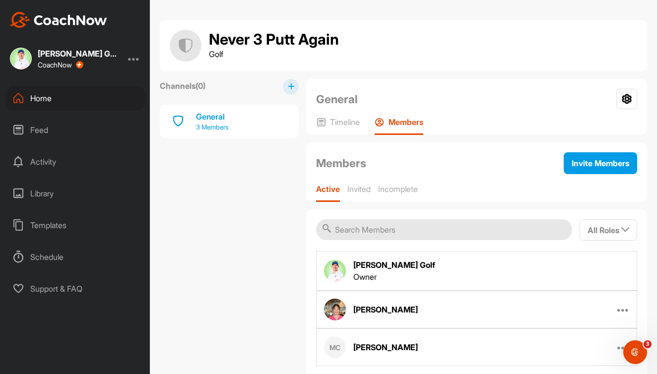
click at [214, 121] on div "General" at bounding box center [212, 117] width 32 height 12
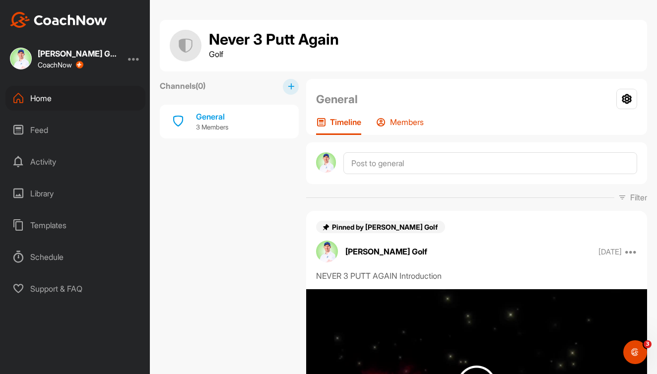
click at [405, 129] on div "Members" at bounding box center [400, 126] width 48 height 18
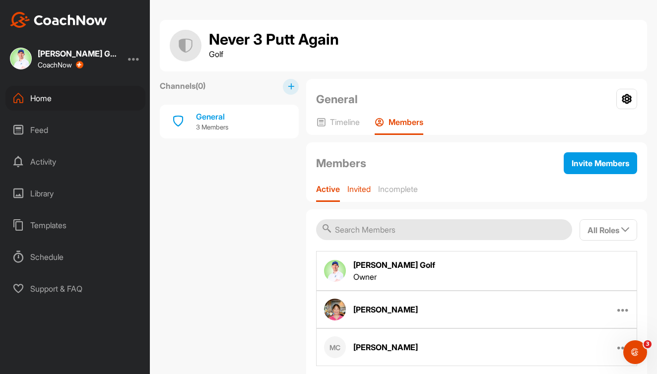
click at [364, 187] on p "Invited" at bounding box center [358, 189] width 23 height 10
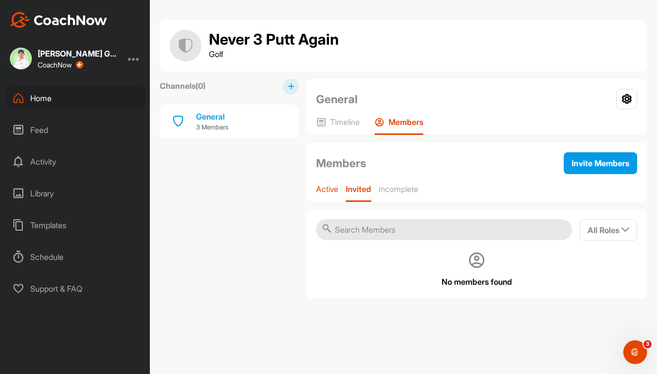
click at [331, 189] on p "Active" at bounding box center [327, 189] width 22 height 10
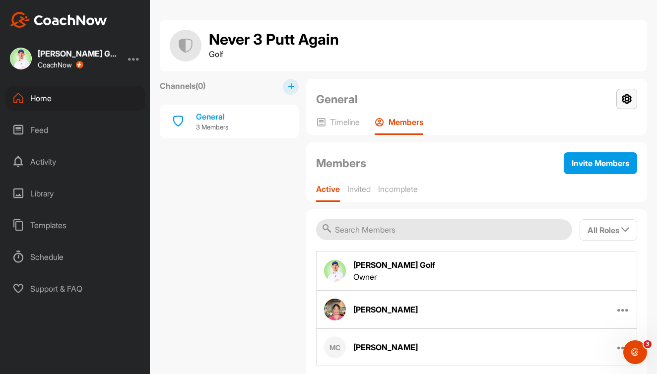
click at [623, 98] on icon at bounding box center [626, 99] width 21 height 20
click at [586, 156] on li "Your Notifications" at bounding box center [597, 159] width 81 height 32
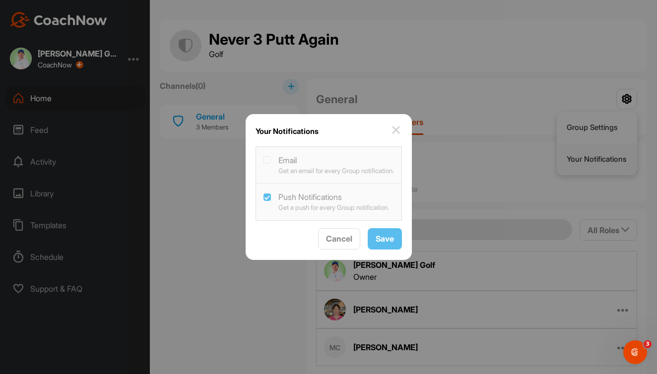
checkbox Notifications "true"
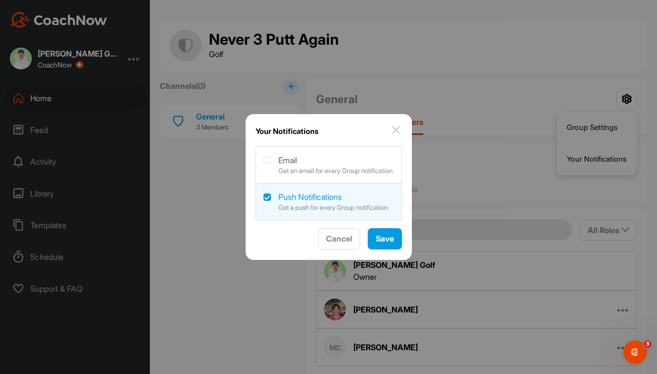
click at [398, 130] on img at bounding box center [396, 130] width 12 height 12
